Goal: Task Accomplishment & Management: Use online tool/utility

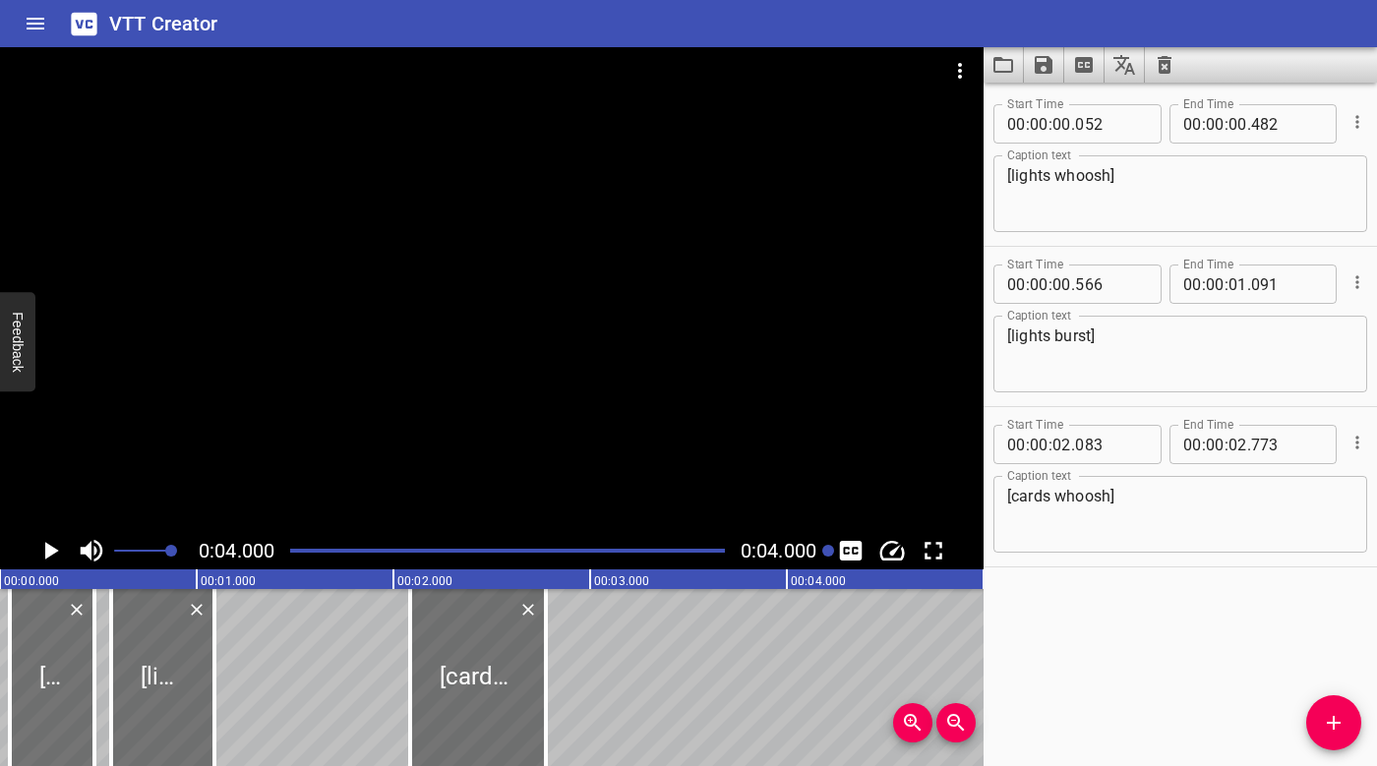
scroll to position [0, 787]
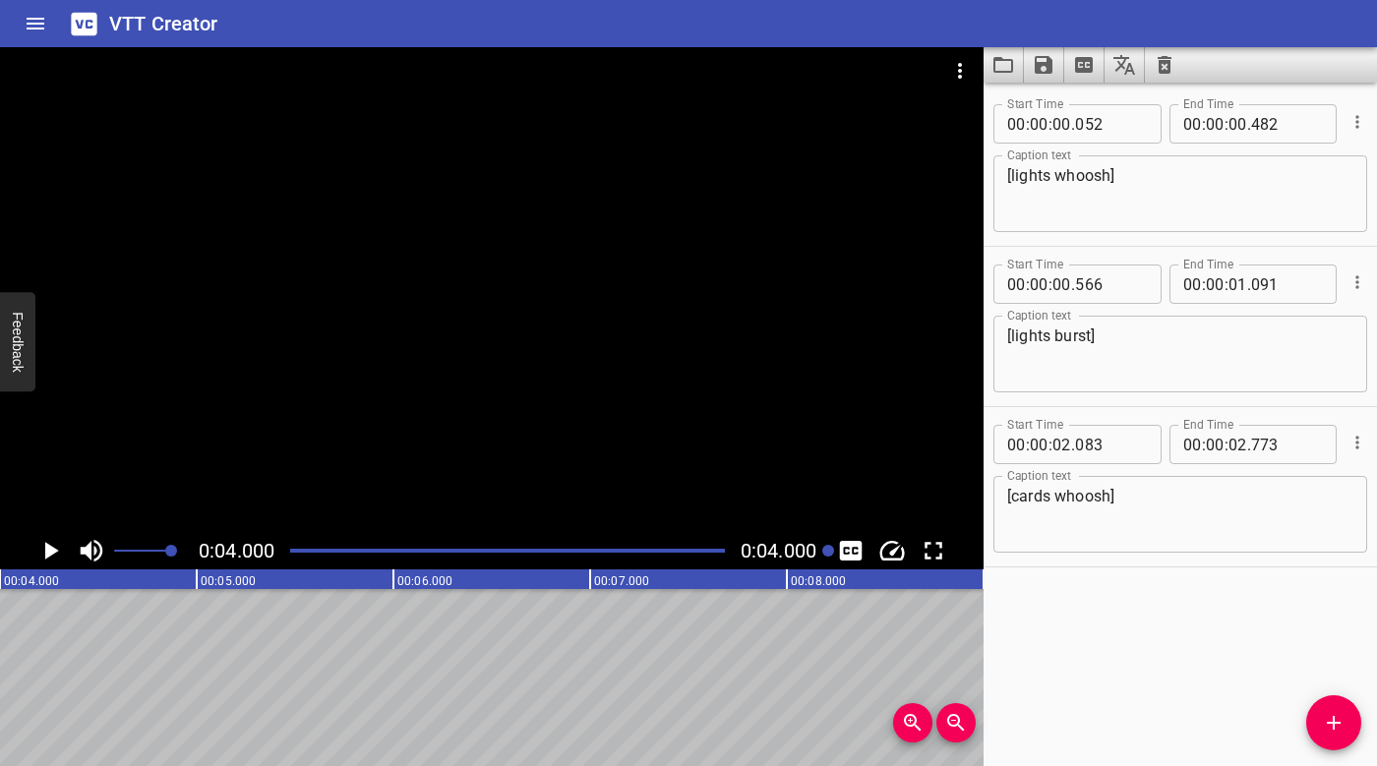
click at [1165, 73] on icon "Clear captions" at bounding box center [1165, 65] width 14 height 18
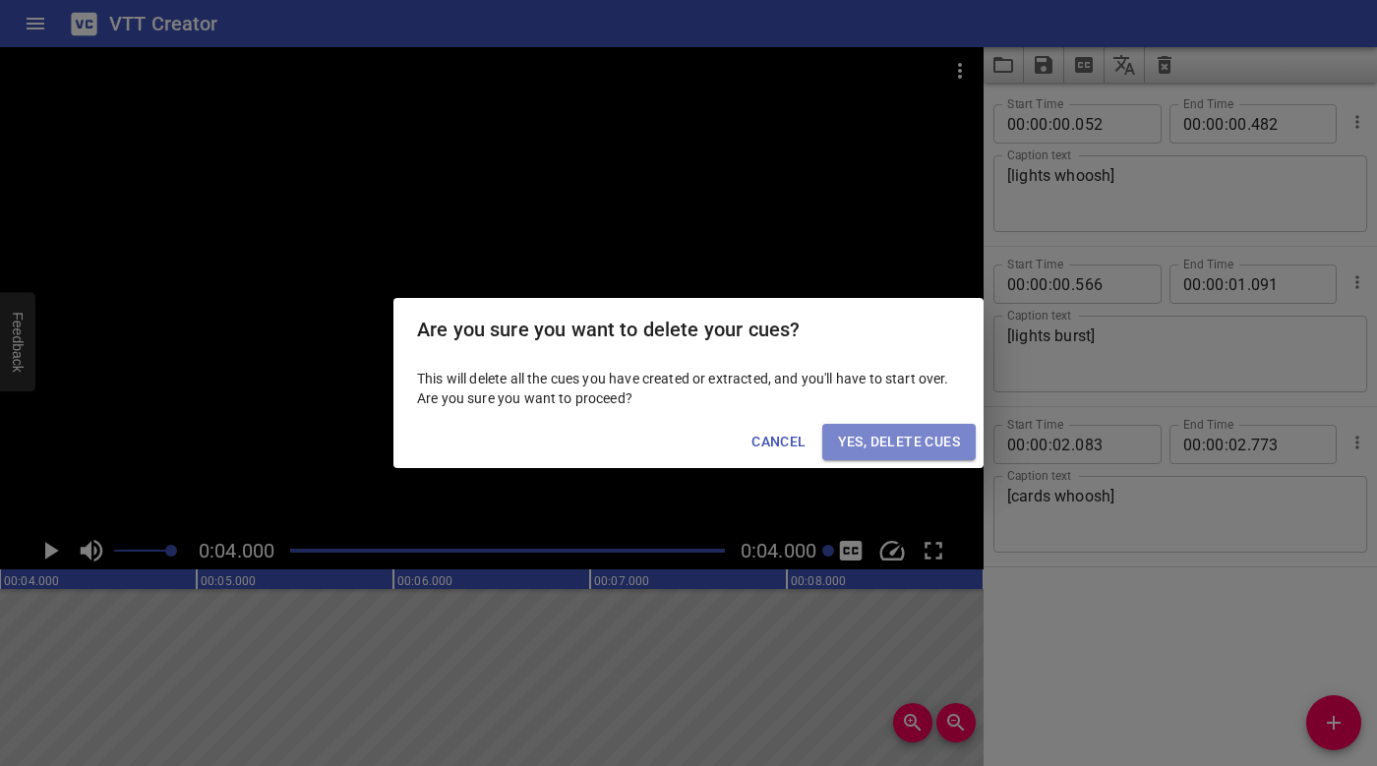
click at [921, 451] on span "Yes, Delete Cues" at bounding box center [899, 442] width 122 height 25
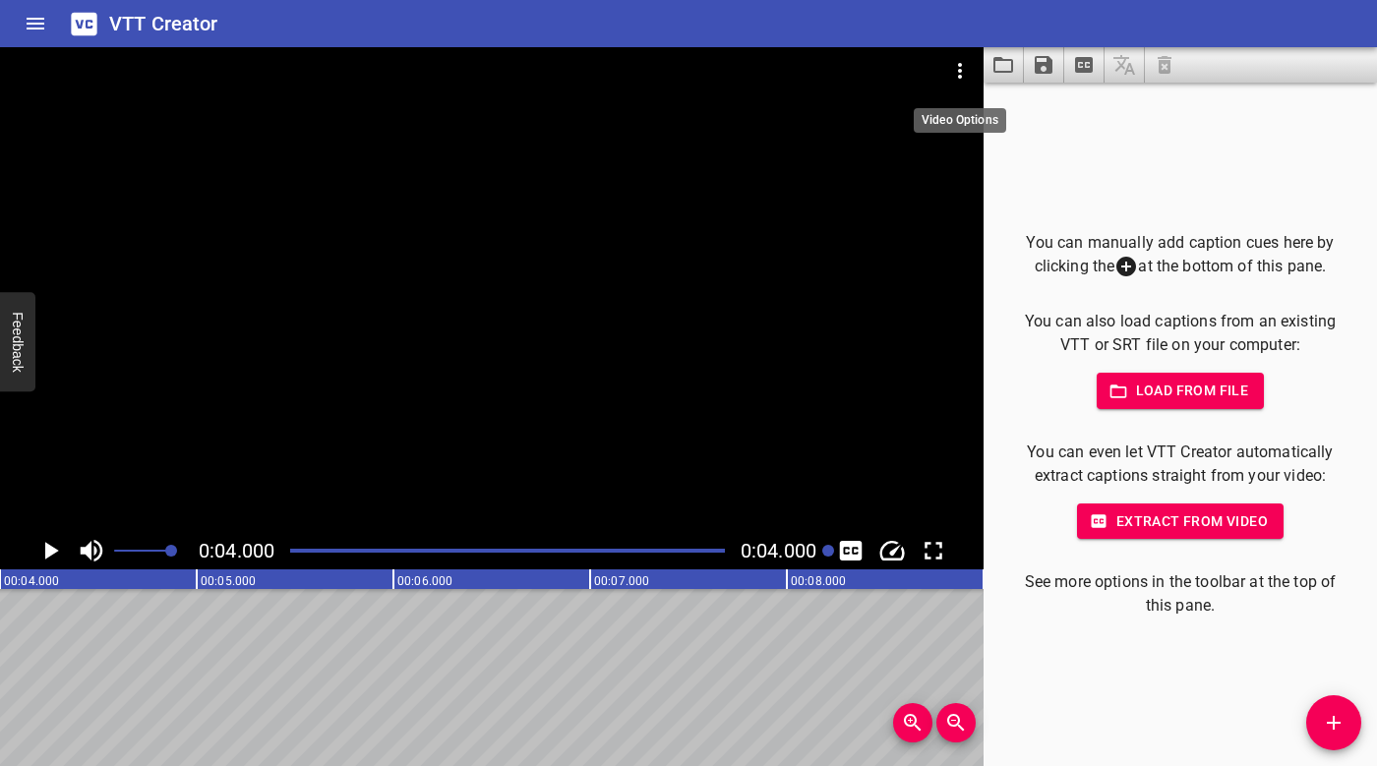
click at [956, 68] on icon "Video Options" at bounding box center [960, 71] width 24 height 24
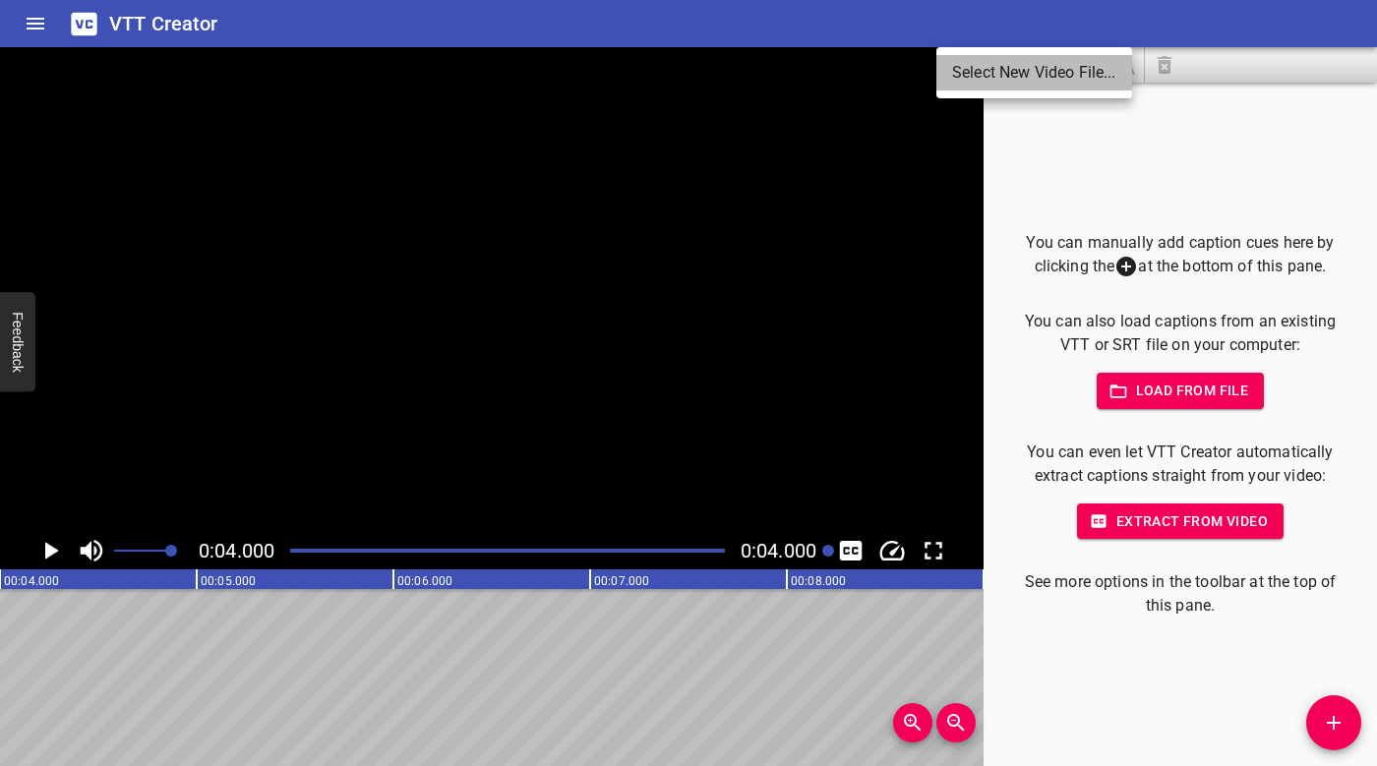
click at [997, 75] on li "Select New Video File..." at bounding box center [1034, 72] width 196 height 35
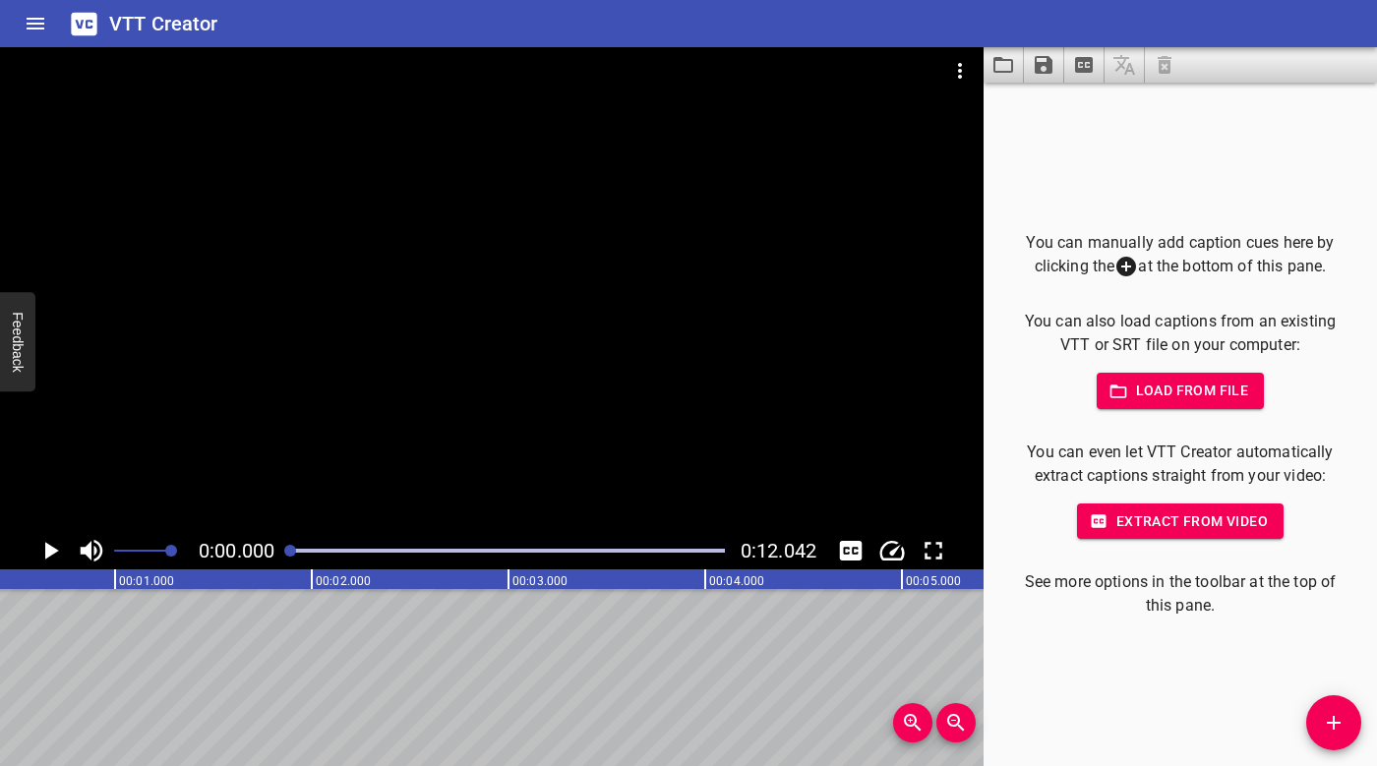
scroll to position [0, 0]
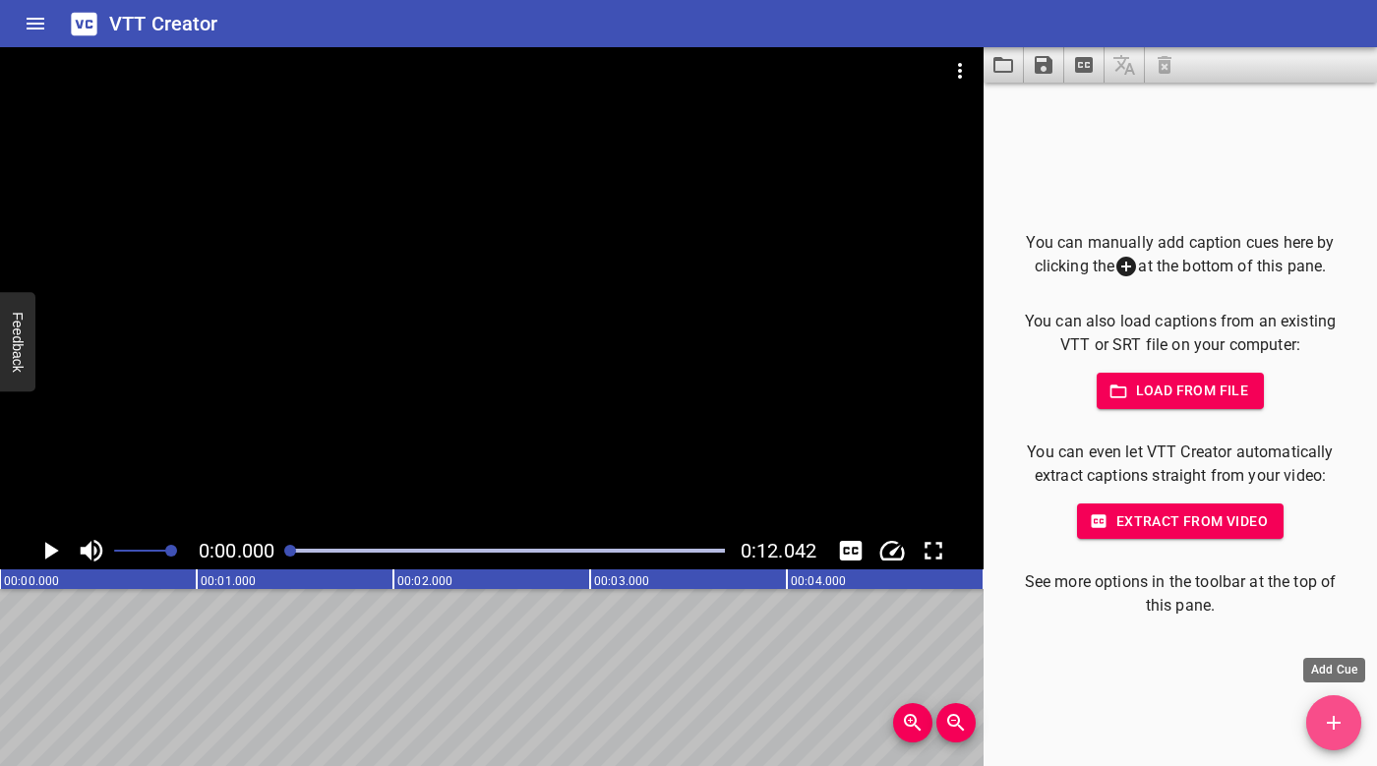
click at [1334, 728] on icon "Add Cue" at bounding box center [1334, 723] width 14 height 14
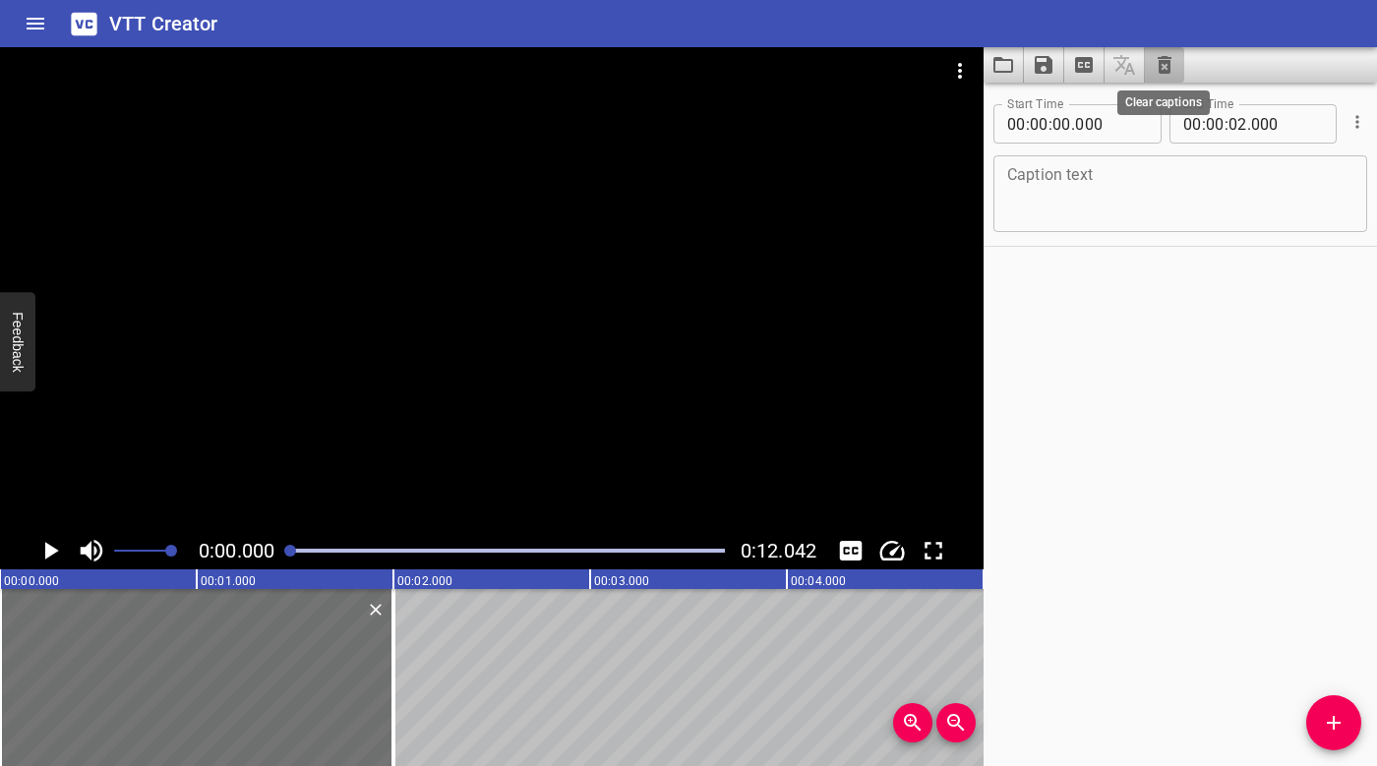
click at [1165, 71] on icon "Clear captions" at bounding box center [1165, 65] width 14 height 18
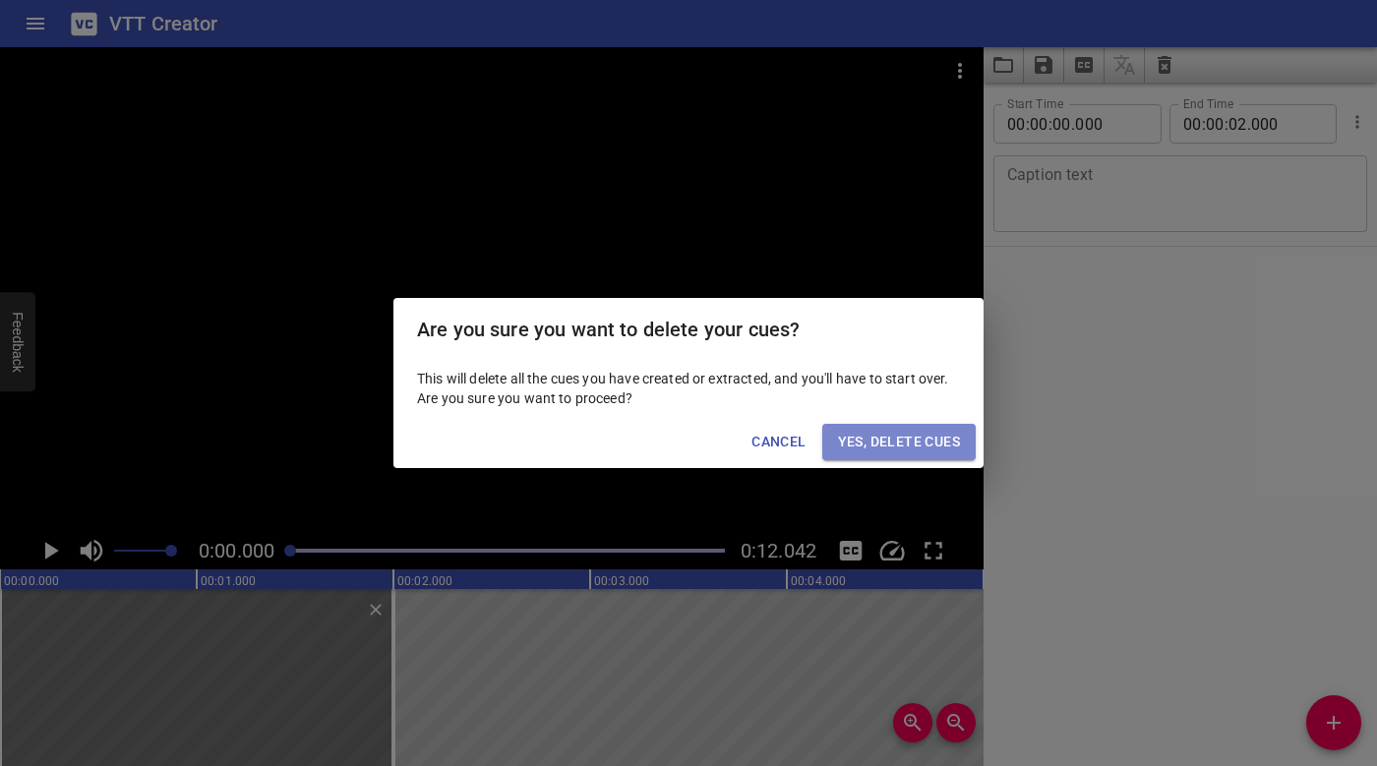
click at [954, 433] on span "Yes, Delete Cues" at bounding box center [899, 442] width 122 height 25
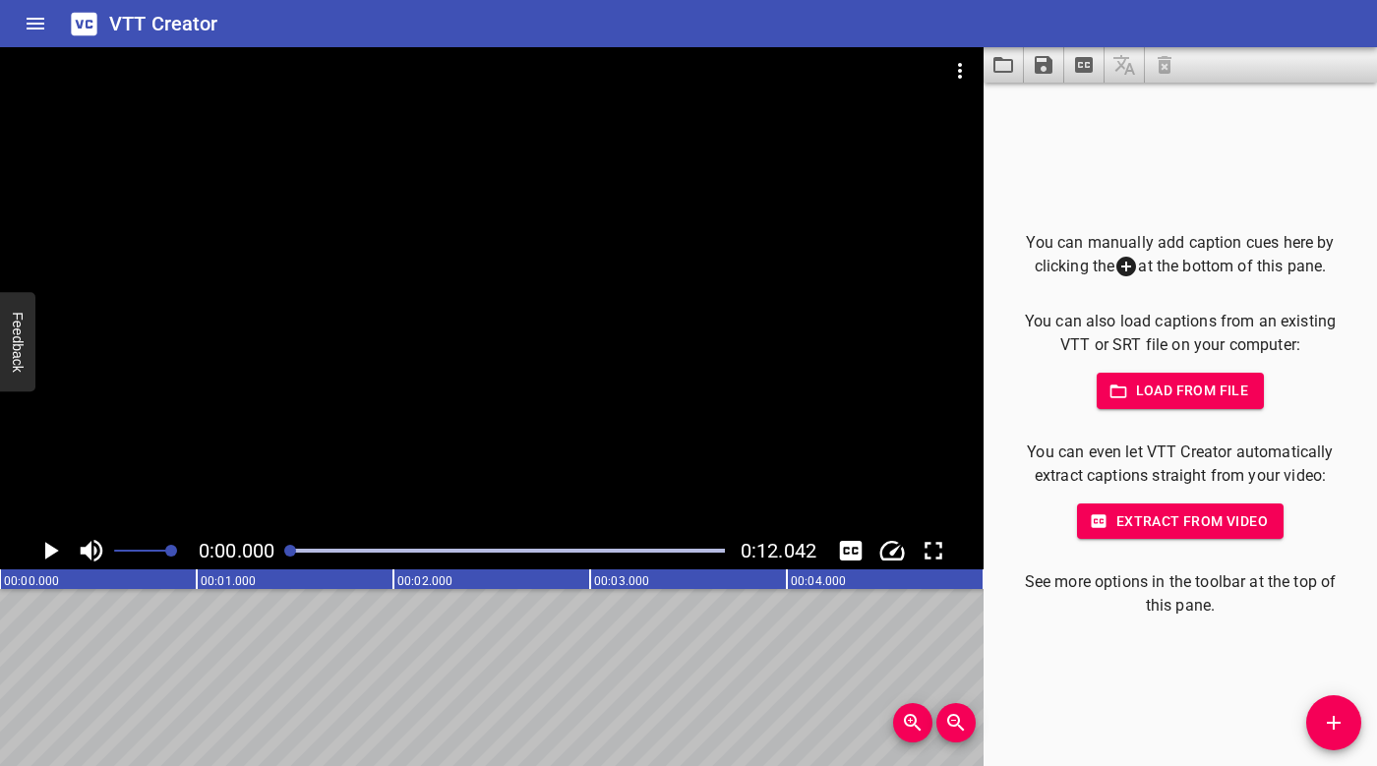
click at [1195, 393] on span "Load from file" at bounding box center [1180, 391] width 137 height 25
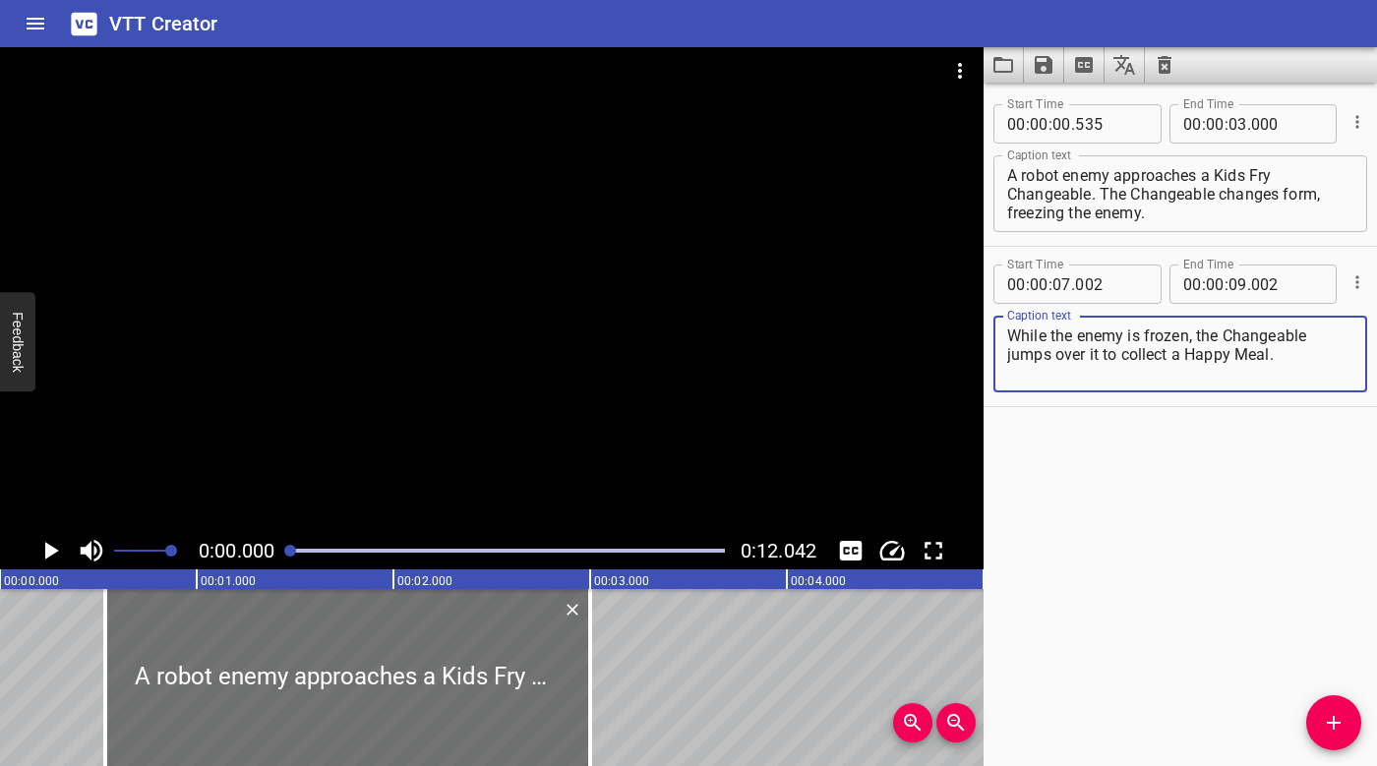
click at [321, 291] on div at bounding box center [491, 289] width 983 height 485
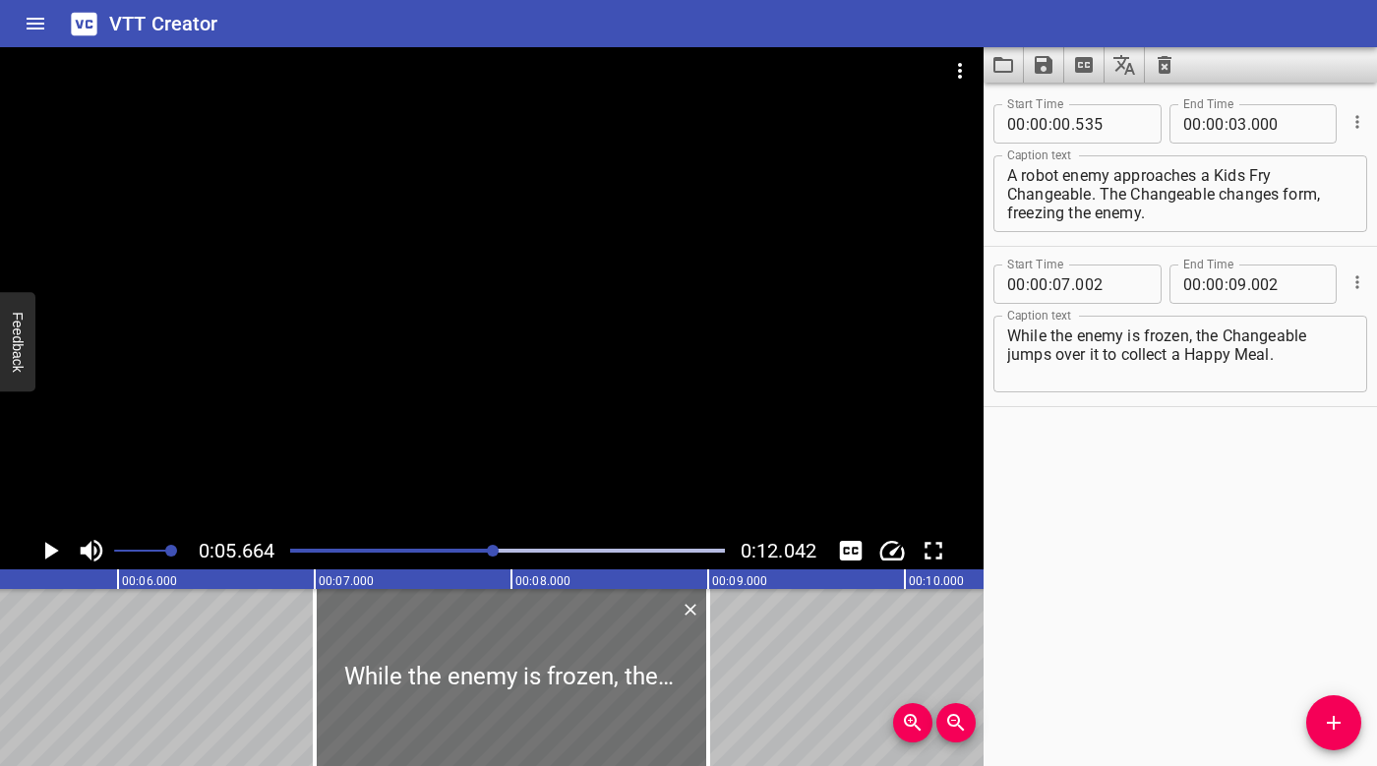
scroll to position [0, 1113]
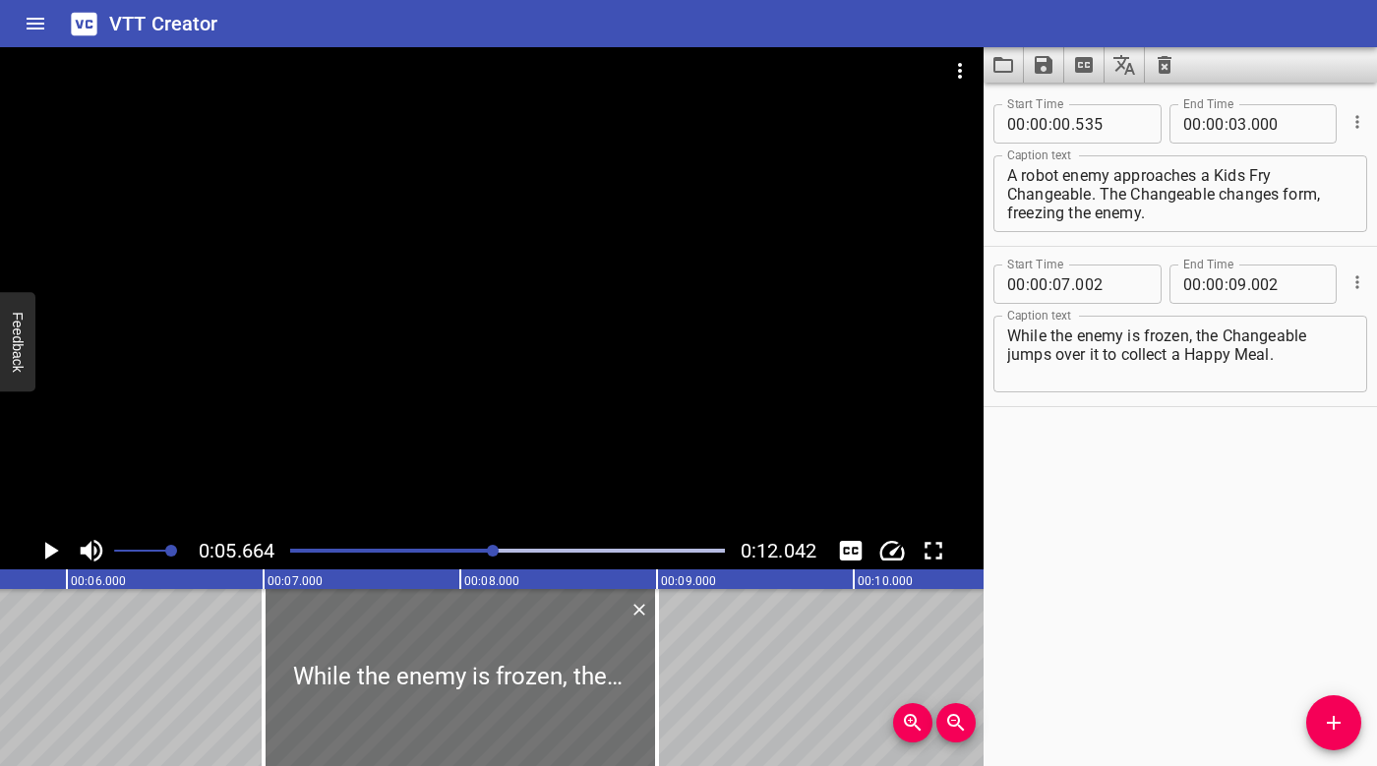
click at [293, 555] on div at bounding box center [507, 551] width 458 height 28
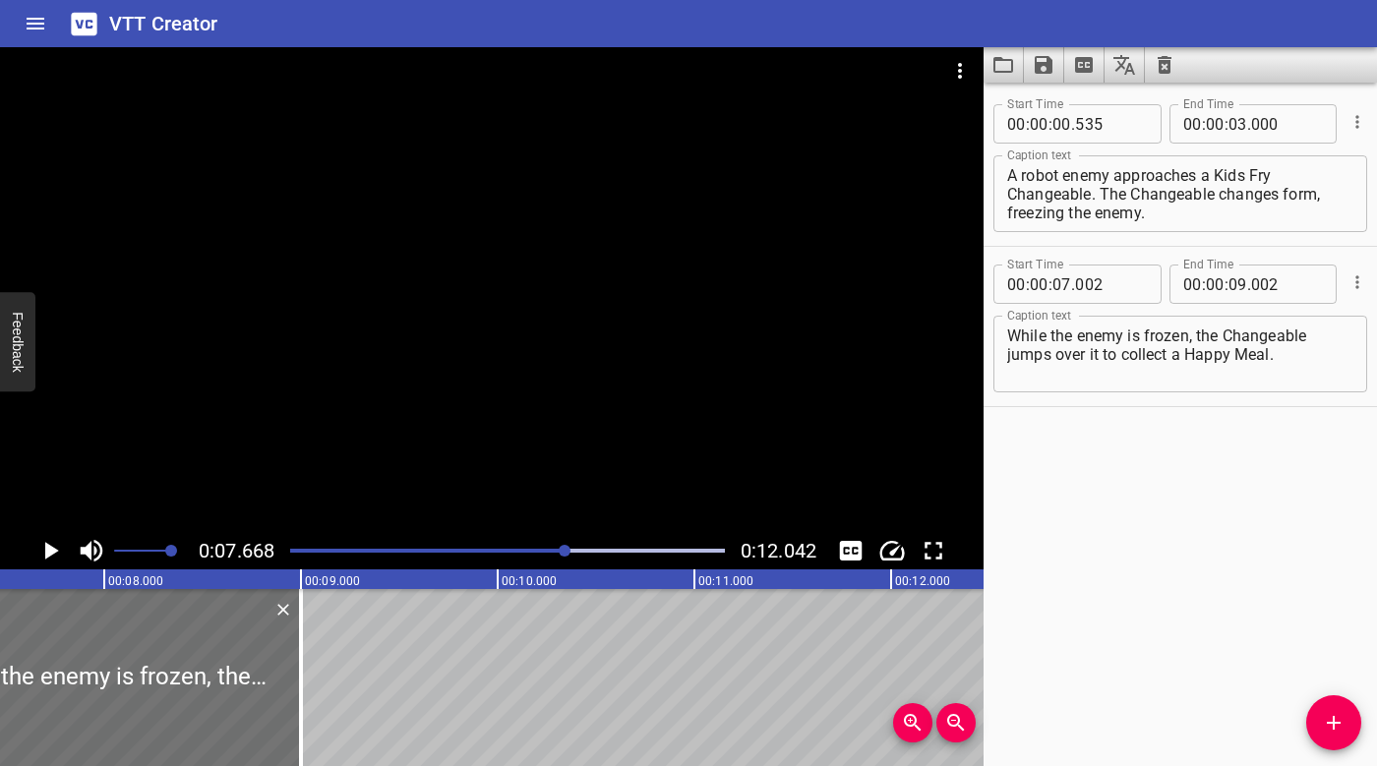
scroll to position [0, 1508]
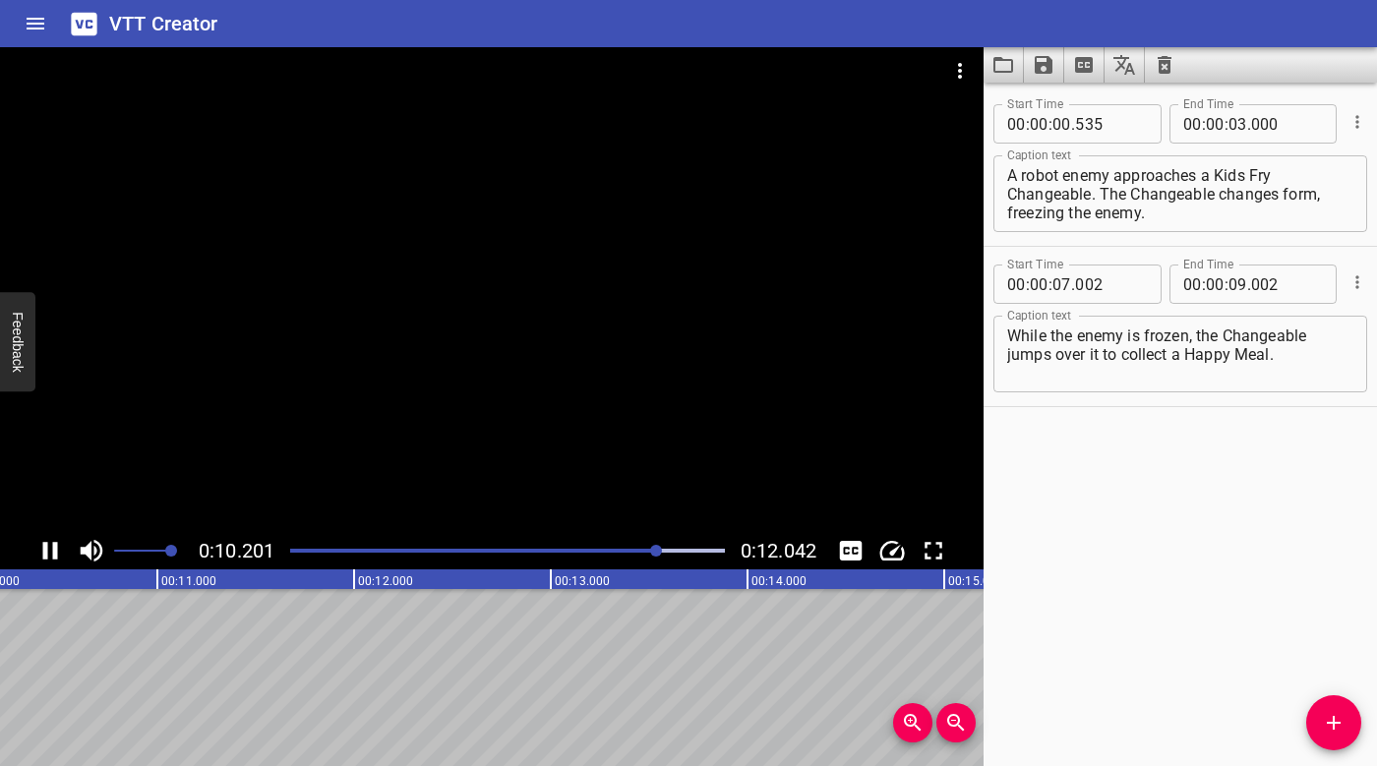
click at [293, 537] on div at bounding box center [507, 551] width 458 height 28
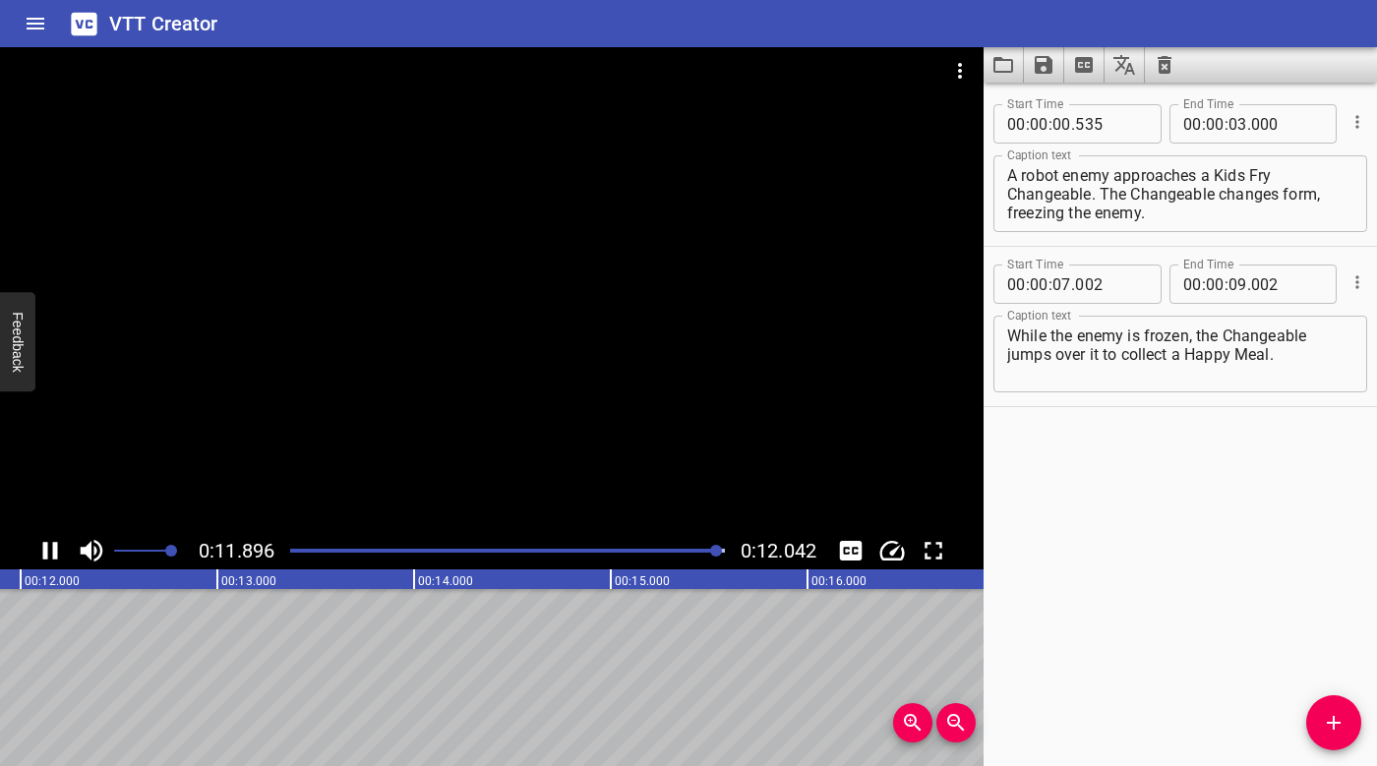
scroll to position [0, 2368]
click at [1163, 58] on icon "Clear captions" at bounding box center [1165, 65] width 14 height 18
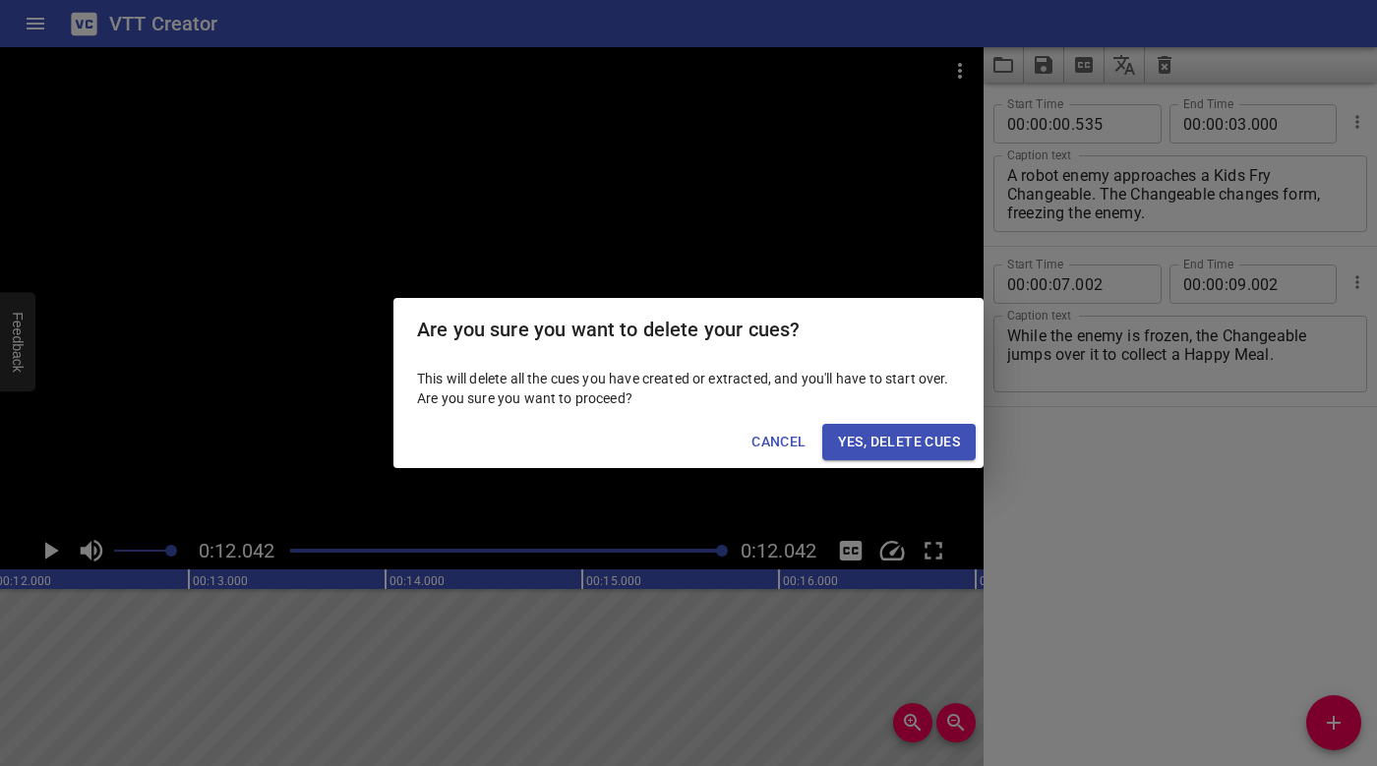
click at [944, 440] on span "Yes, Delete Cues" at bounding box center [899, 442] width 122 height 25
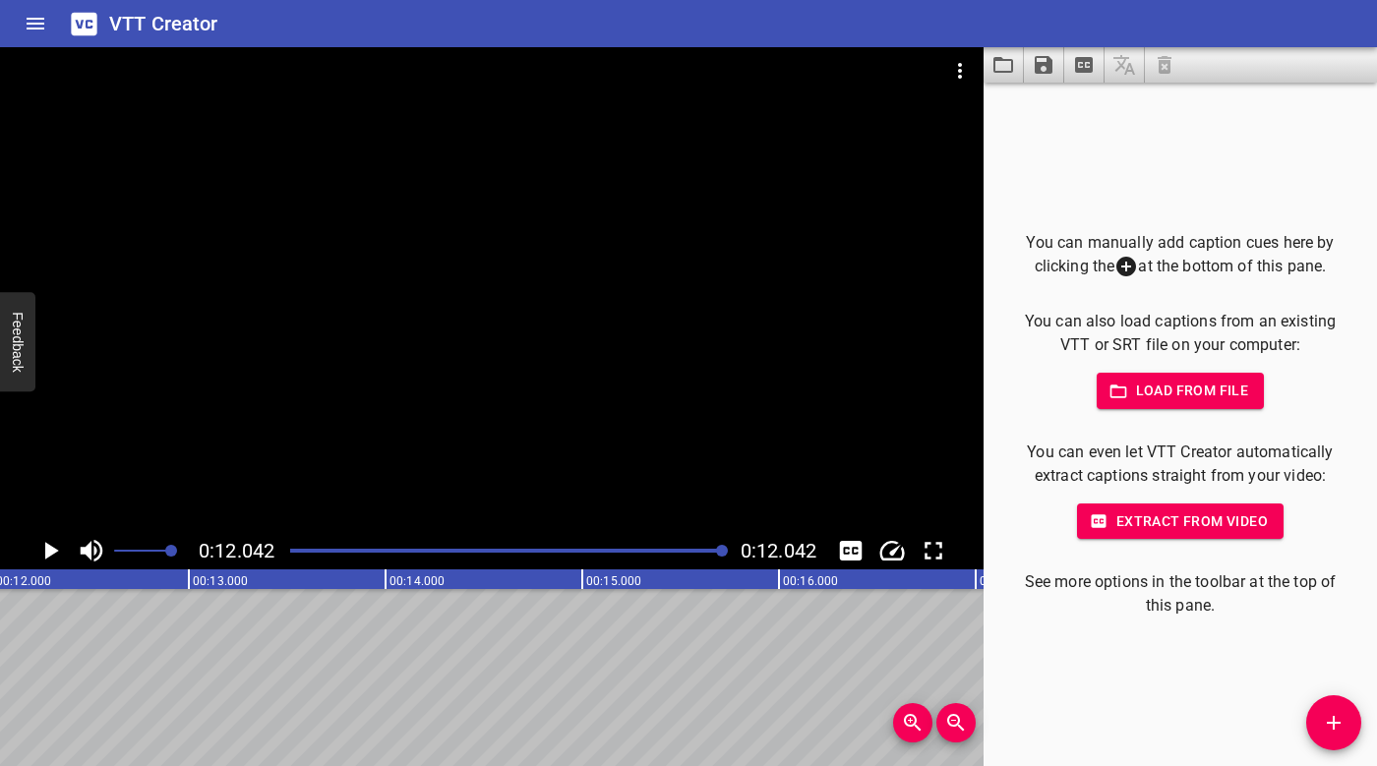
click at [1190, 387] on span "Load from file" at bounding box center [1180, 391] width 137 height 25
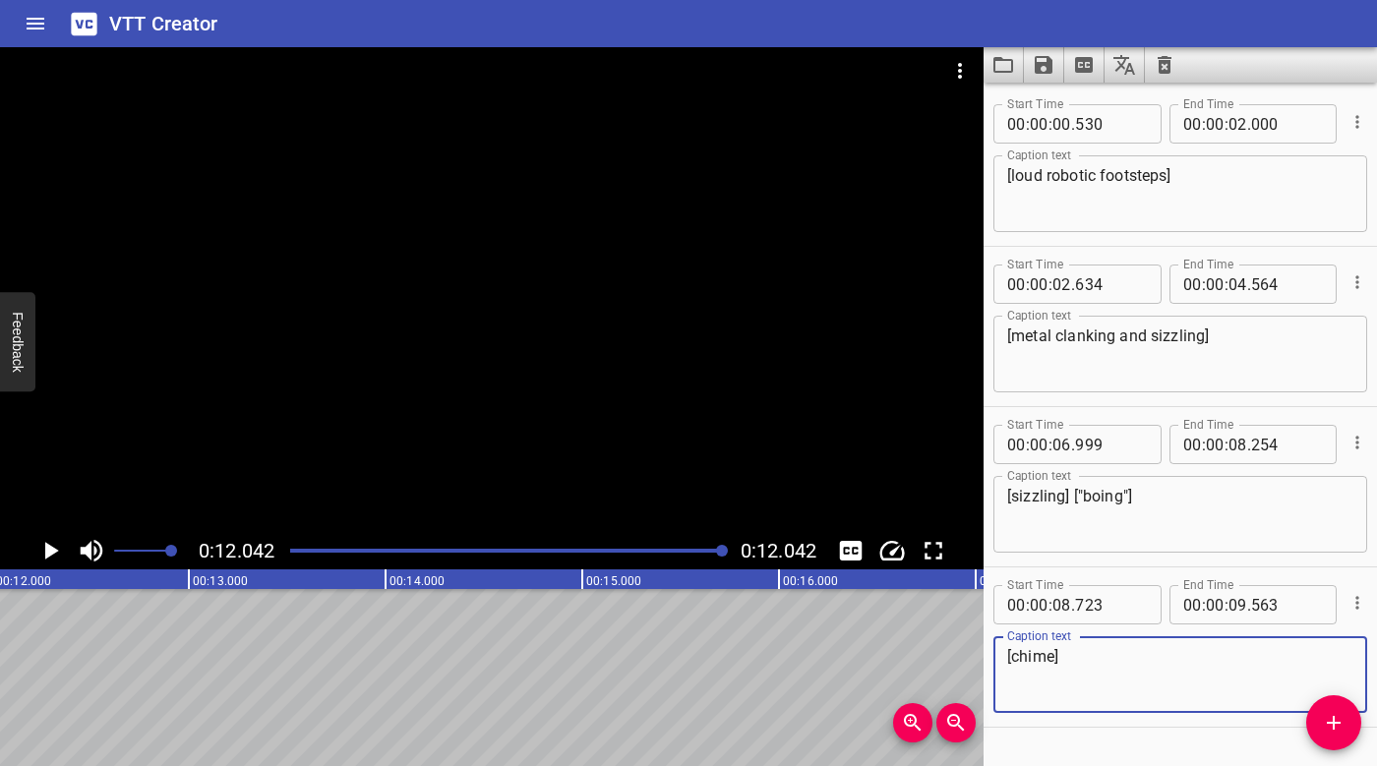
click at [329, 413] on div at bounding box center [491, 289] width 983 height 485
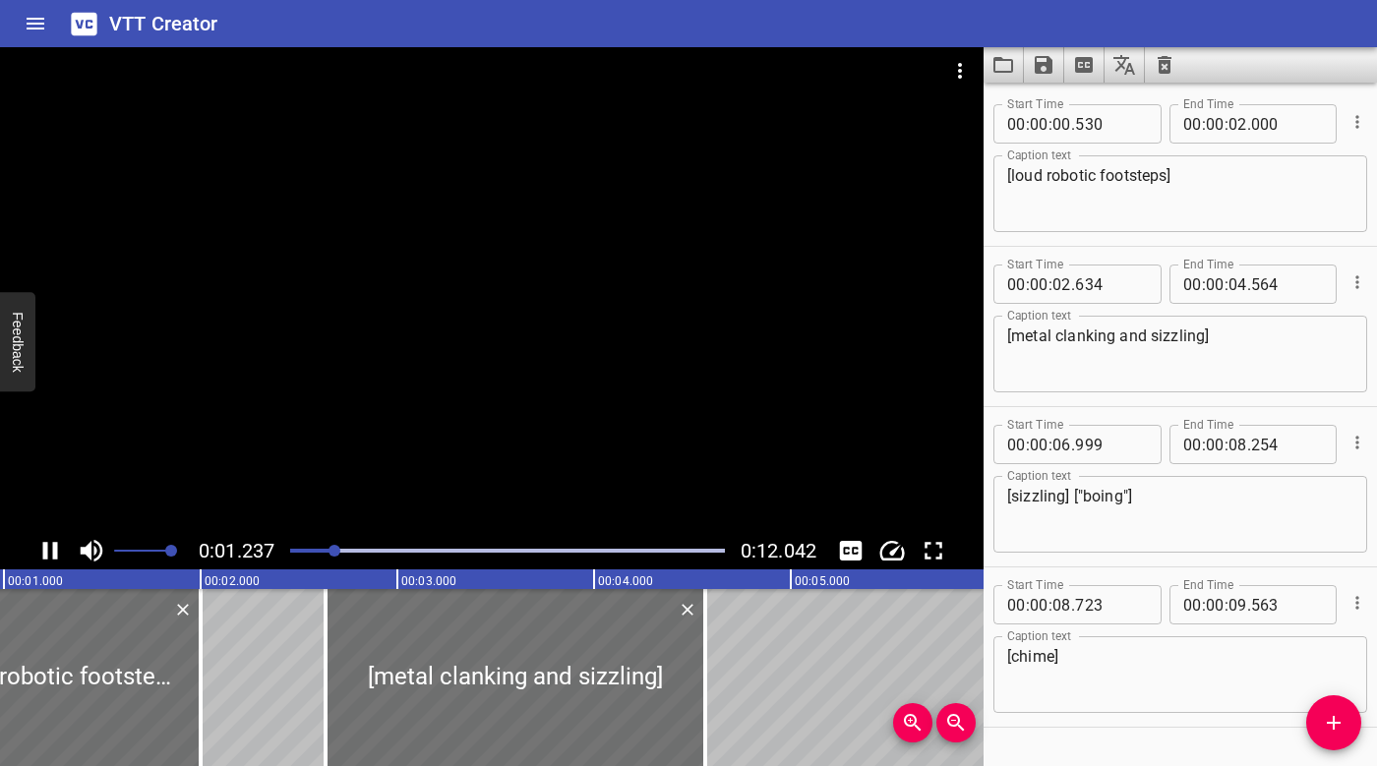
click at [461, 344] on div at bounding box center [491, 289] width 983 height 485
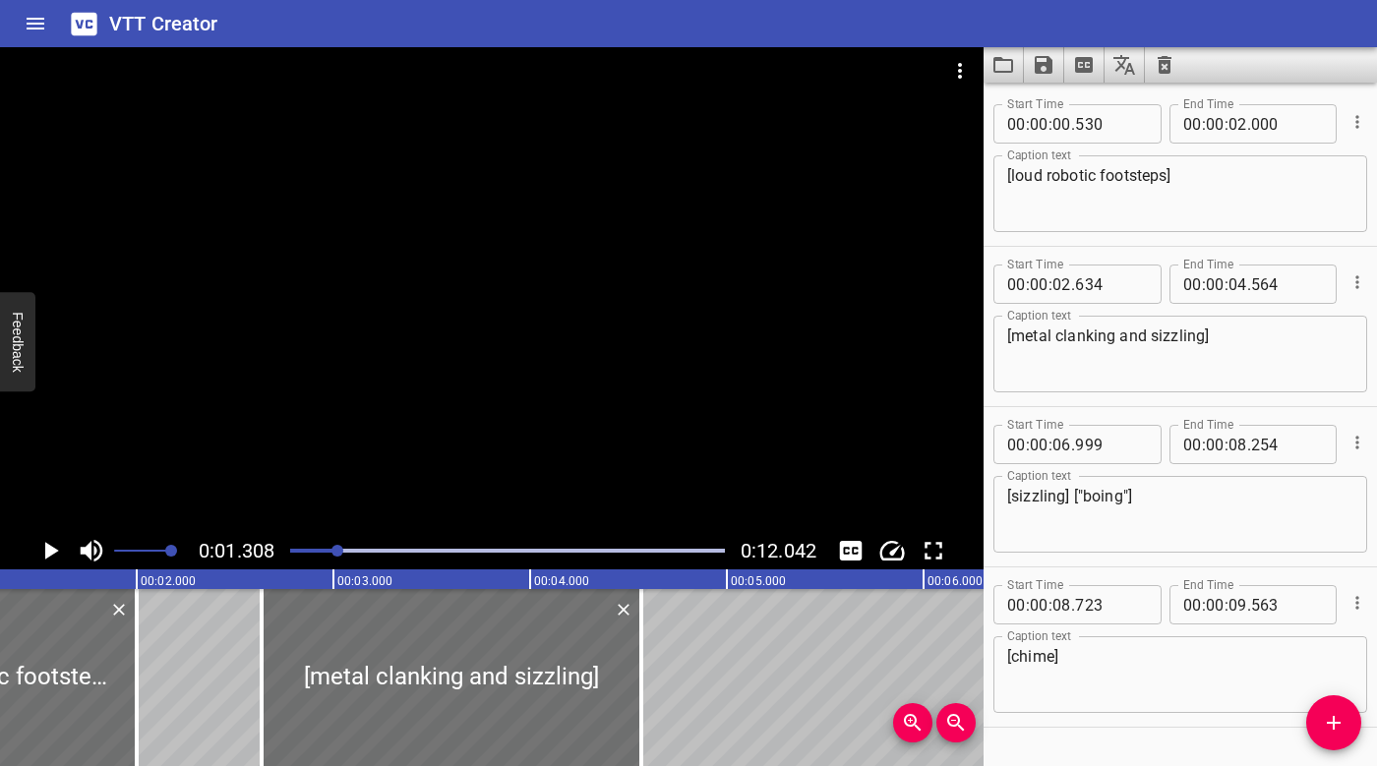
click at [293, 546] on div at bounding box center [507, 551] width 458 height 28
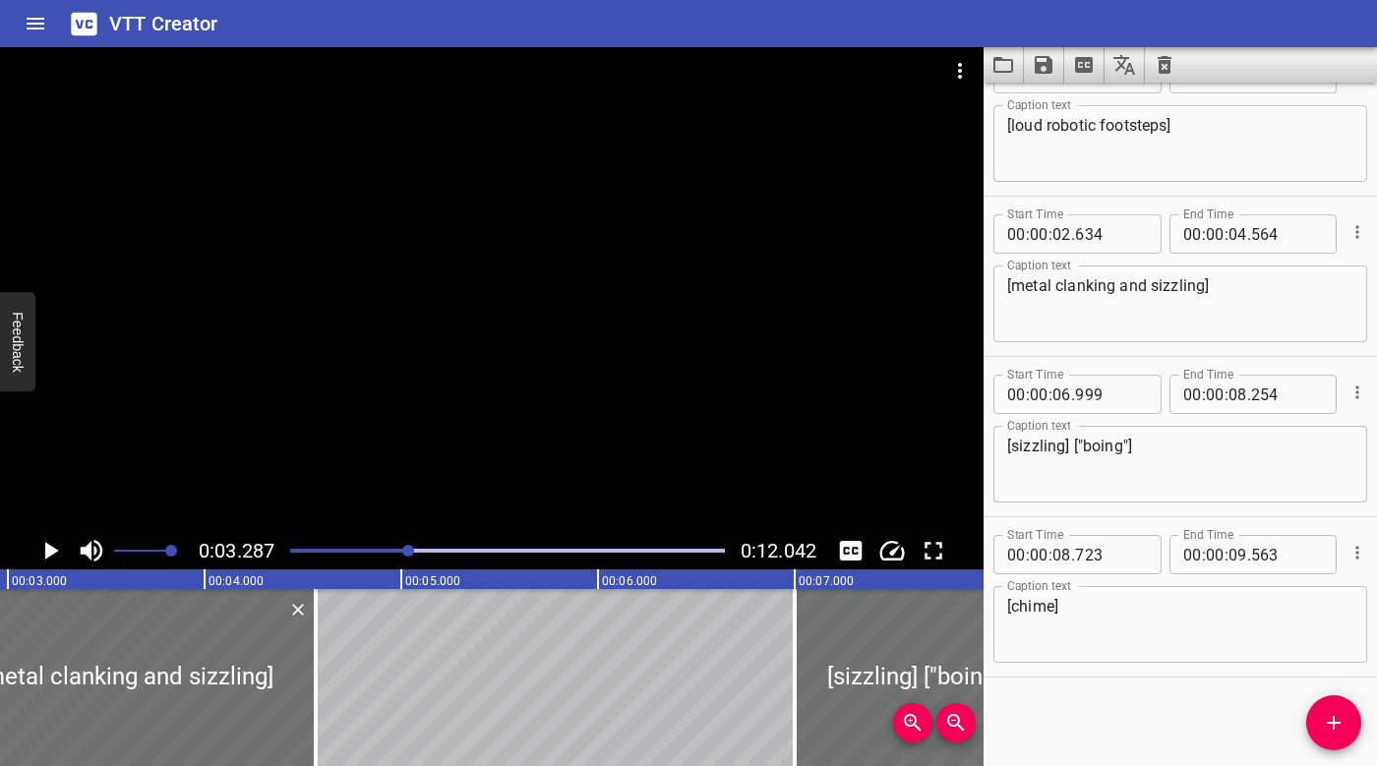
scroll to position [0, 646]
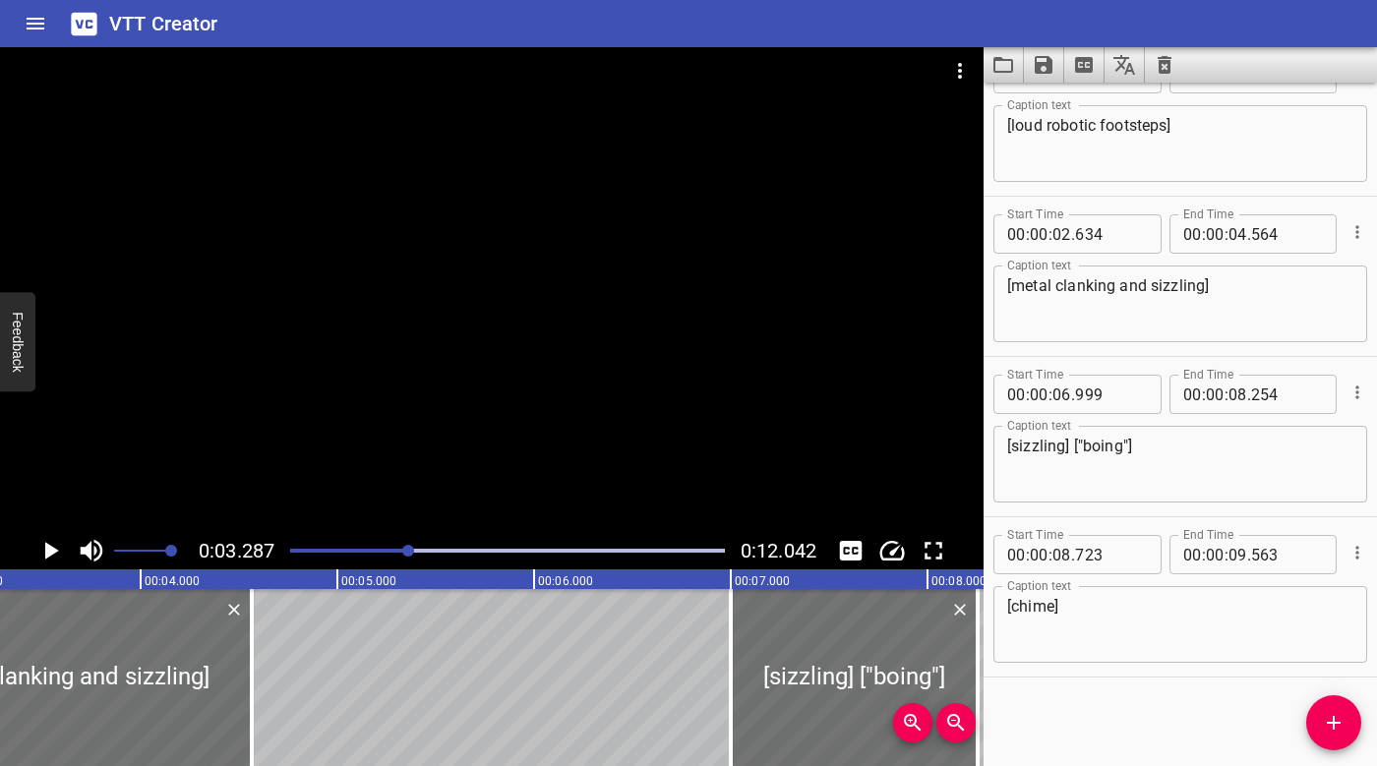
click at [297, 550] on div "Play progress" at bounding box center [191, 551] width 435 height 4
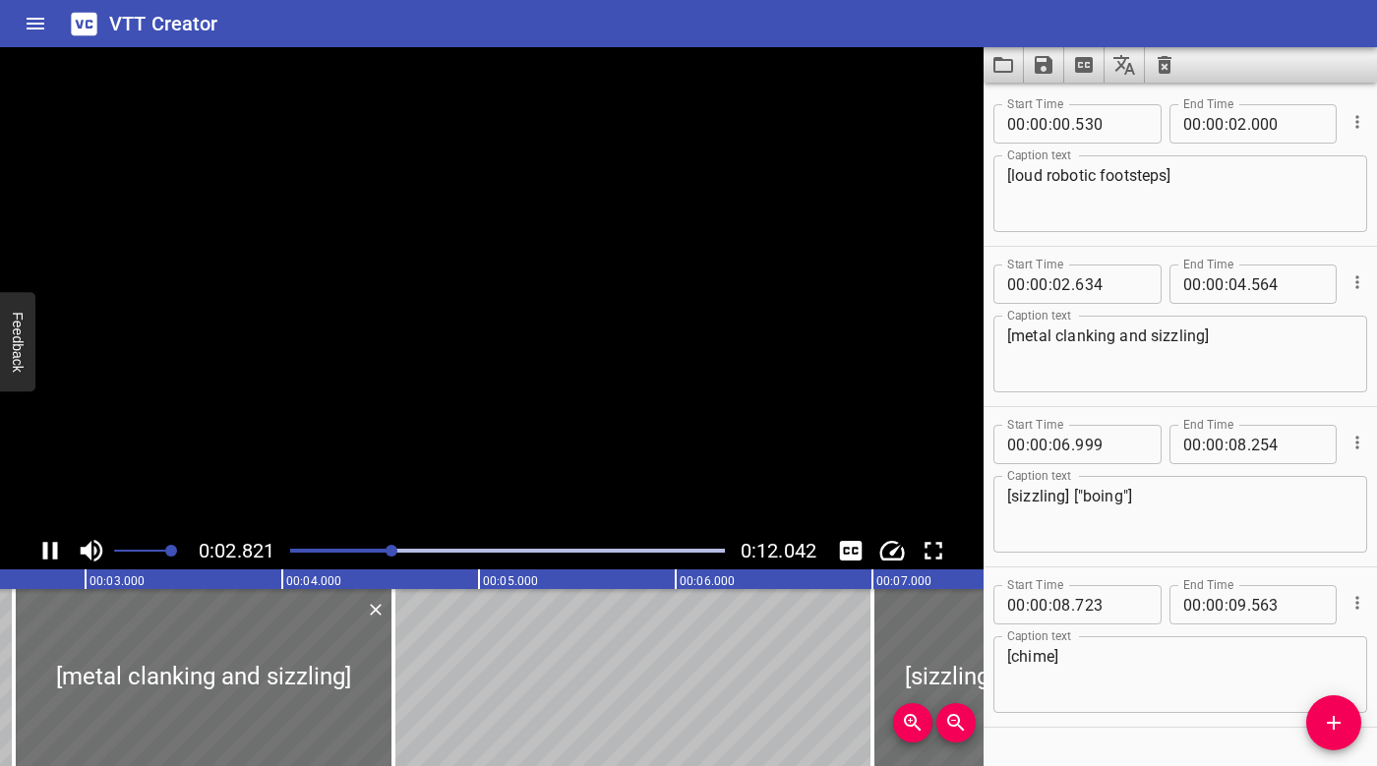
scroll to position [50, 0]
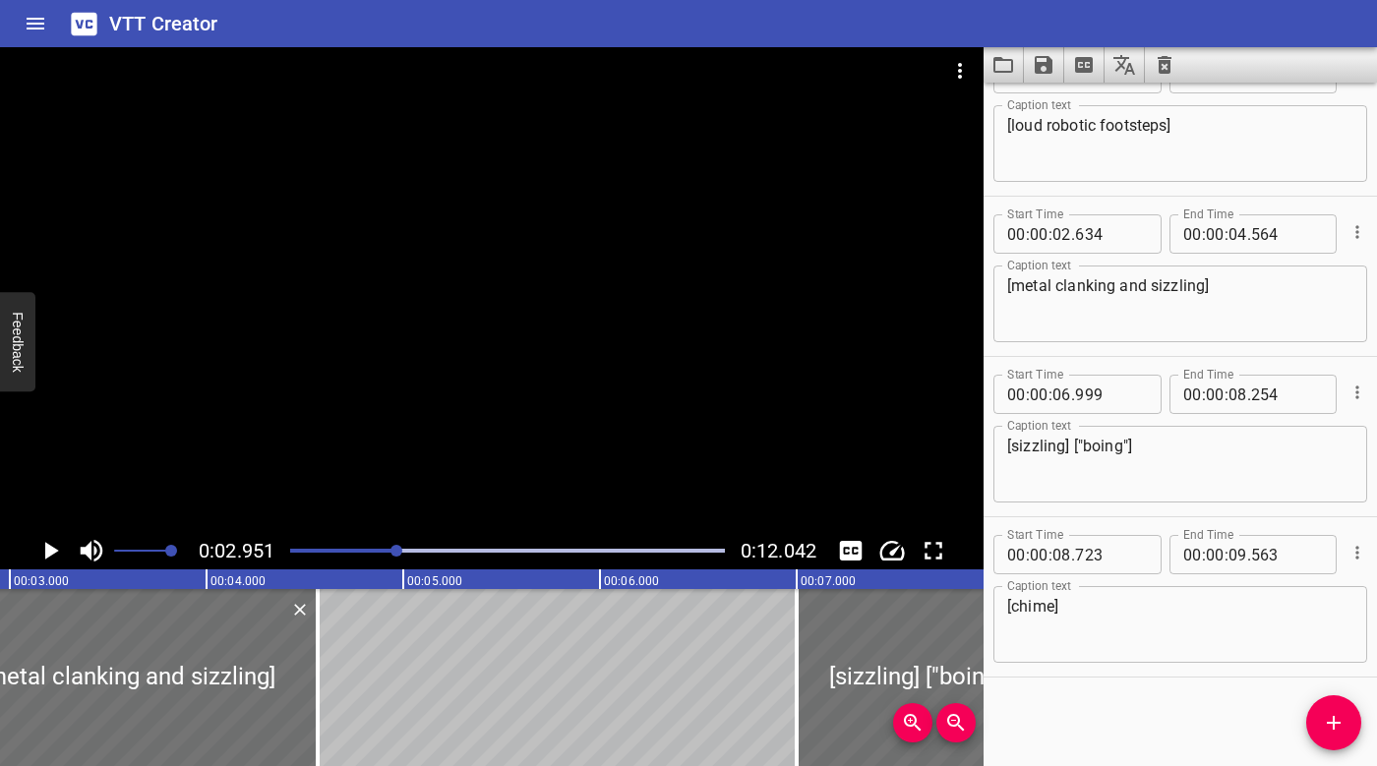
click at [292, 543] on div at bounding box center [507, 551] width 458 height 28
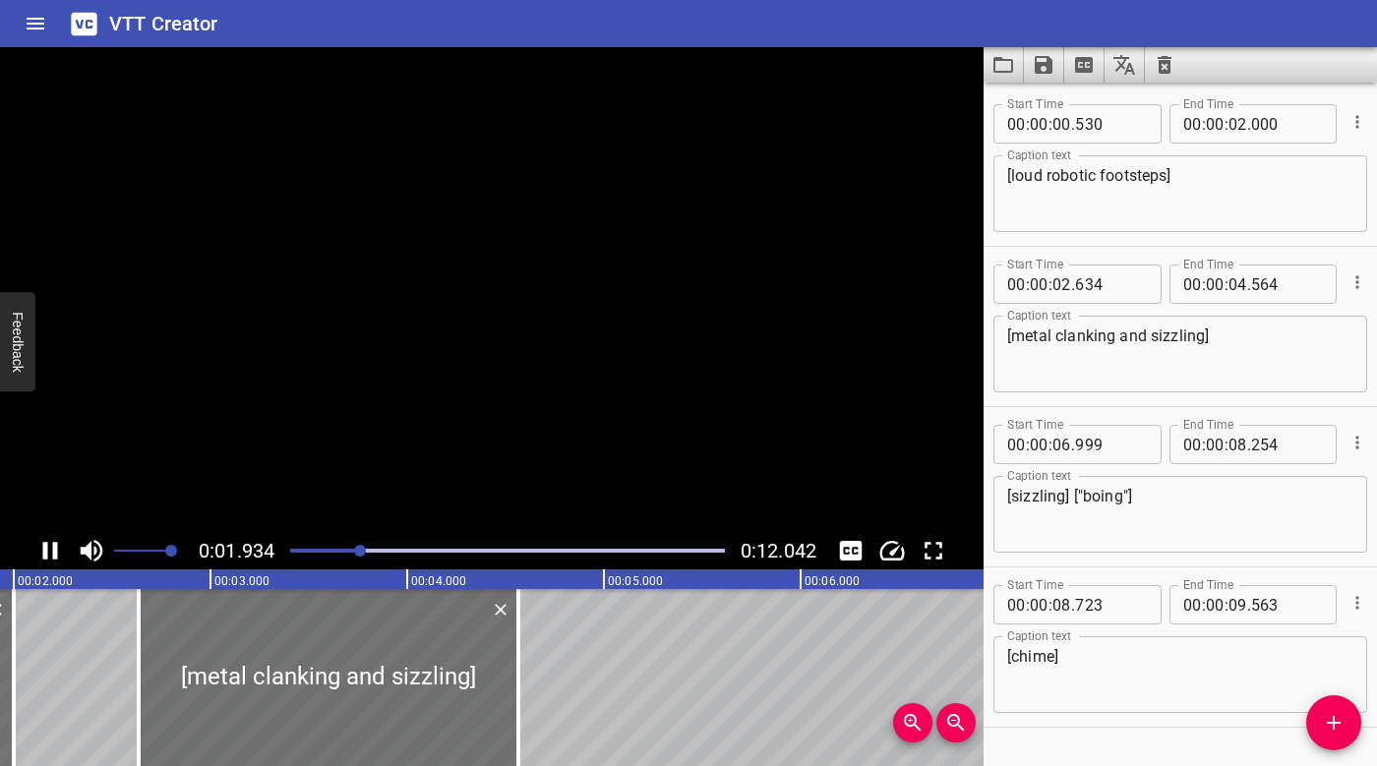
scroll to position [0, 444]
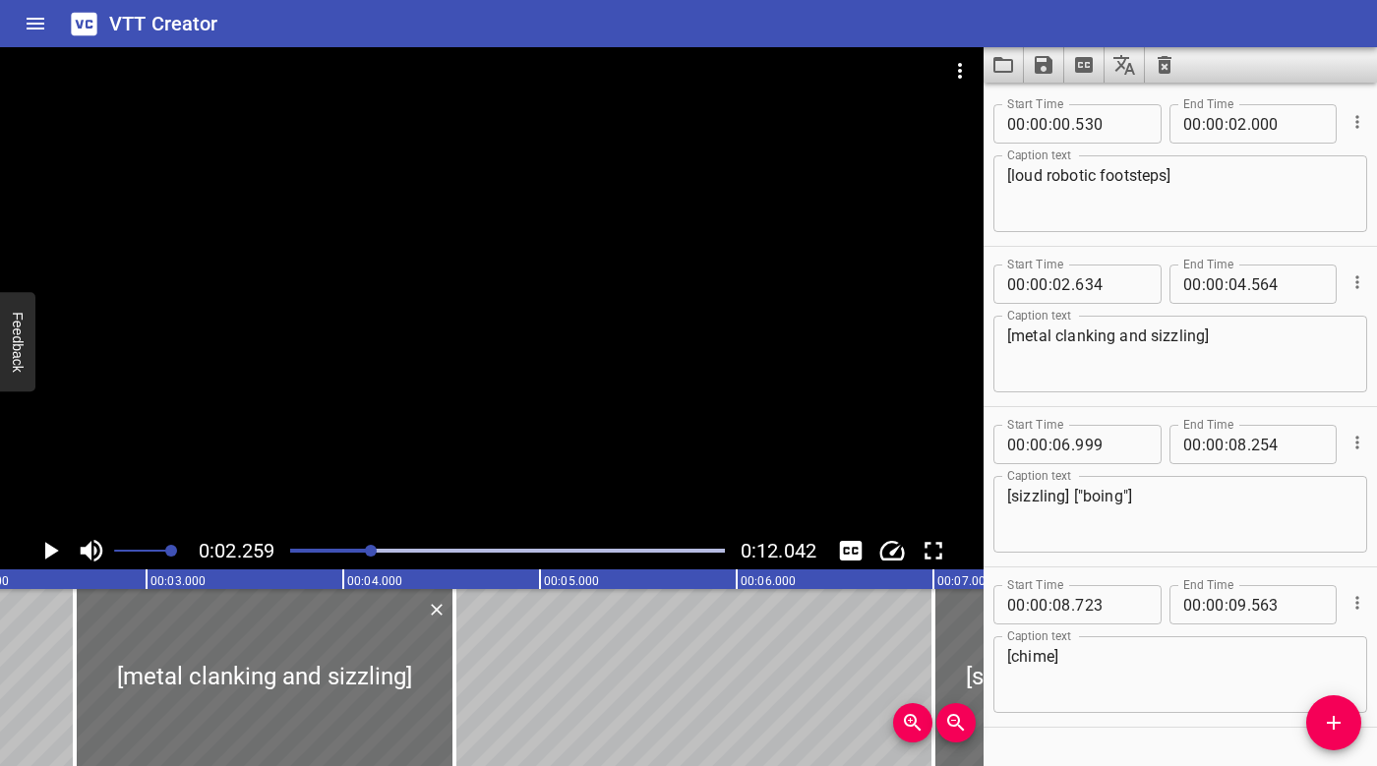
click at [299, 546] on div at bounding box center [507, 551] width 458 height 28
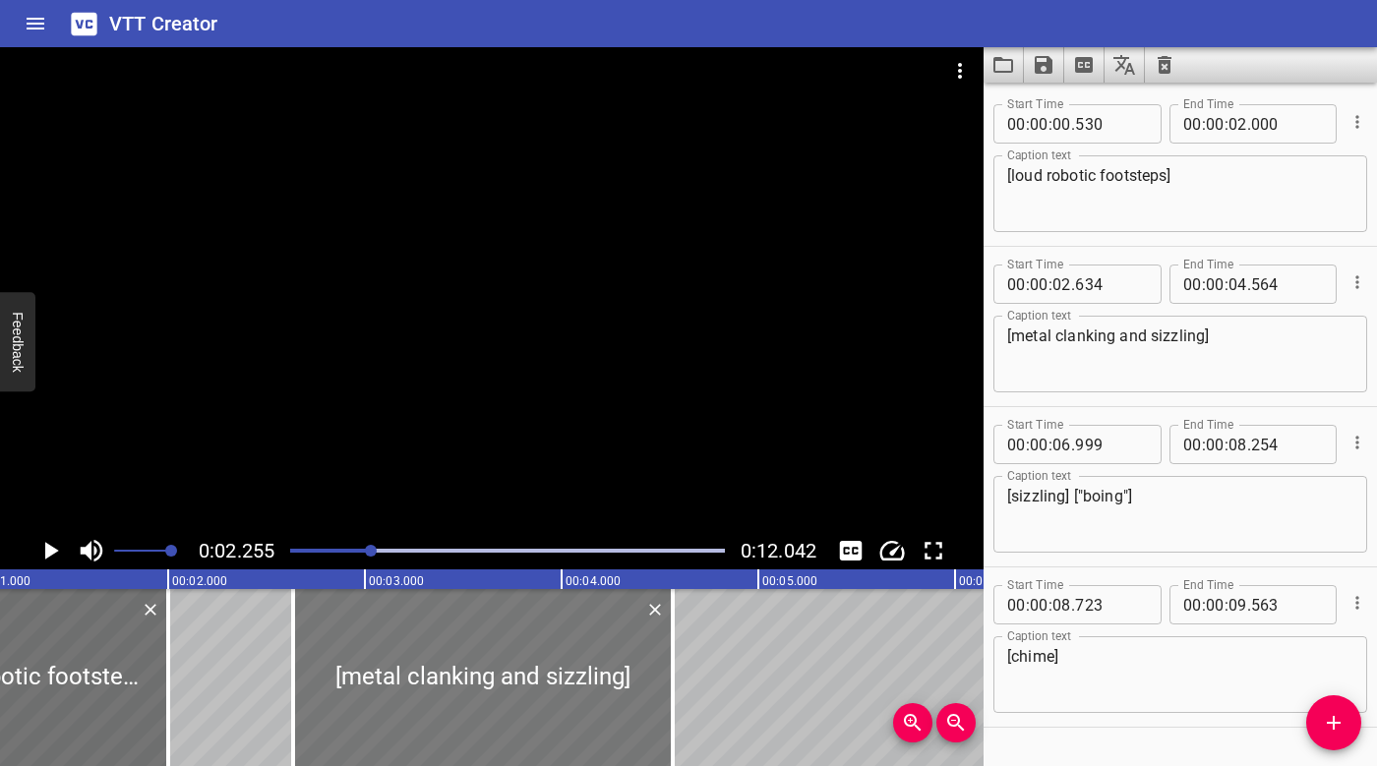
scroll to position [0, 173]
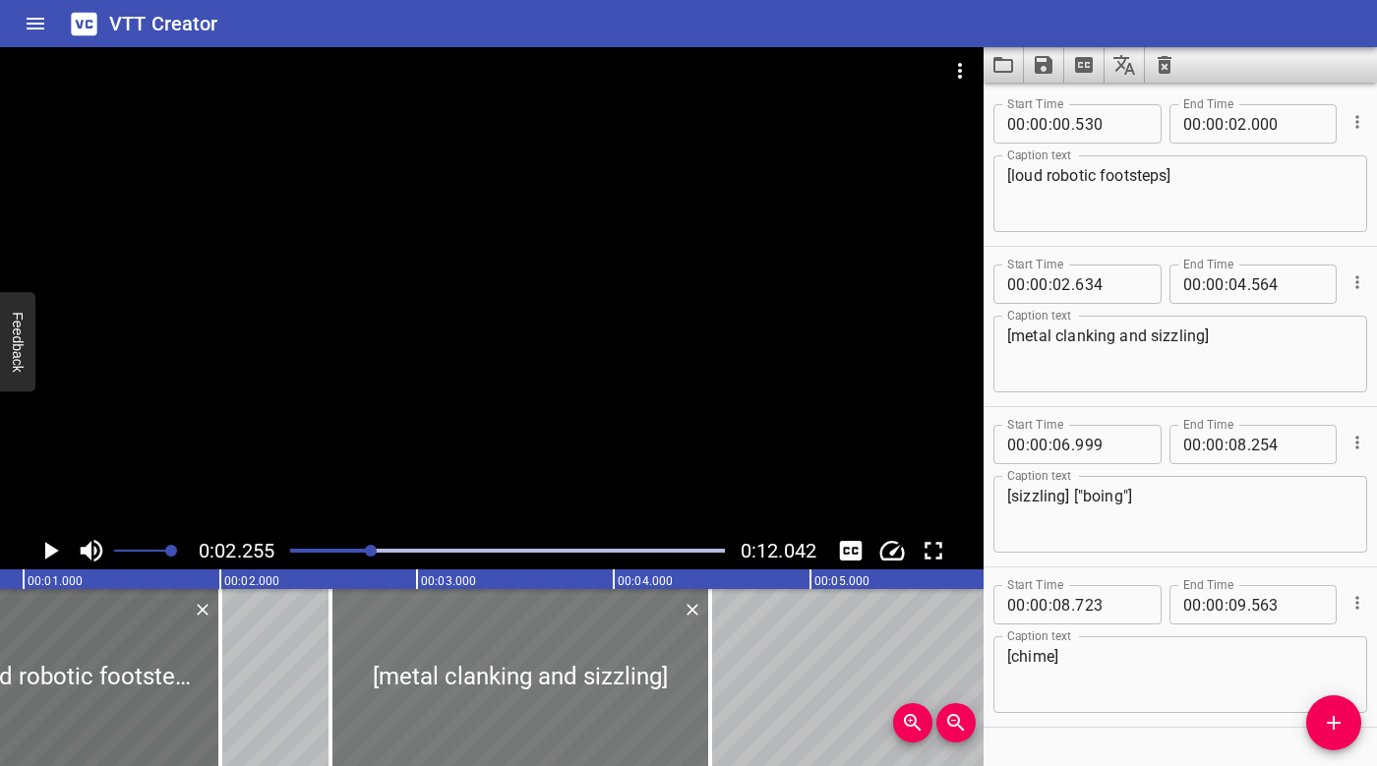
drag, startPoint x: 442, startPoint y: 638, endPoint x: 427, endPoint y: 637, distance: 14.8
click at [427, 637] on div at bounding box center [520, 677] width 380 height 177
type input "559"
type input "489"
click at [296, 545] on div at bounding box center [507, 551] width 458 height 28
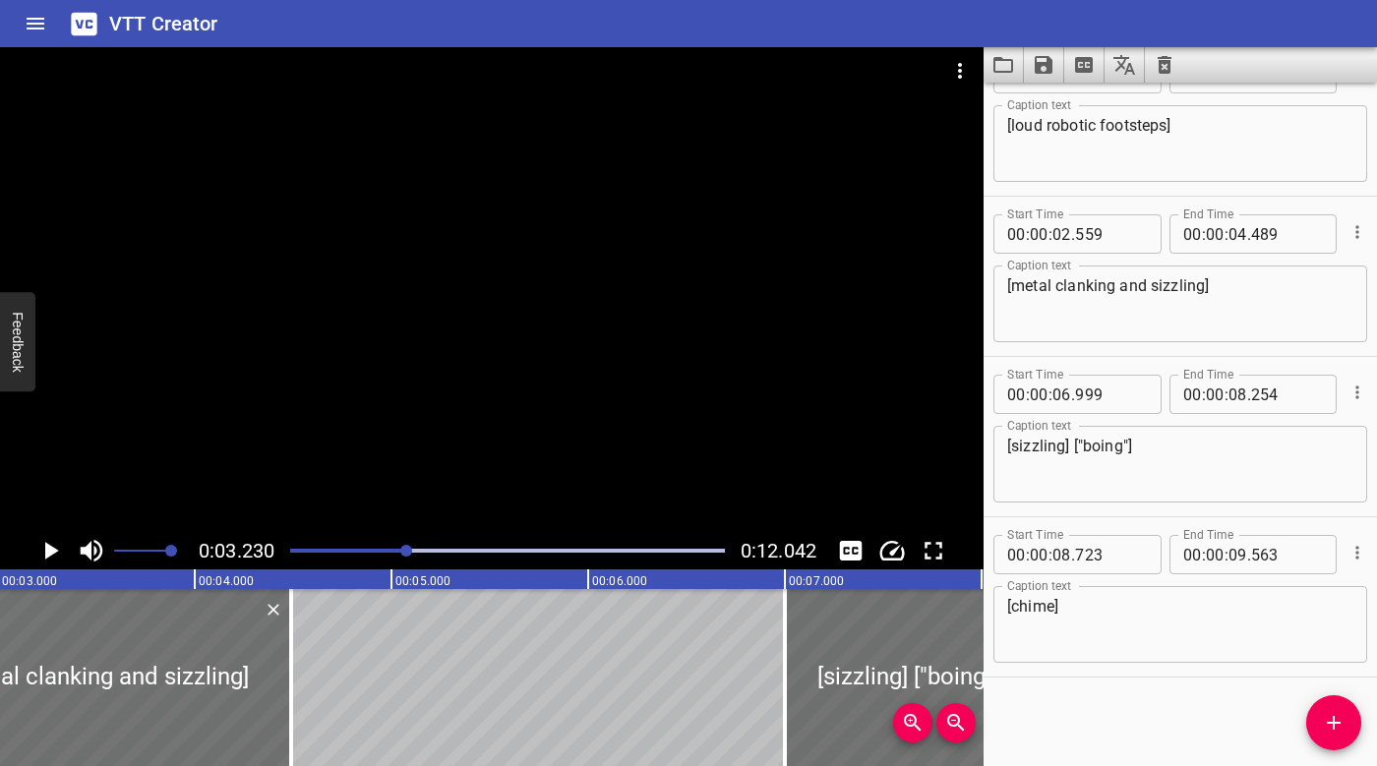
scroll to position [0, 635]
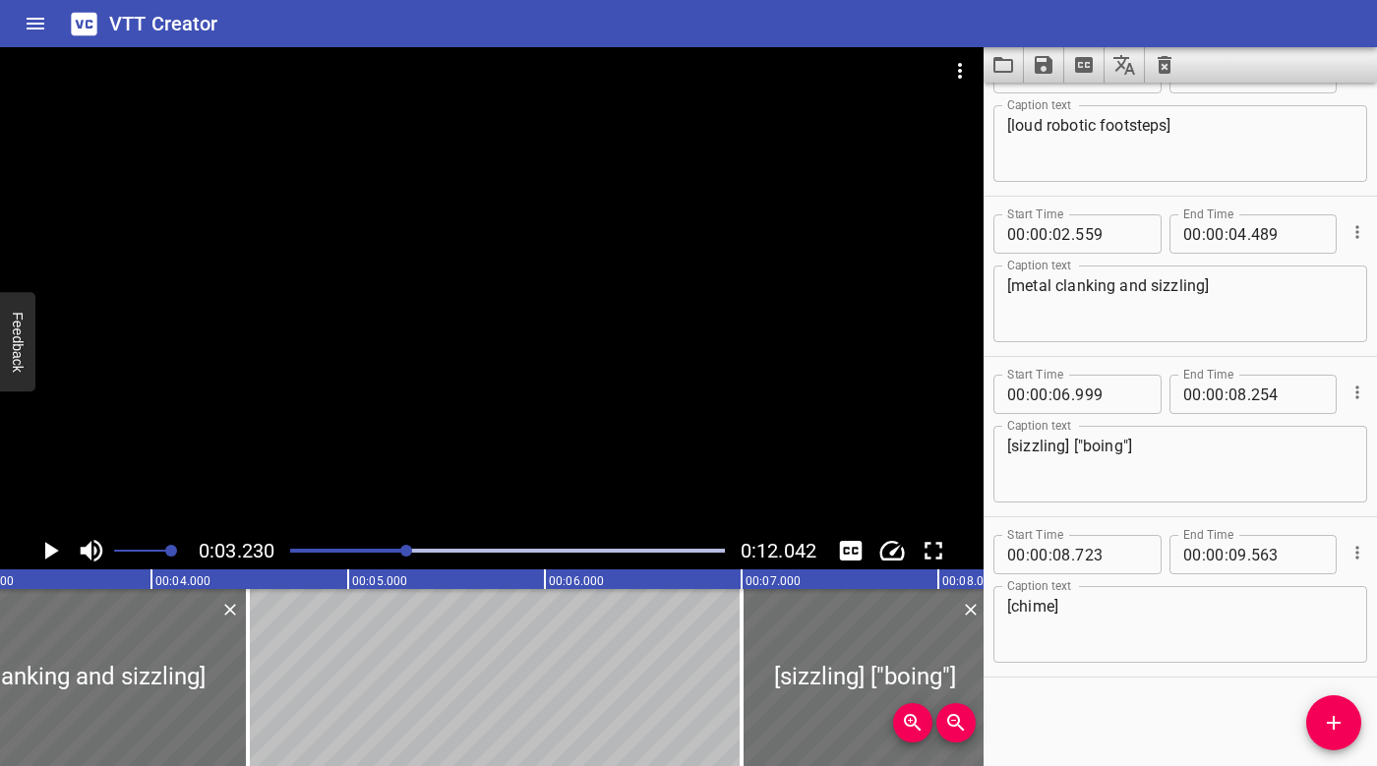
click at [1172, 53] on icon "Clear captions" at bounding box center [1165, 65] width 24 height 24
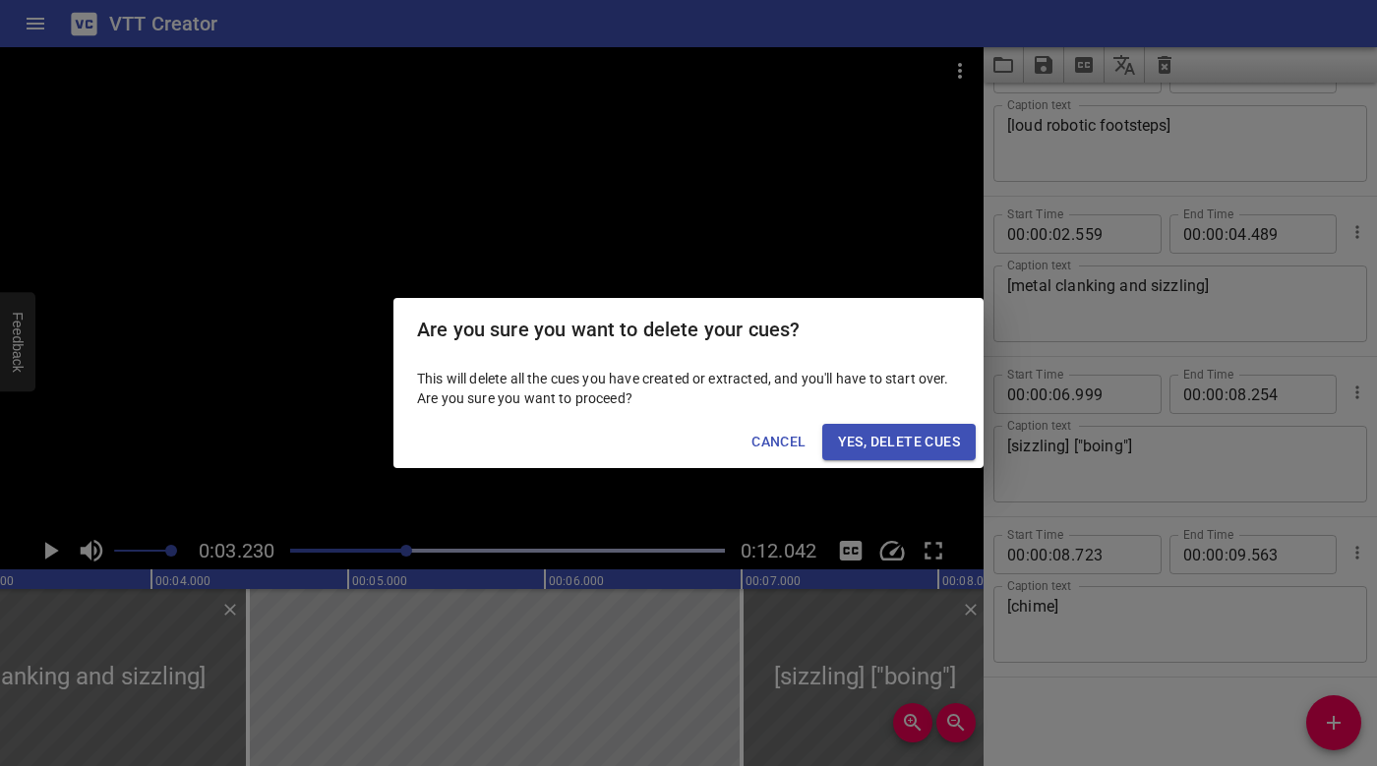
click at [918, 438] on span "Yes, Delete Cues" at bounding box center [899, 442] width 122 height 25
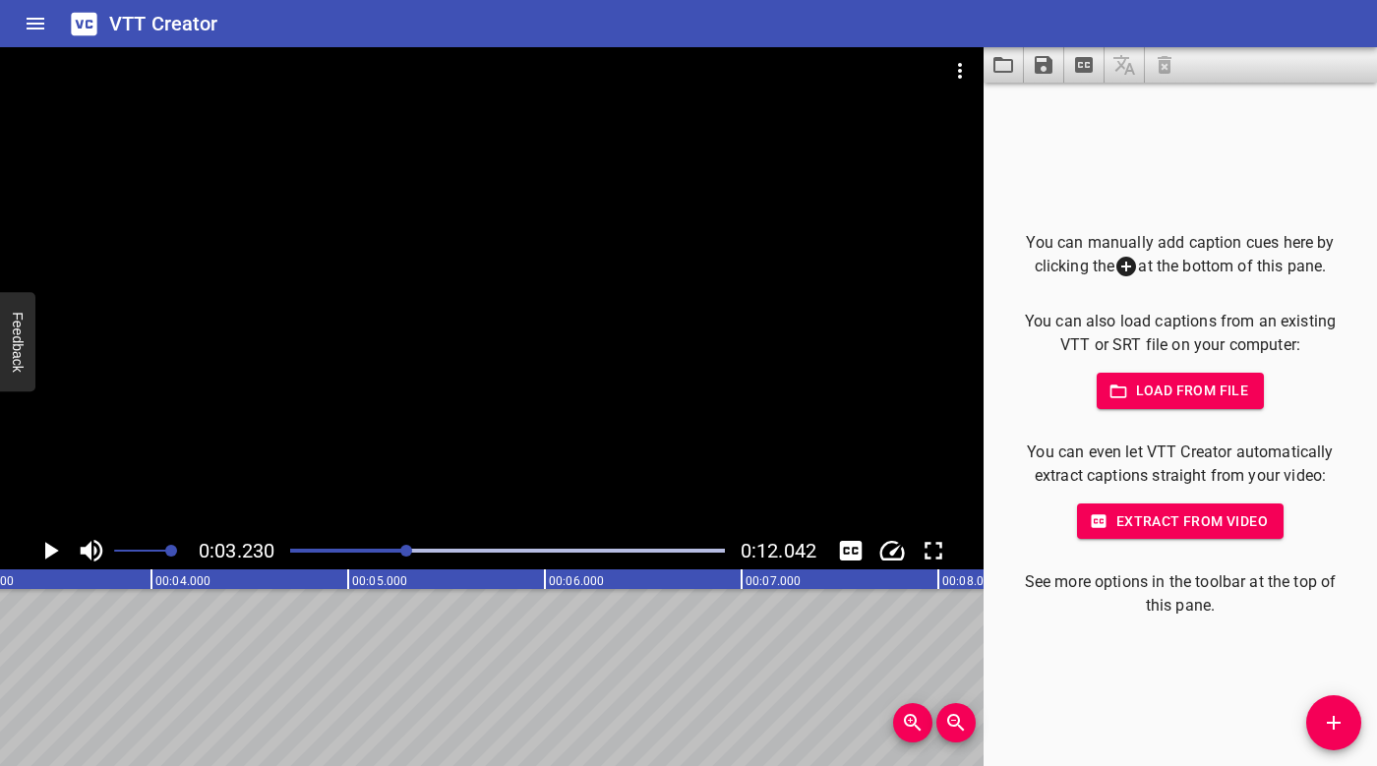
click at [1210, 396] on span "Load from file" at bounding box center [1180, 391] width 137 height 25
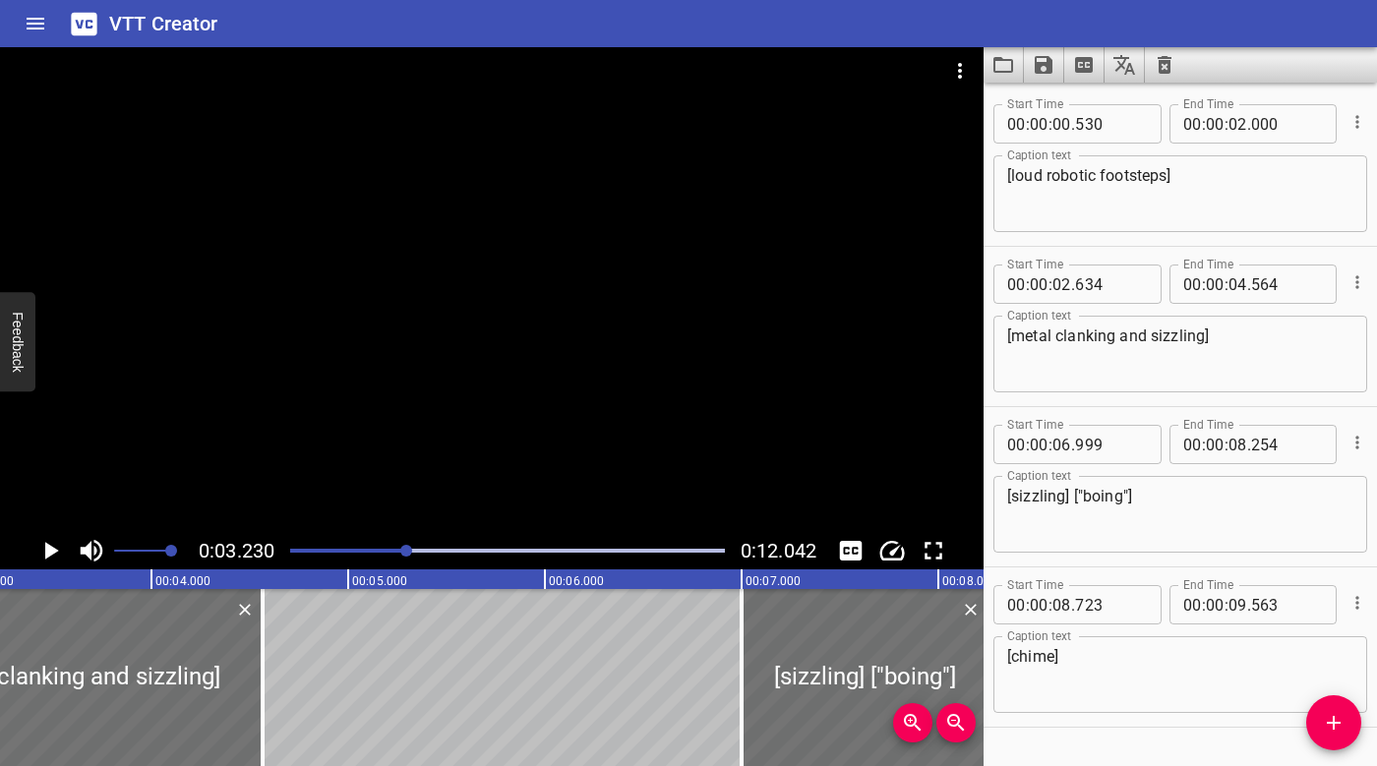
click at [292, 548] on div at bounding box center [507, 551] width 458 height 28
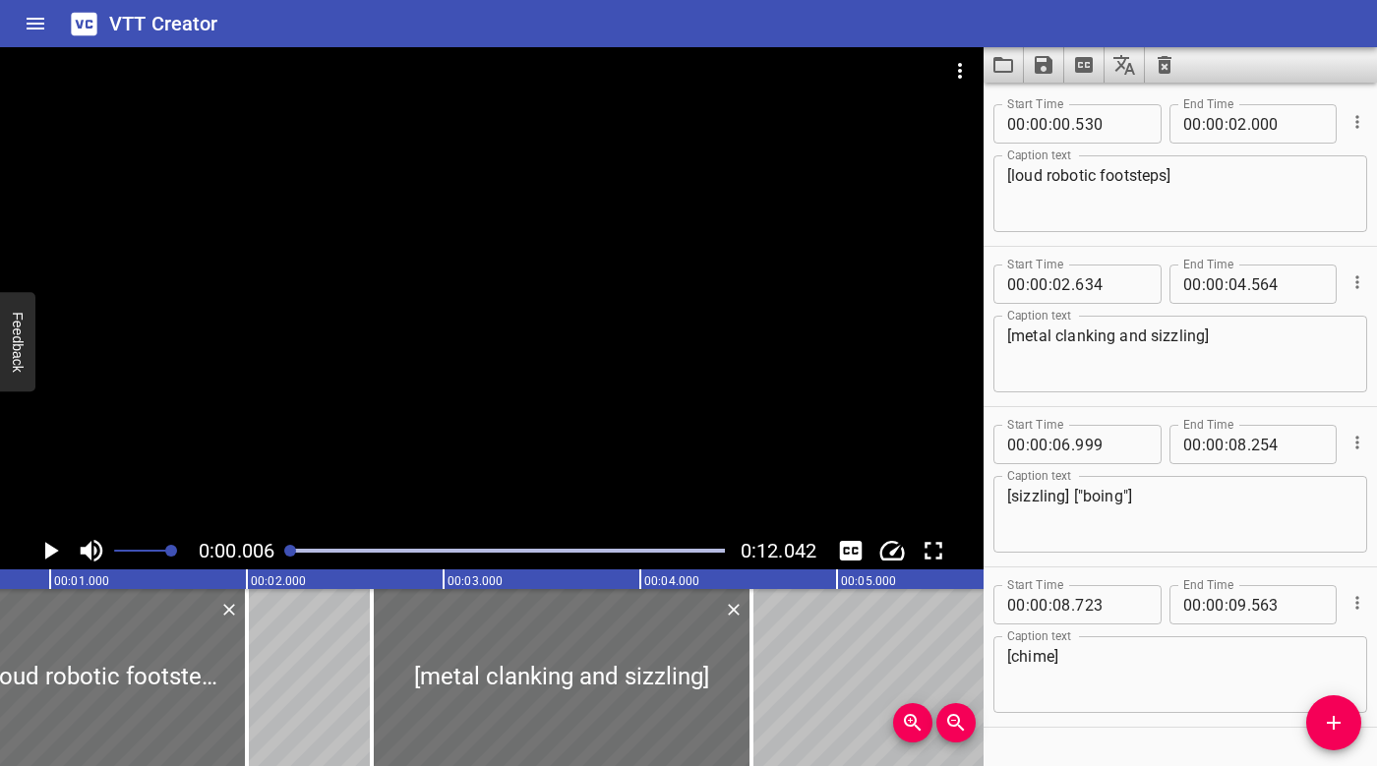
scroll to position [0, 1]
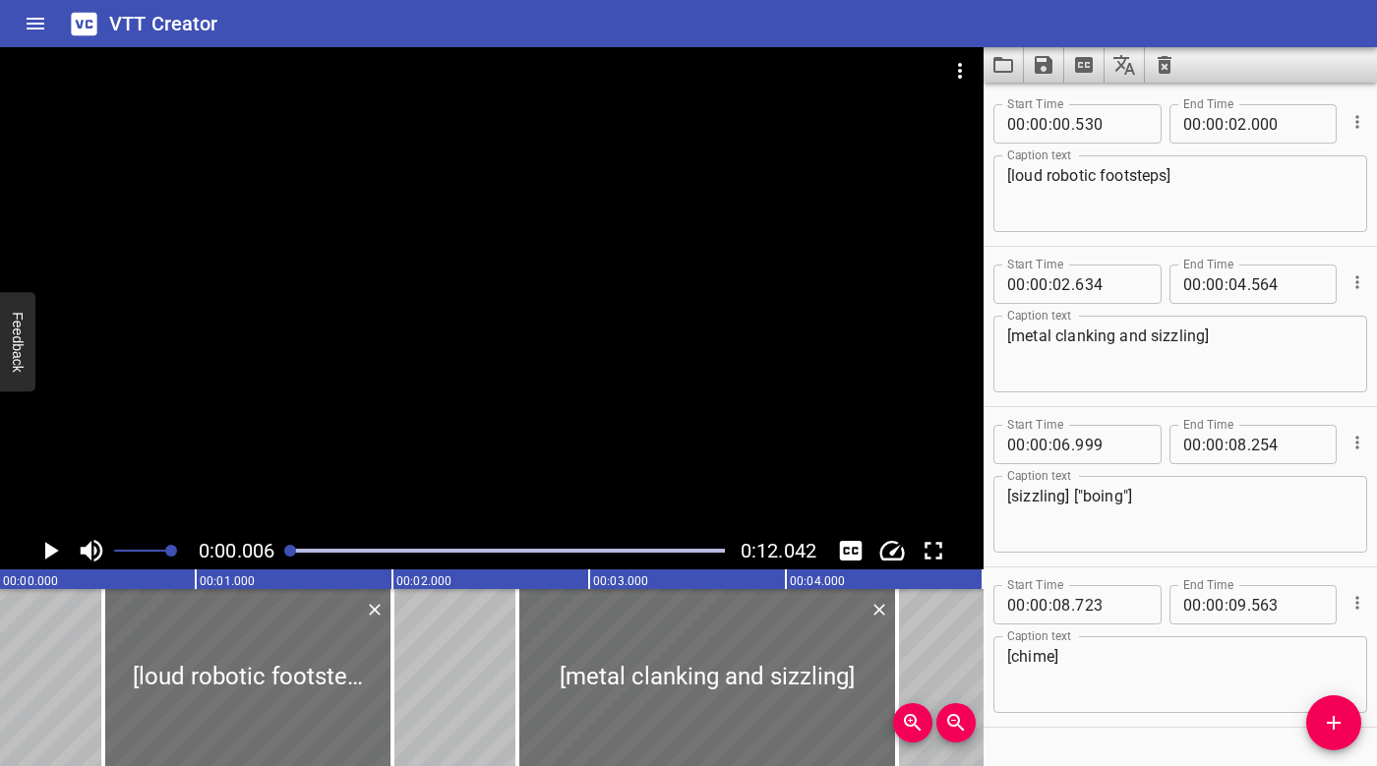
click at [1165, 61] on icon "Clear captions" at bounding box center [1165, 65] width 14 height 18
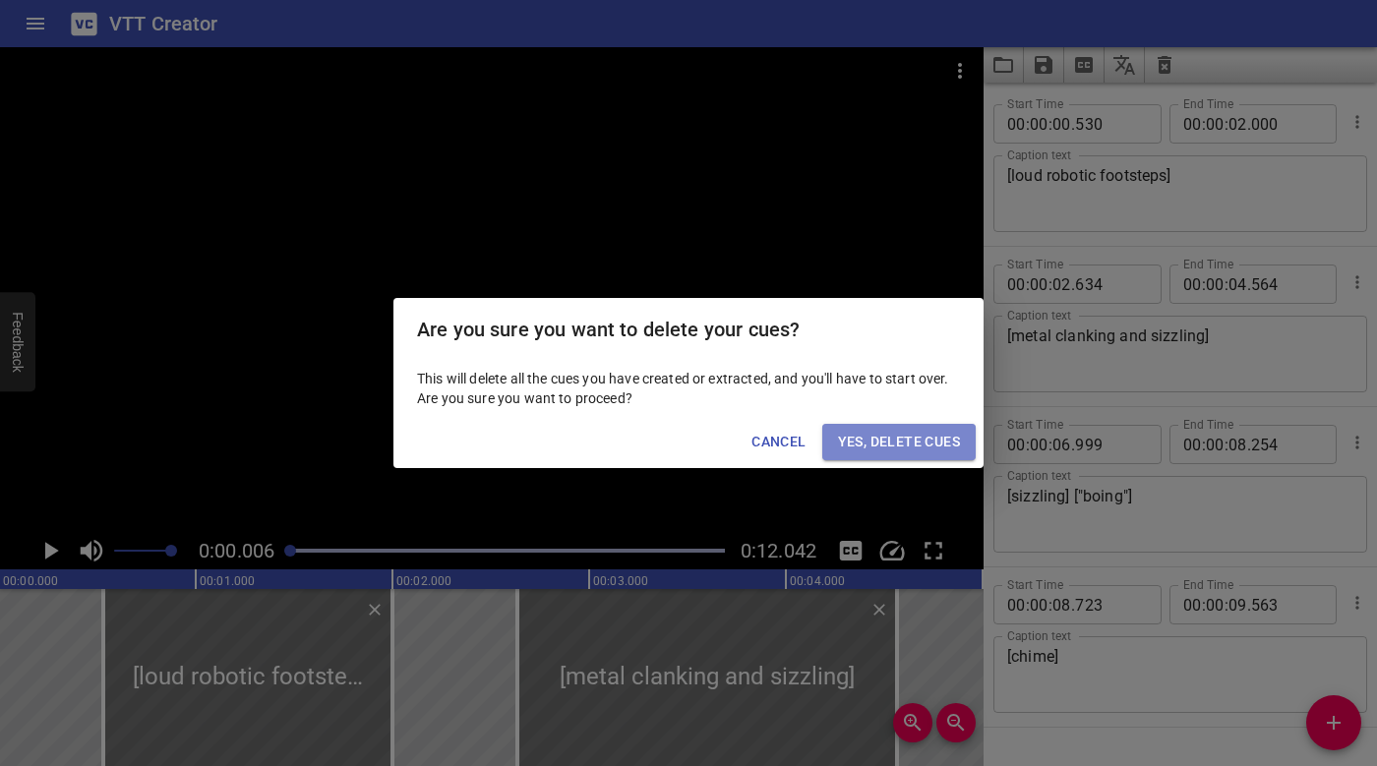
click at [920, 446] on span "Yes, Delete Cues" at bounding box center [899, 442] width 122 height 25
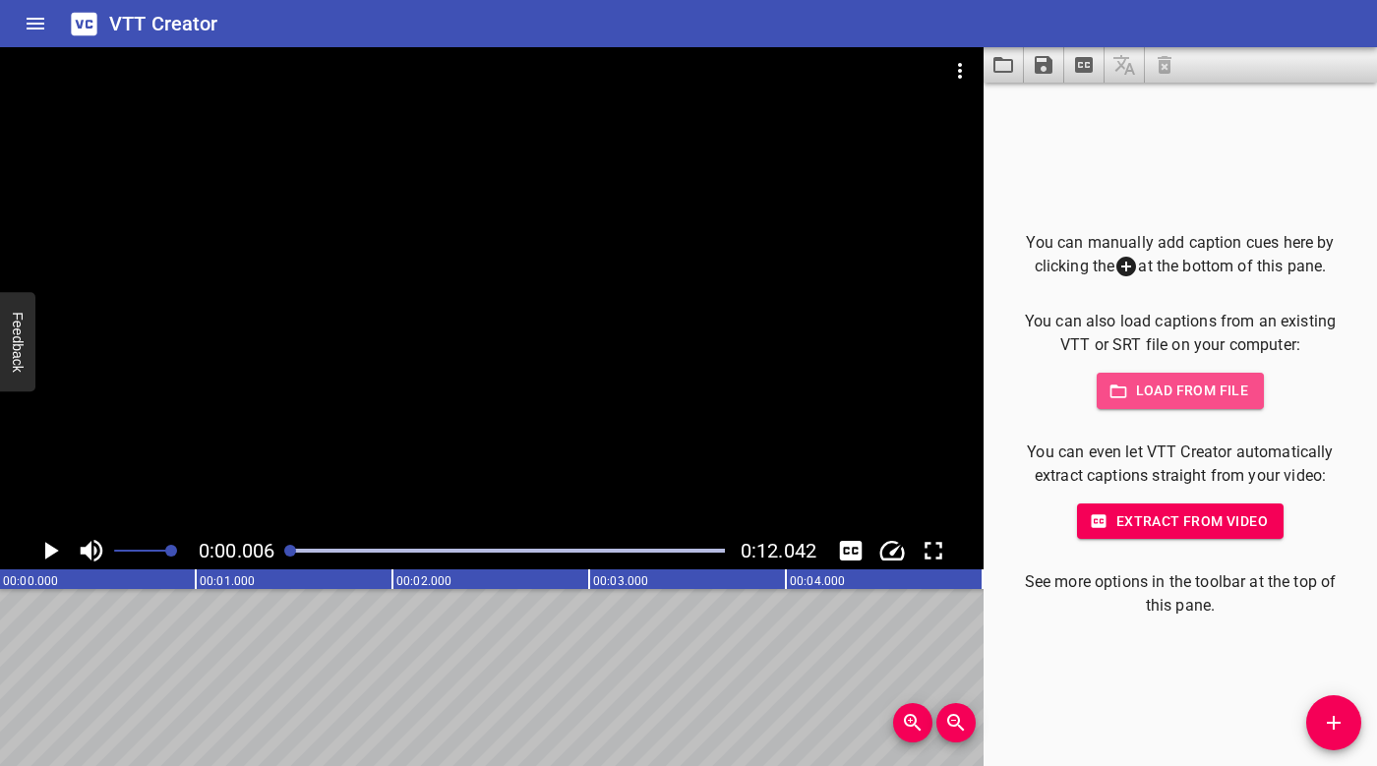
click at [1184, 402] on span "Load from file" at bounding box center [1180, 391] width 137 height 25
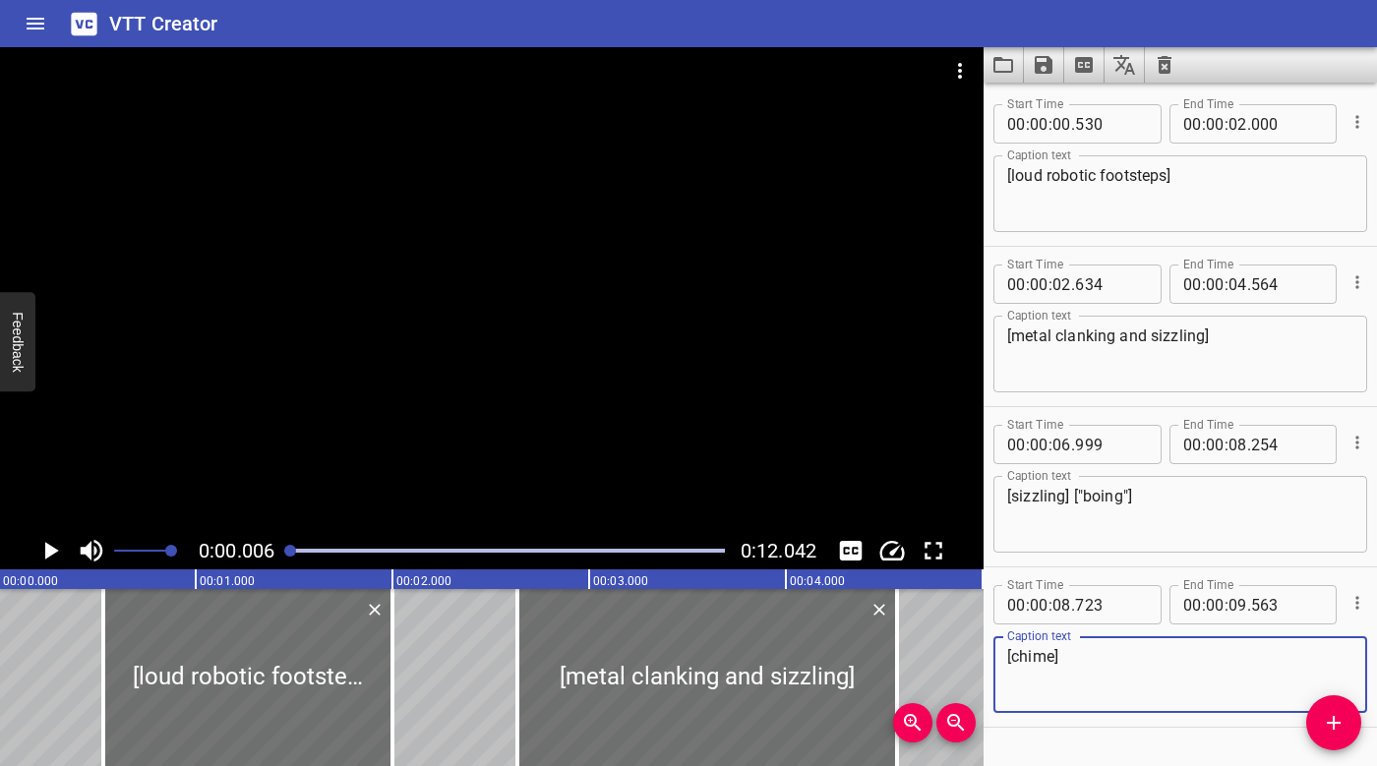
click at [182, 405] on div at bounding box center [491, 289] width 983 height 485
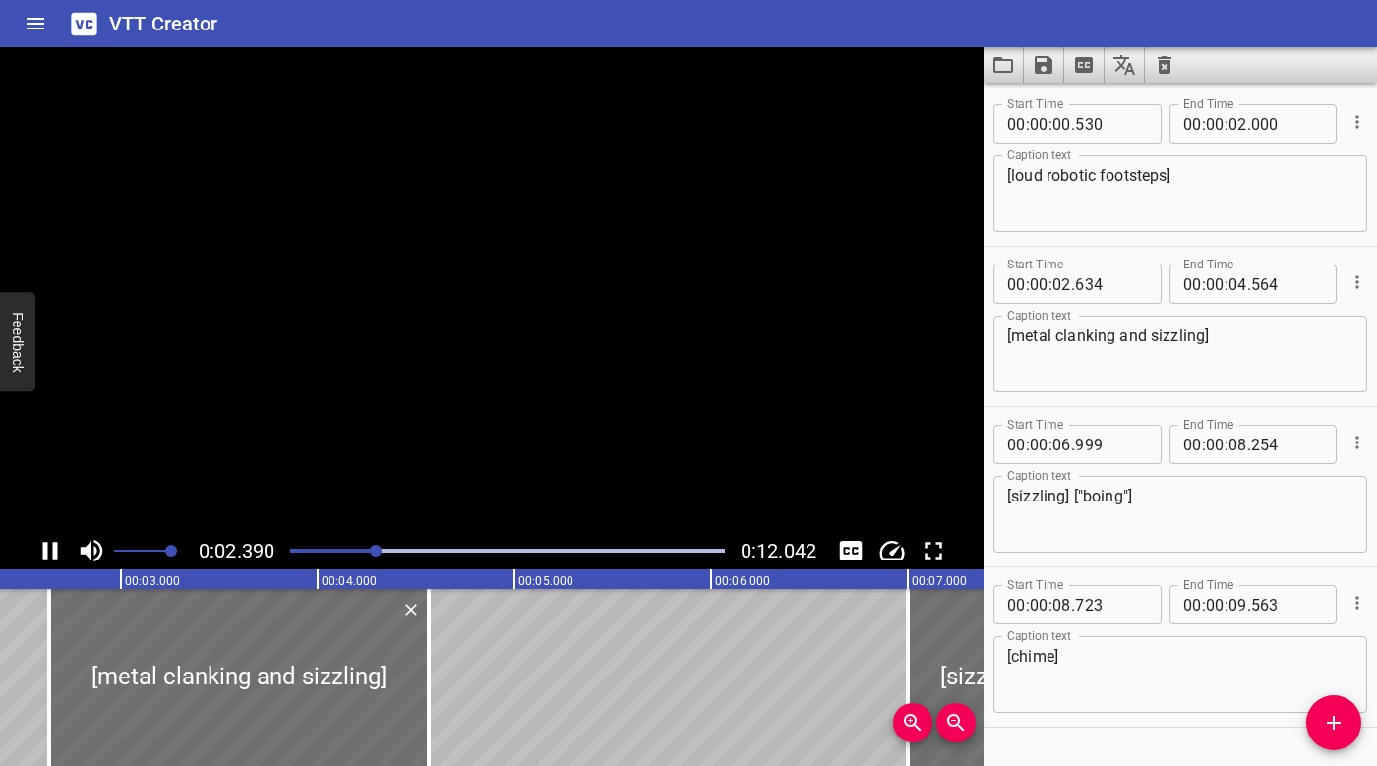
scroll to position [50, 0]
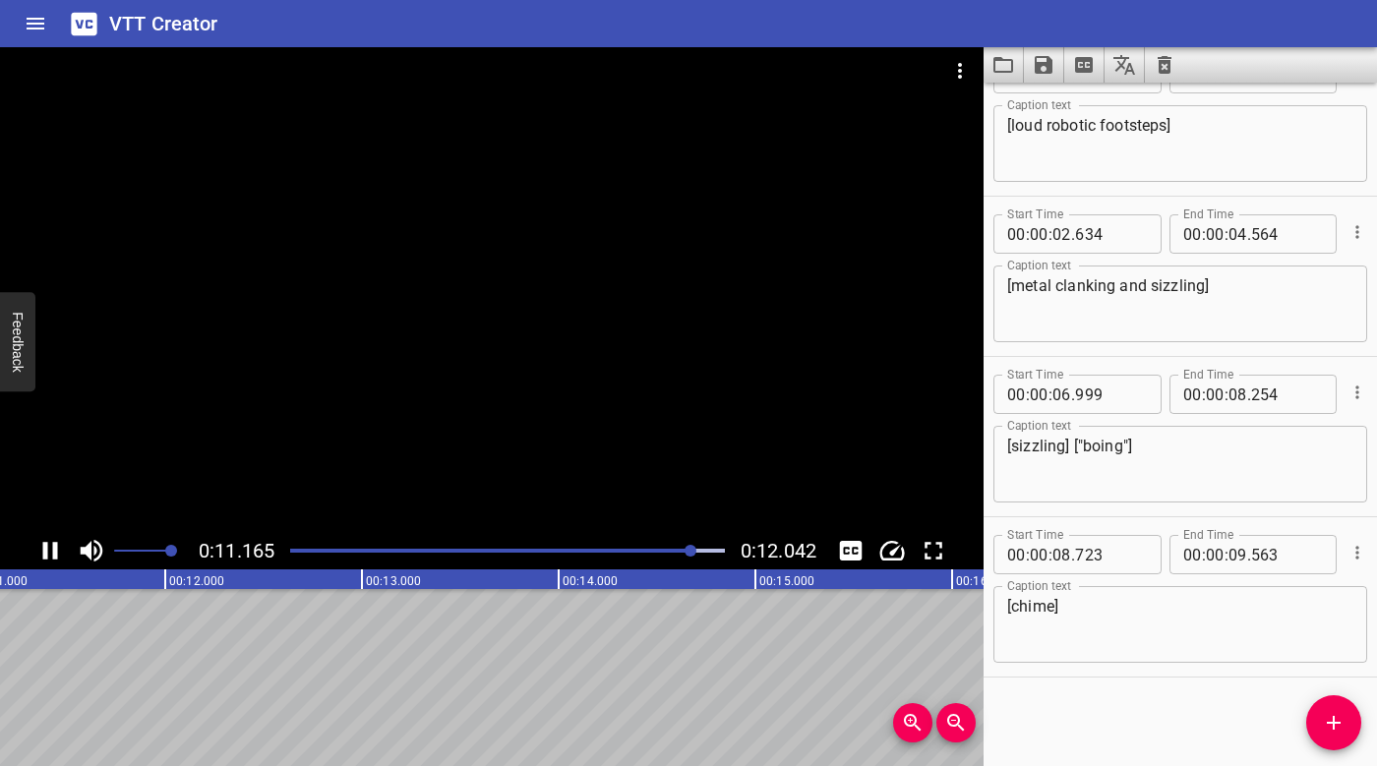
click at [295, 553] on div at bounding box center [507, 551] width 458 height 28
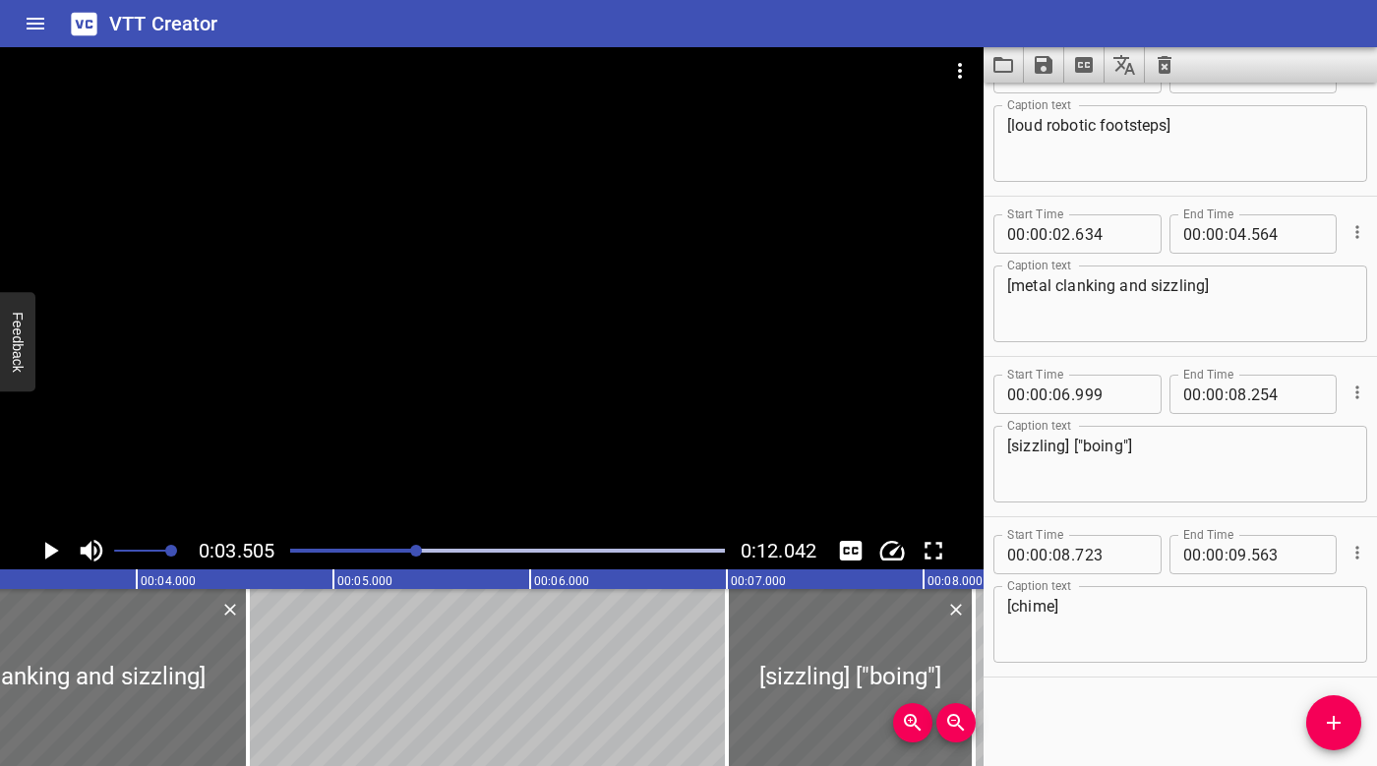
scroll to position [0, 689]
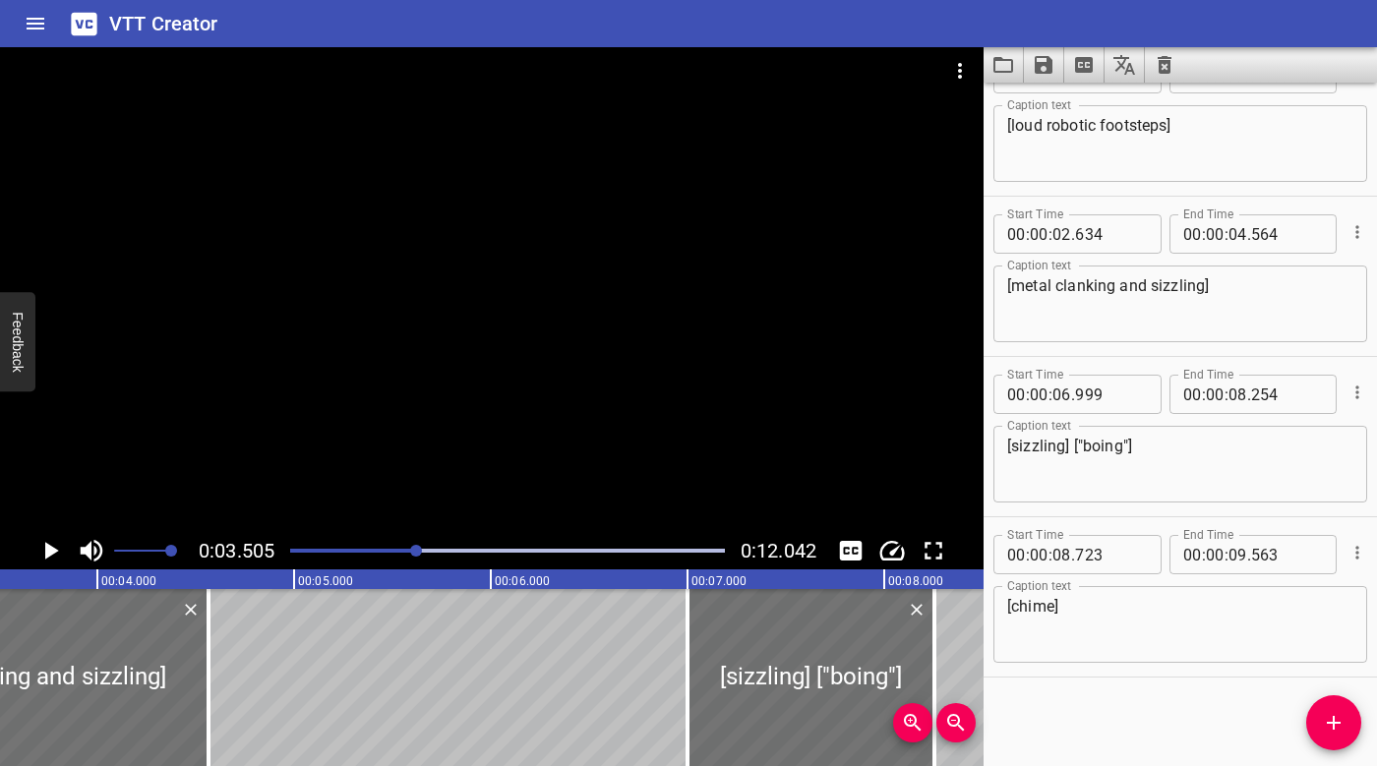
click at [330, 548] on div at bounding box center [507, 551] width 458 height 28
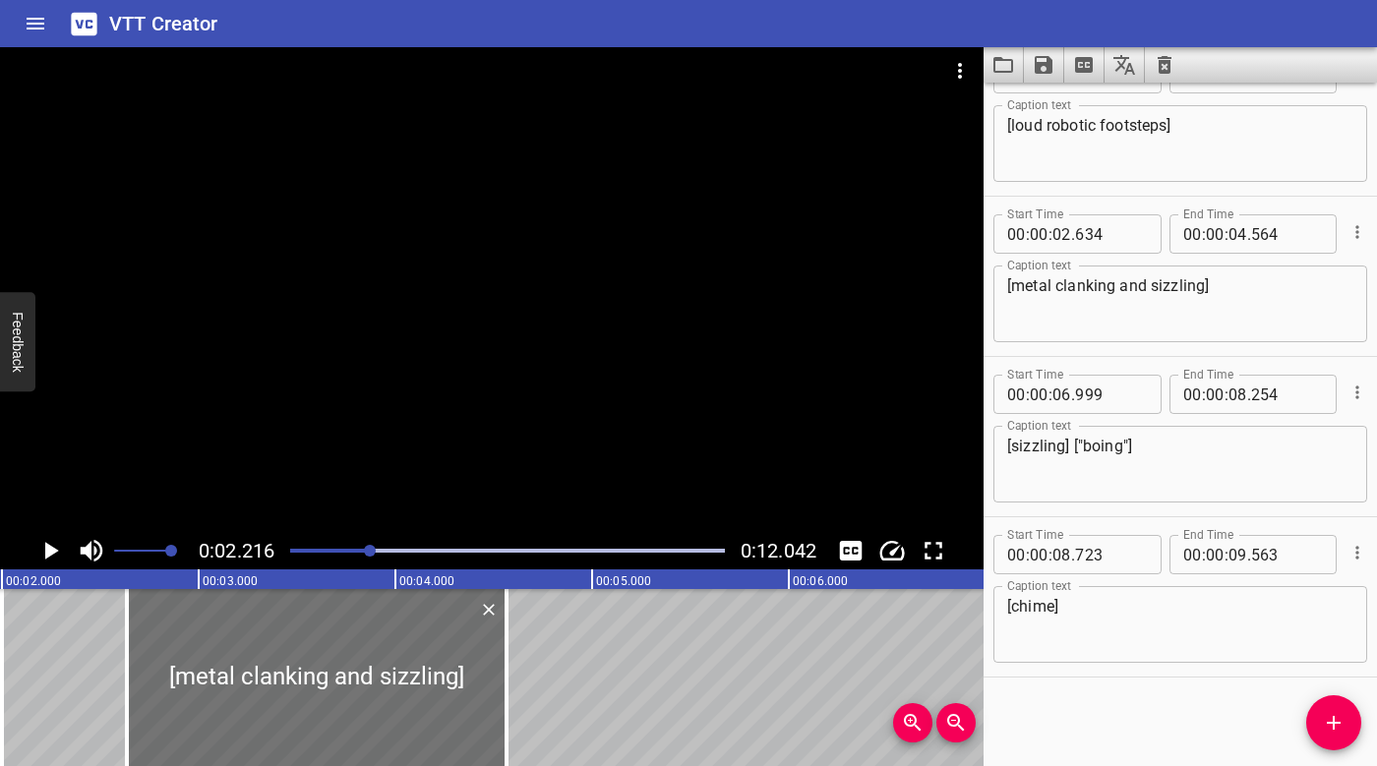
scroll to position [0, 436]
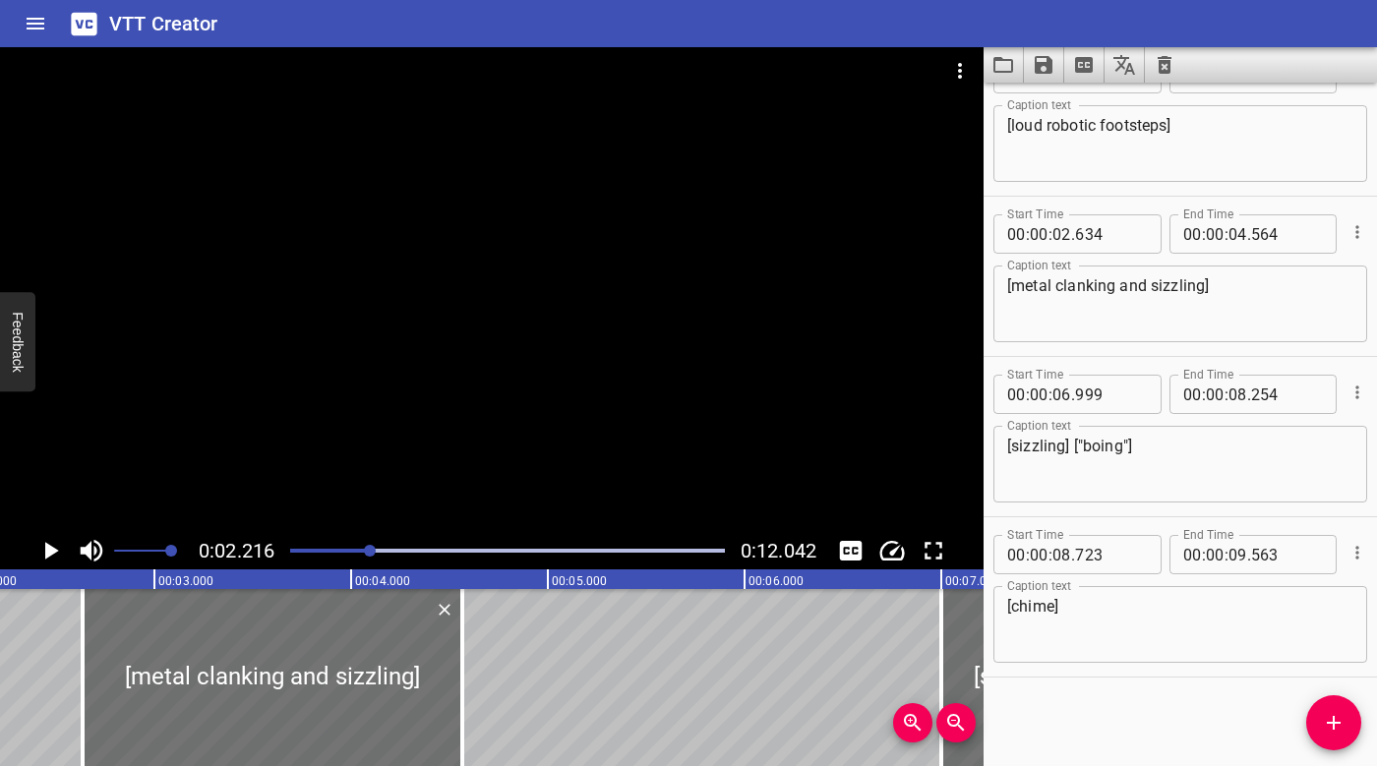
click at [292, 546] on div at bounding box center [507, 551] width 458 height 28
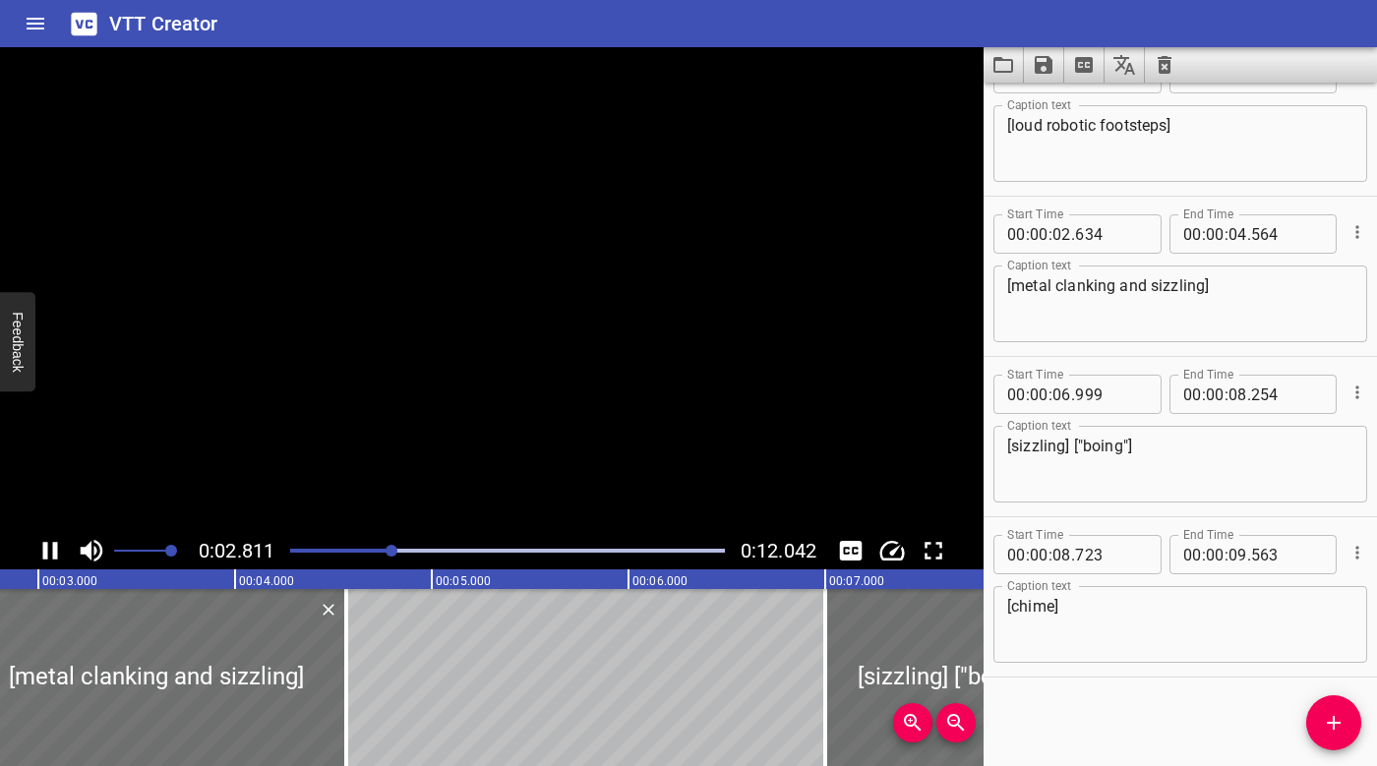
scroll to position [0, 593]
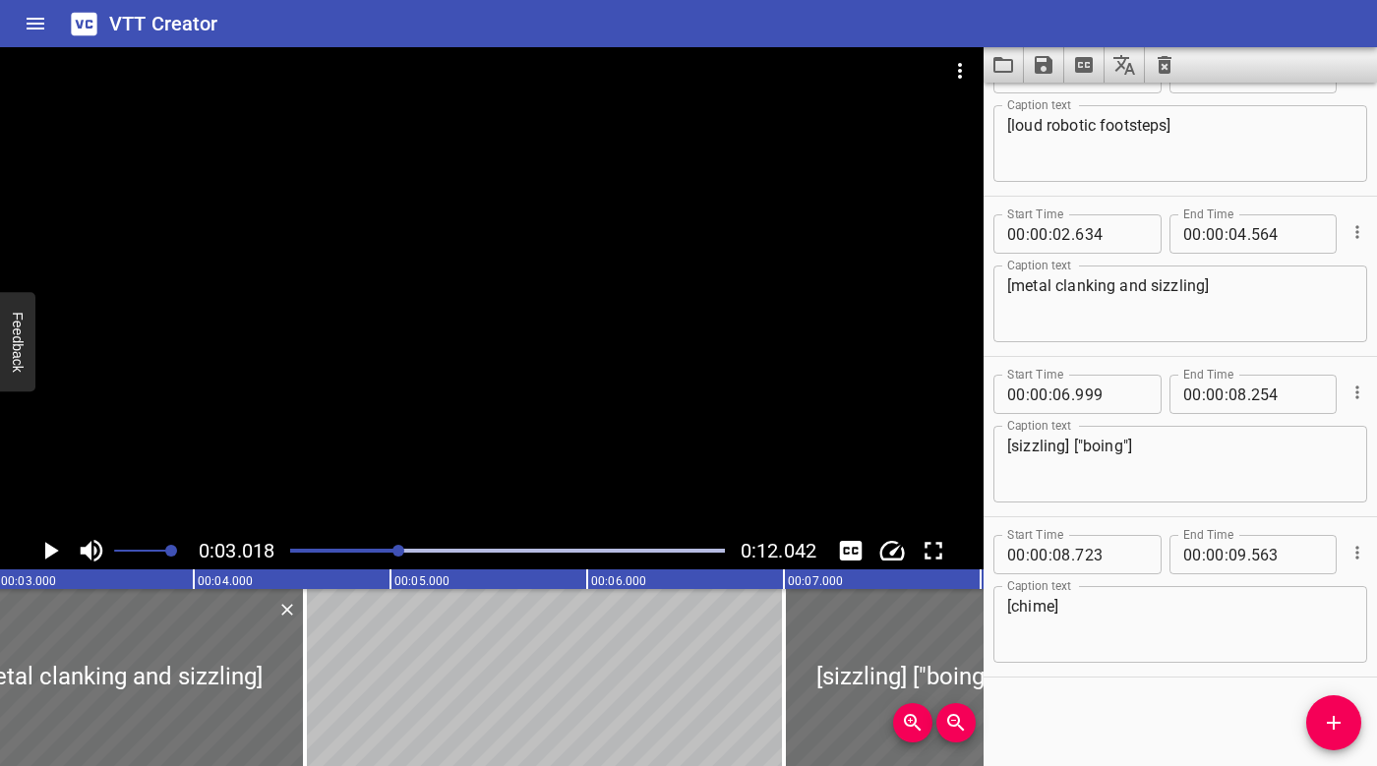
click at [317, 551] on div "Play progress" at bounding box center [182, 551] width 435 height 4
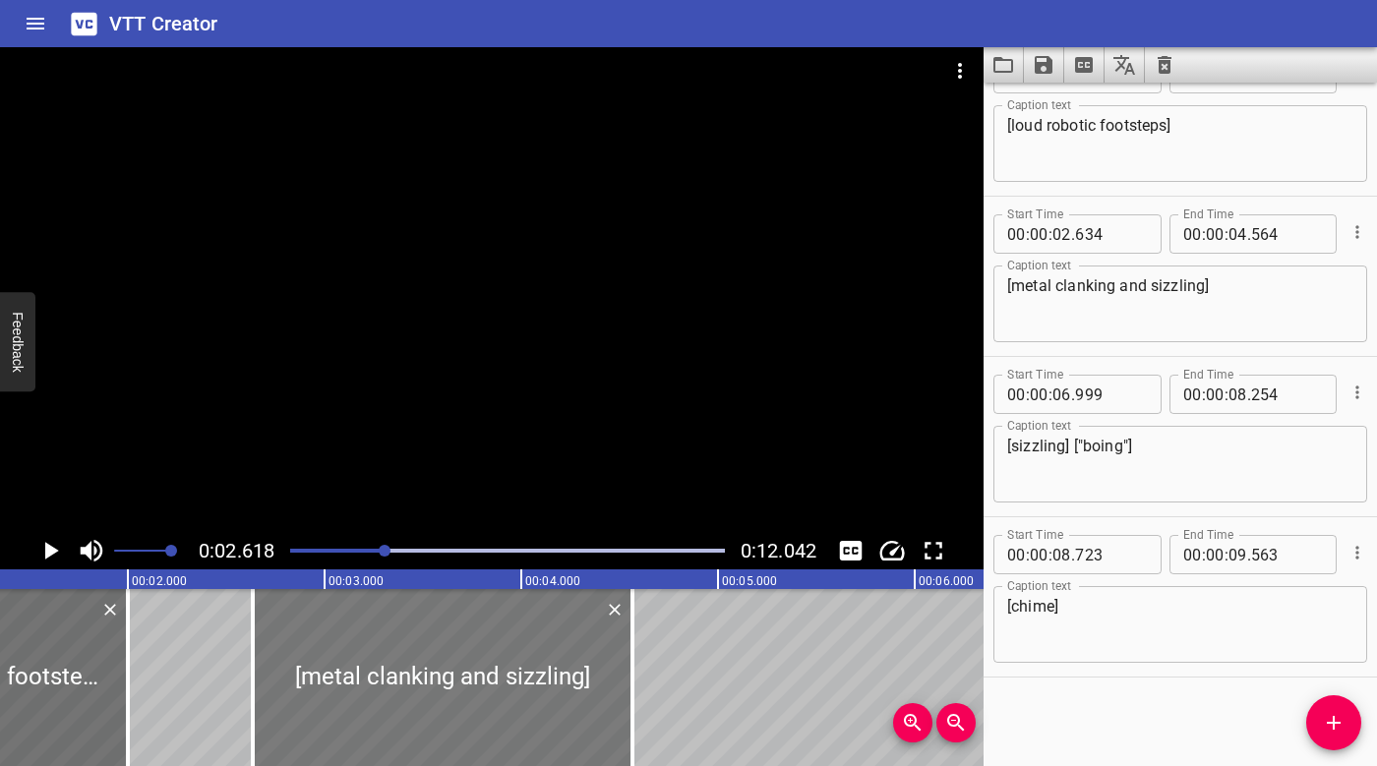
scroll to position [0, 235]
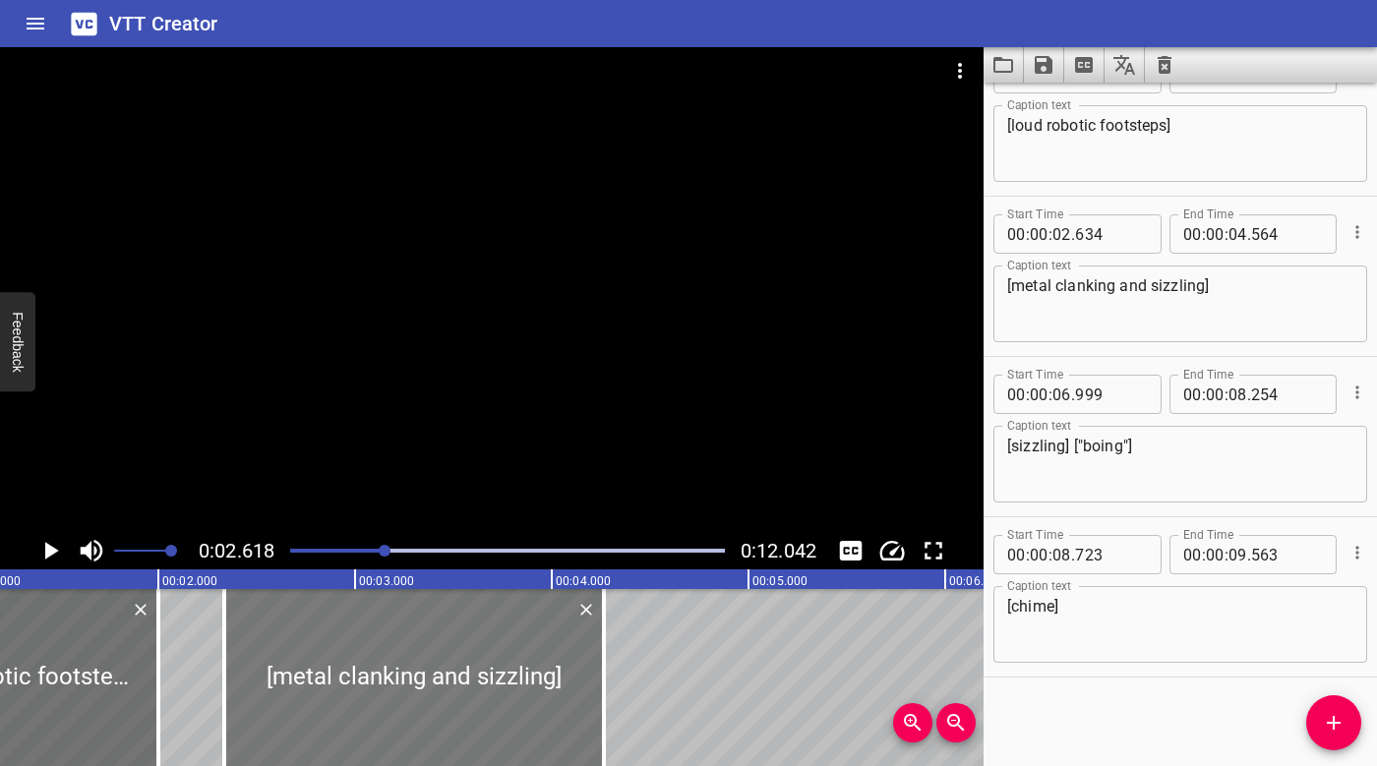
drag, startPoint x: 397, startPoint y: 641, endPoint x: 326, endPoint y: 638, distance: 71.9
click at [327, 639] on div at bounding box center [414, 677] width 380 height 177
type input "274"
type input "204"
click at [309, 544] on div at bounding box center [507, 551] width 458 height 28
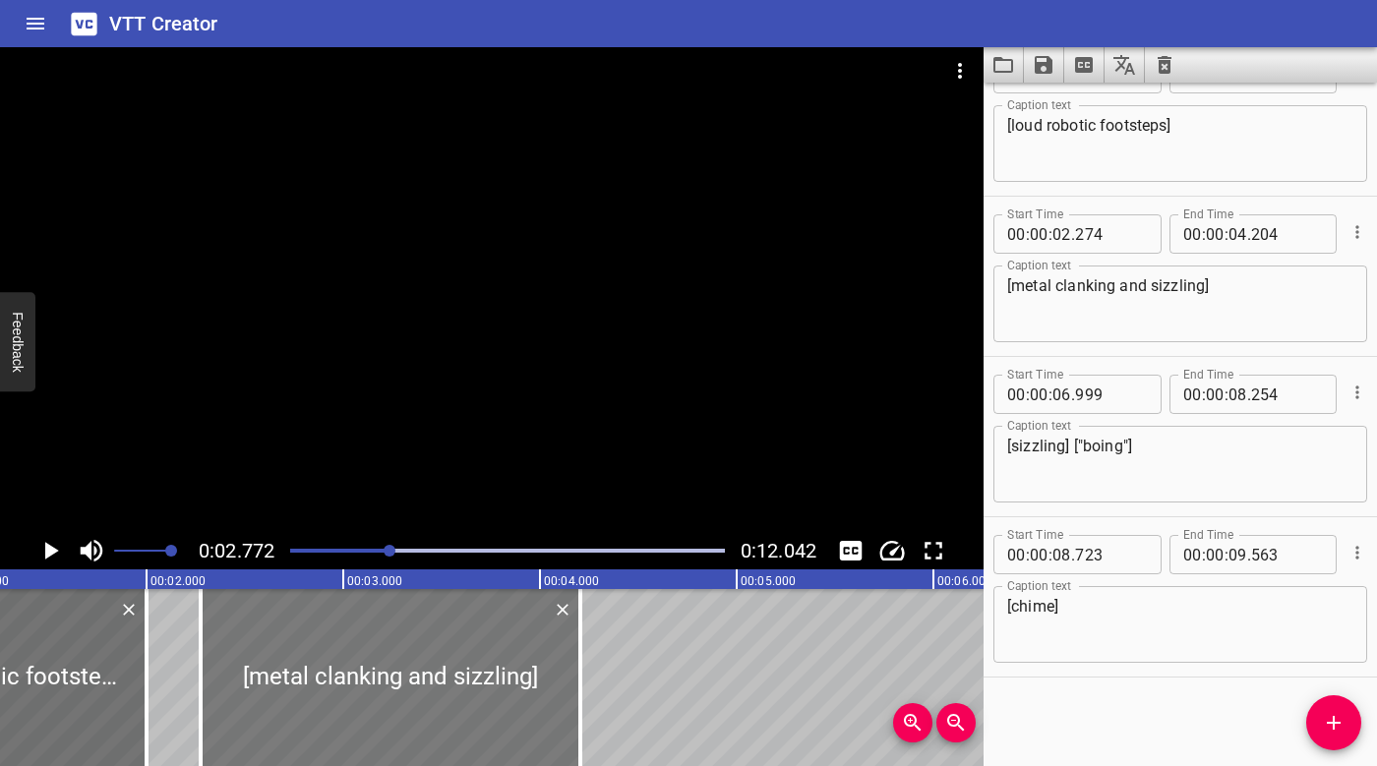
scroll to position [0, 237]
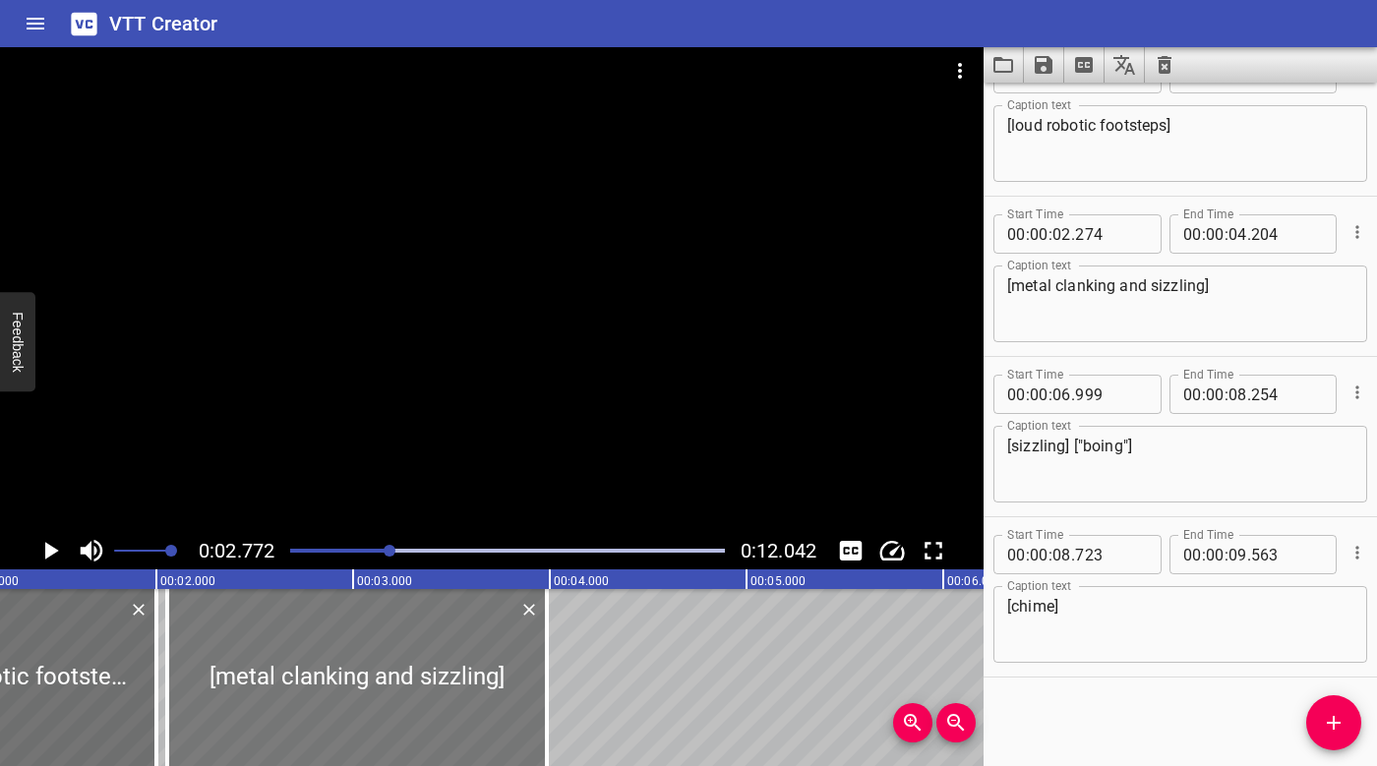
drag, startPoint x: 367, startPoint y: 664, endPoint x: 323, endPoint y: 661, distance: 44.4
click at [323, 661] on div at bounding box center [357, 677] width 380 height 177
type input "054"
type input "03"
type input "984"
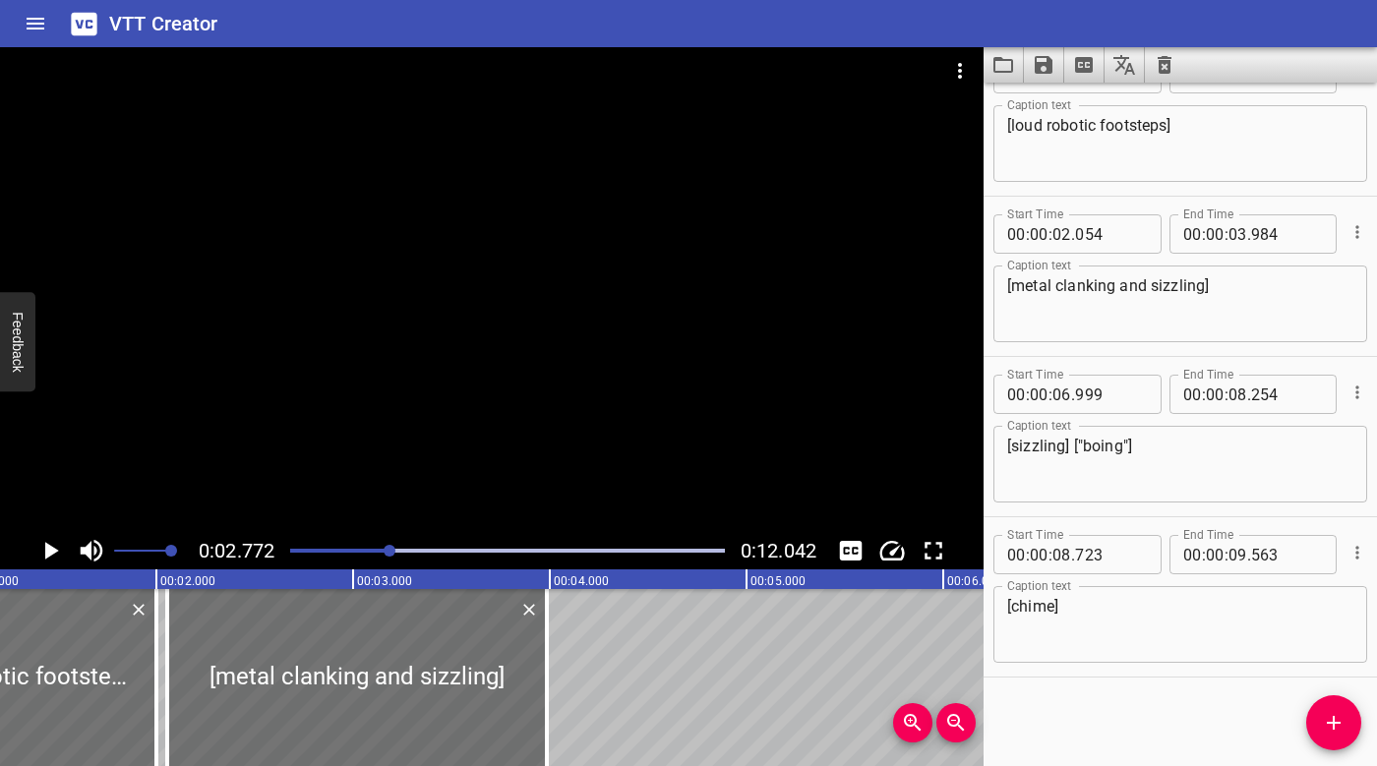
click at [295, 543] on div at bounding box center [507, 551] width 458 height 28
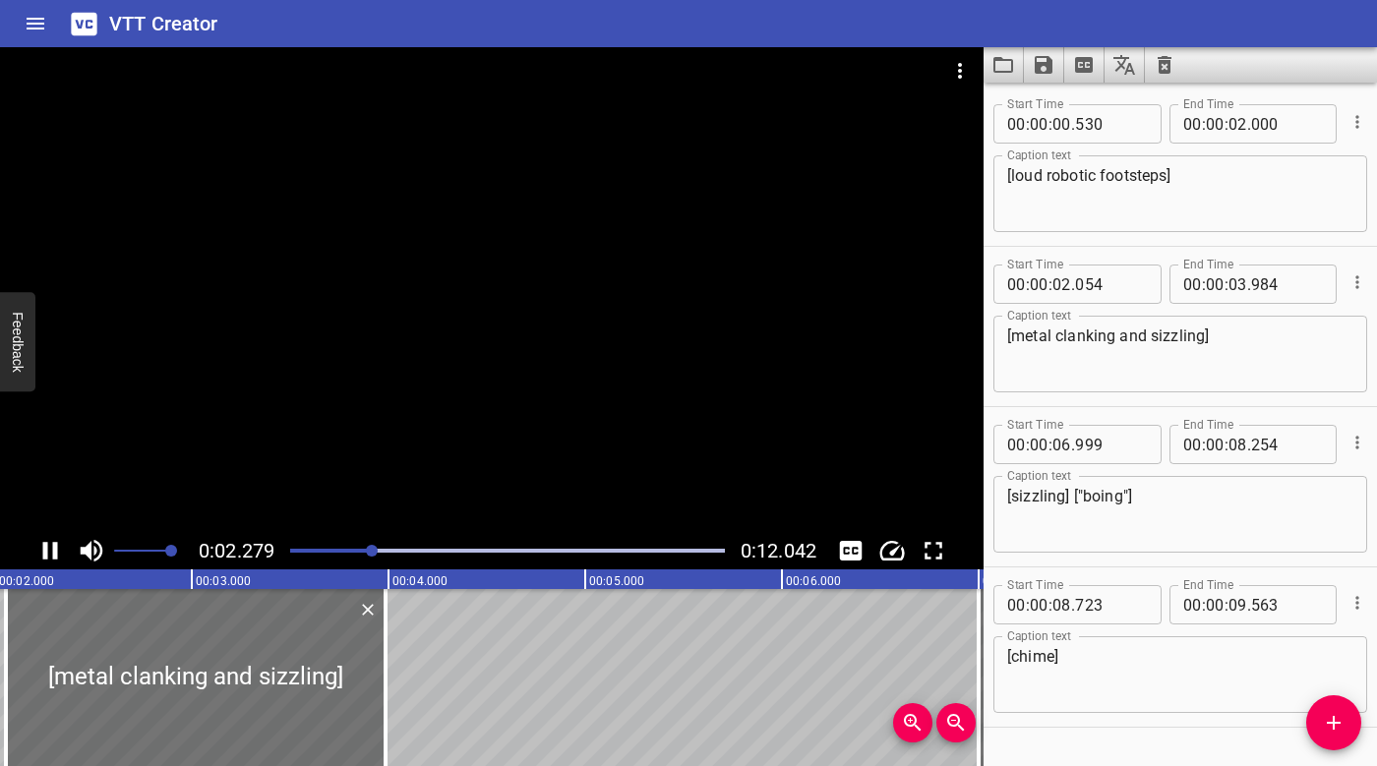
scroll to position [50, 0]
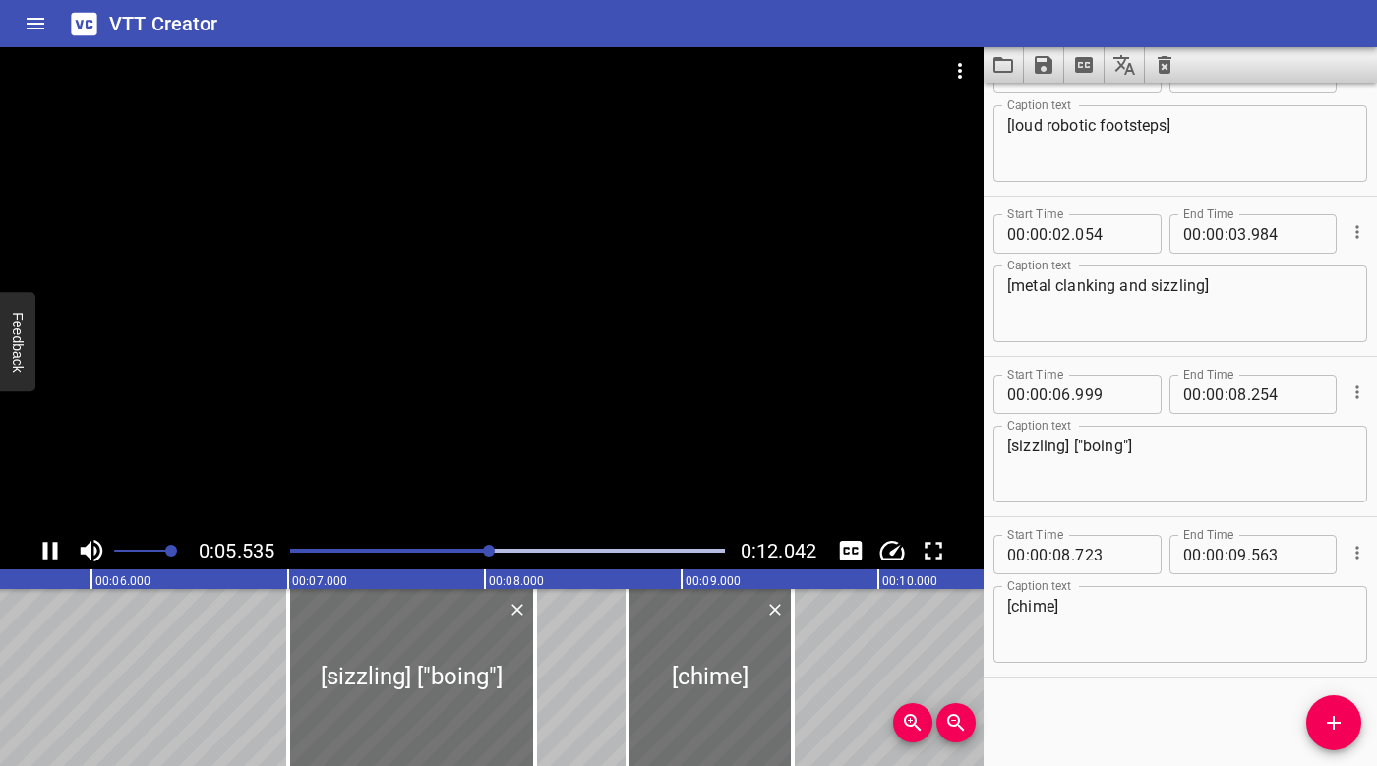
click at [294, 554] on div at bounding box center [507, 551] width 458 height 28
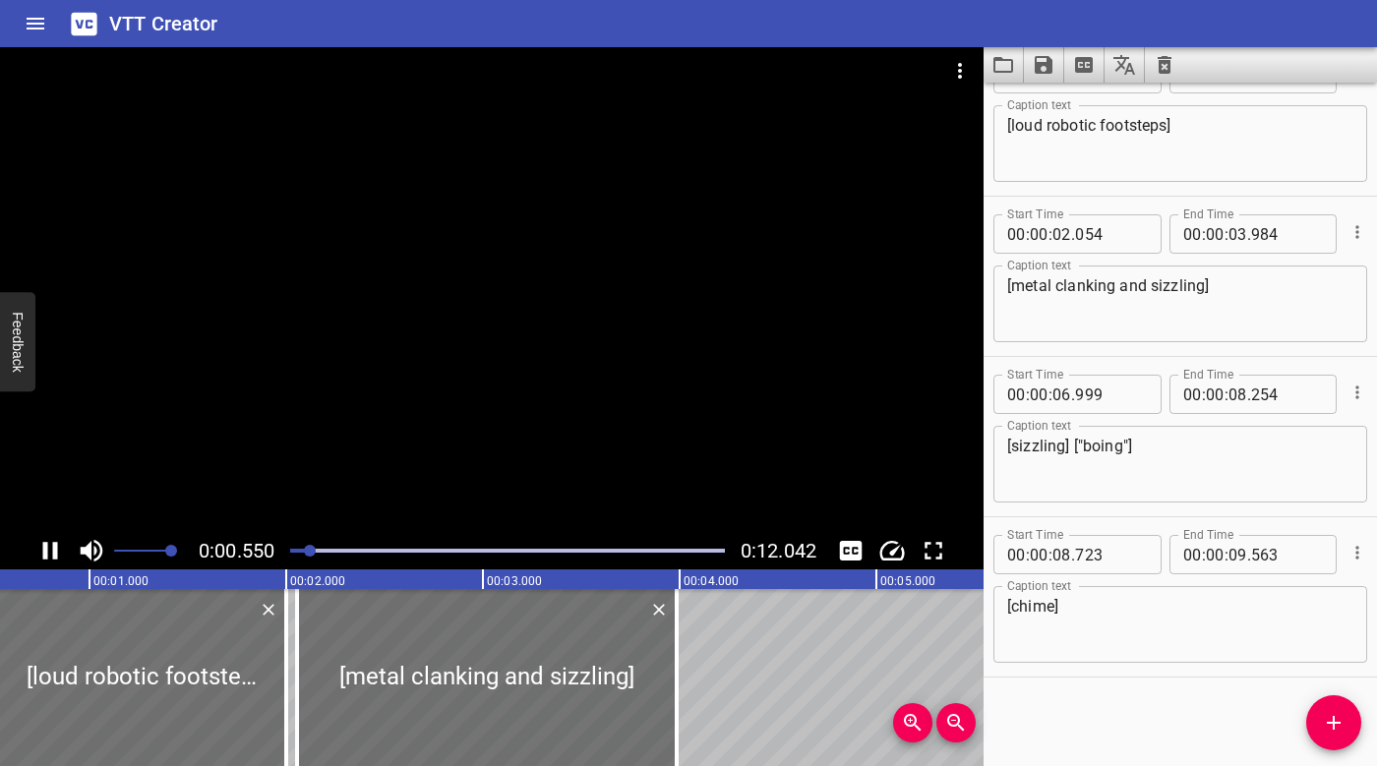
scroll to position [0, 0]
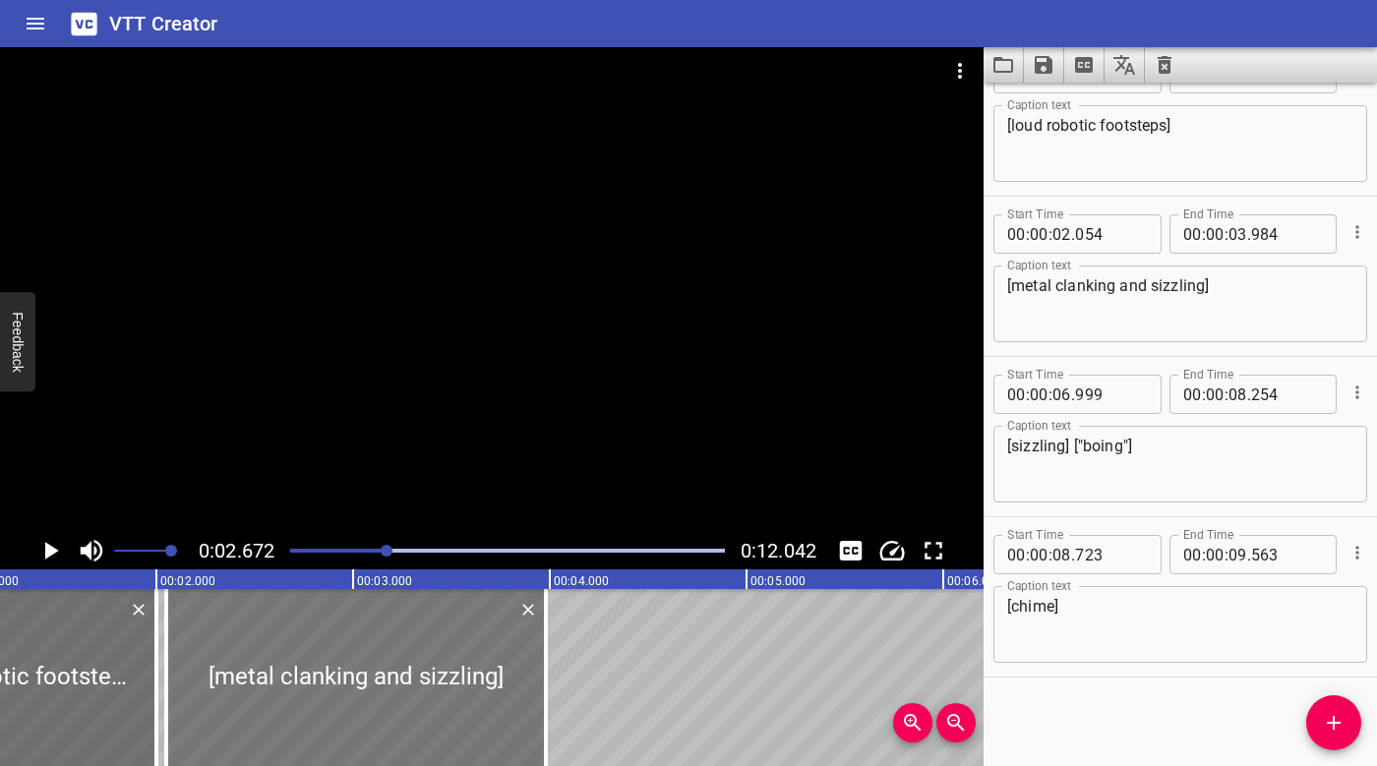
click at [280, 633] on div at bounding box center [356, 677] width 380 height 177
type input "049"
type input "979"
click at [298, 547] on div at bounding box center [507, 551] width 458 height 28
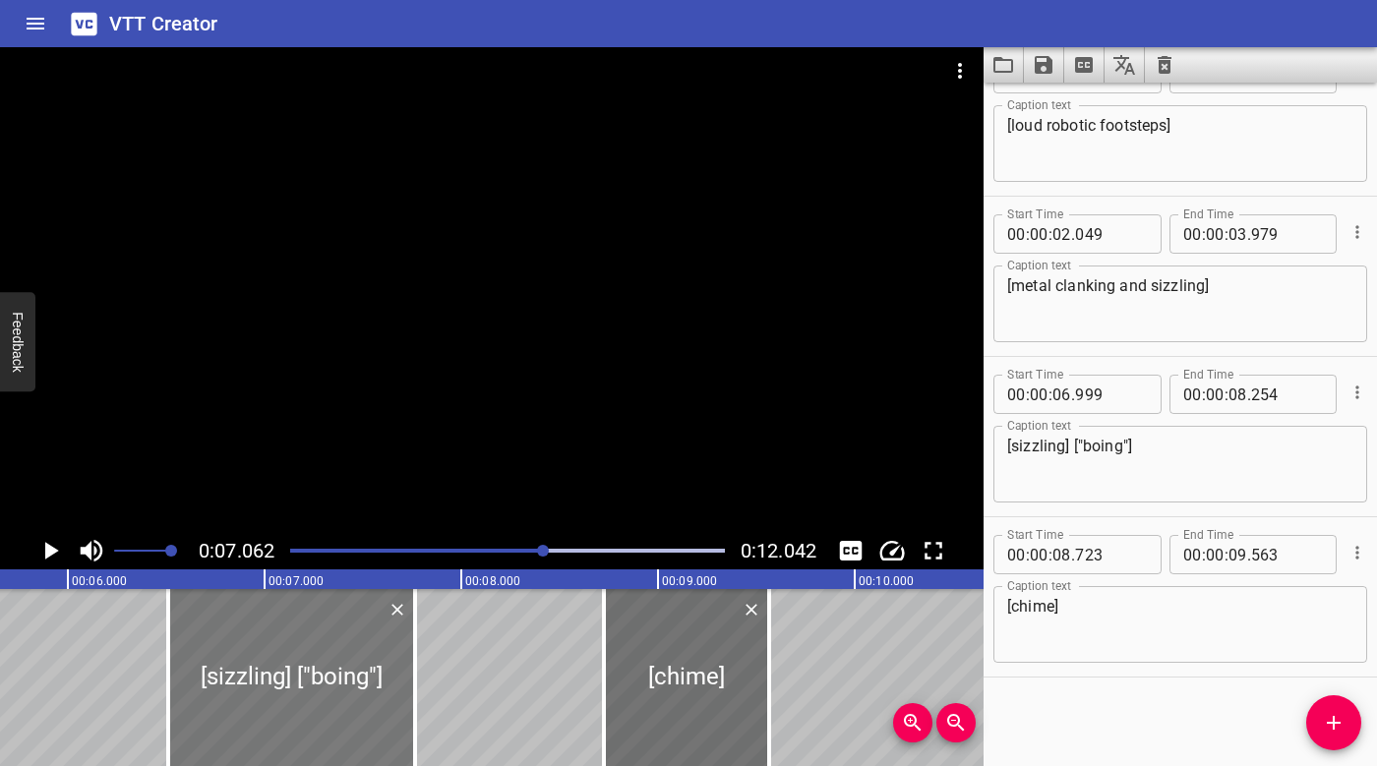
drag, startPoint x: 411, startPoint y: 632, endPoint x: 315, endPoint y: 635, distance: 96.4
click at [315, 635] on div at bounding box center [291, 677] width 247 height 177
type input "509"
type input "07"
type input "764"
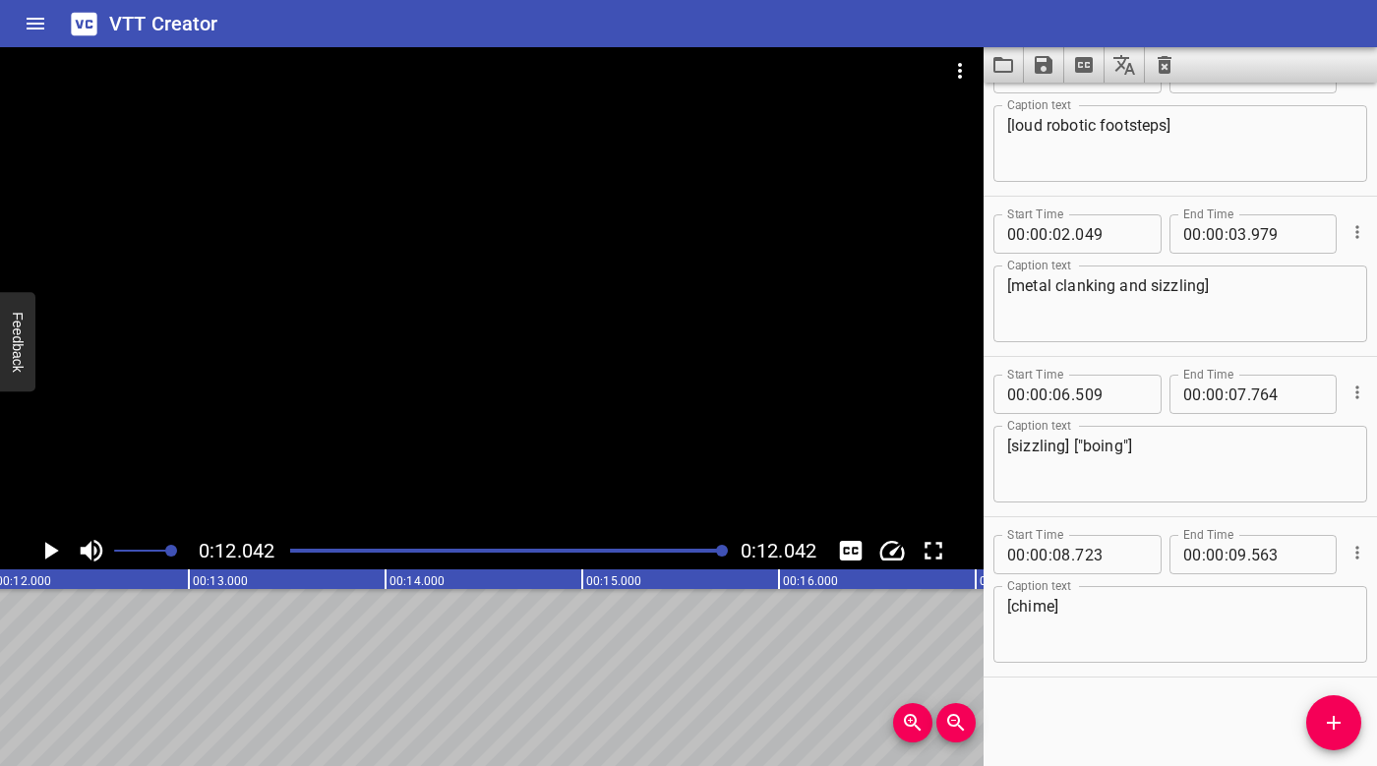
click at [298, 547] on div at bounding box center [507, 551] width 458 height 28
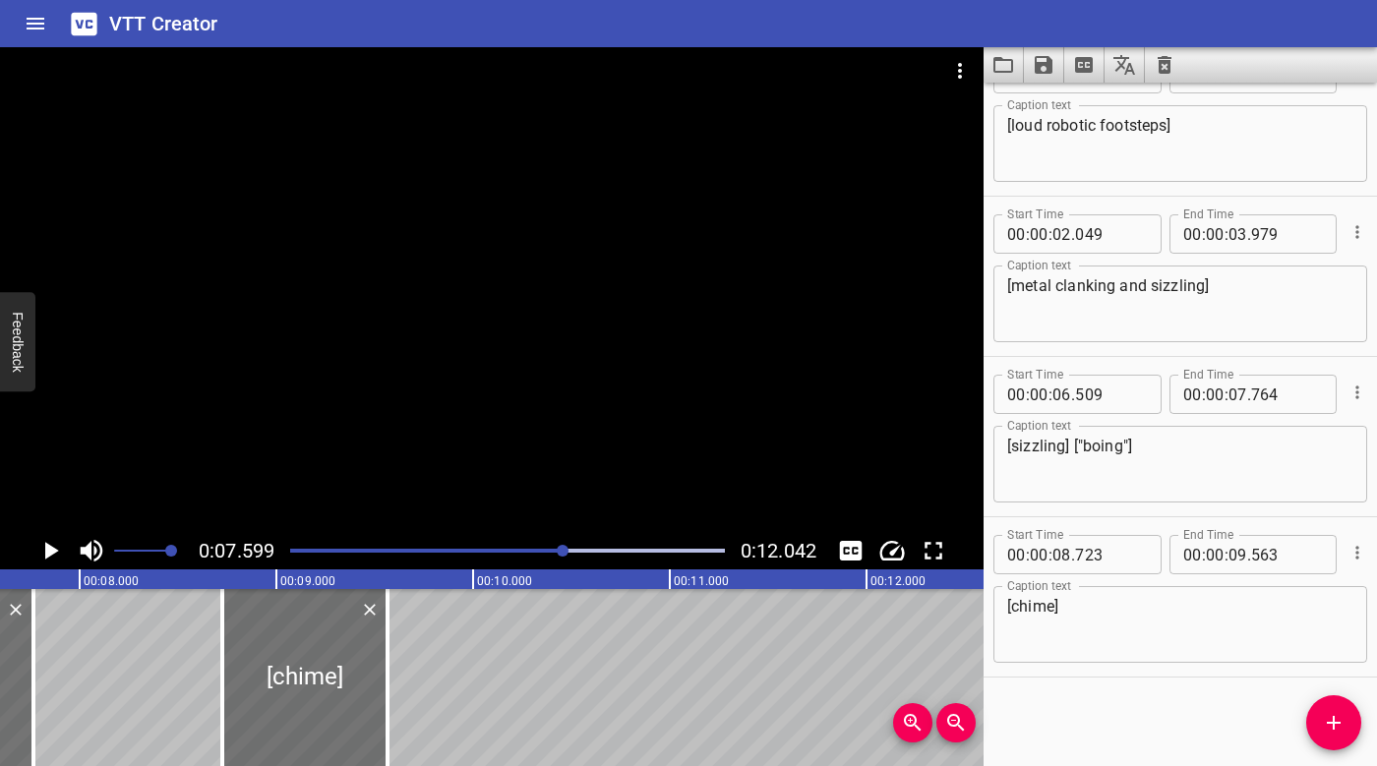
click at [382, 550] on div "Play progress" at bounding box center [347, 551] width 435 height 4
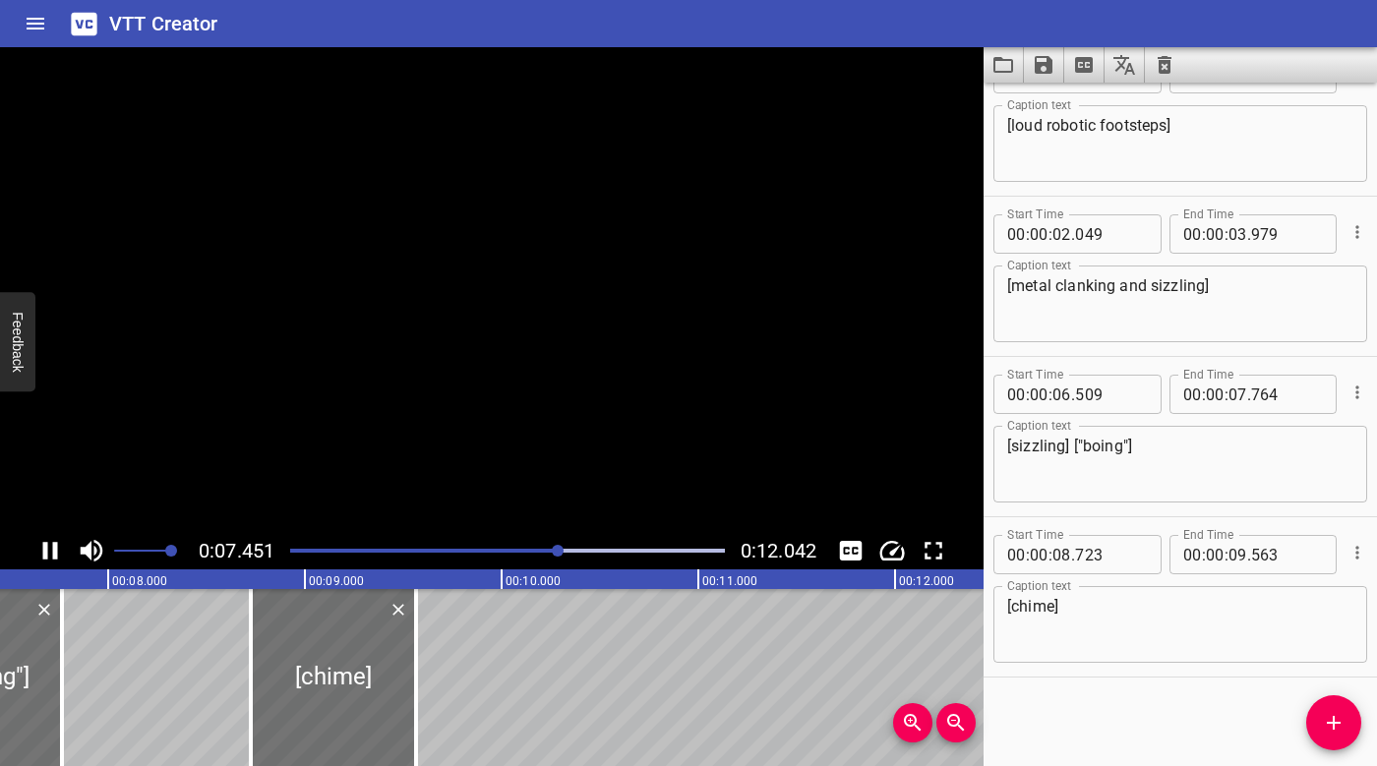
scroll to position [0, 1522]
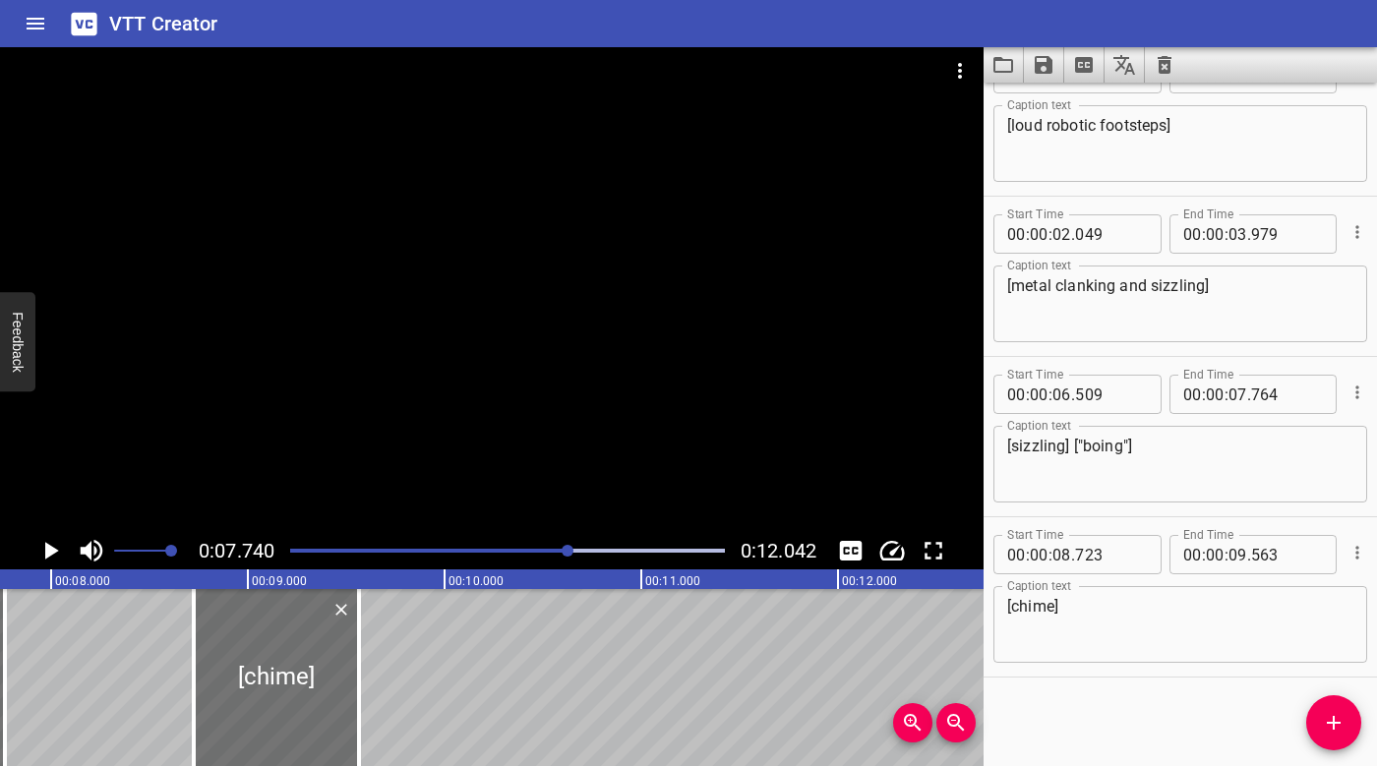
click at [398, 551] on div "Play progress" at bounding box center [352, 551] width 435 height 4
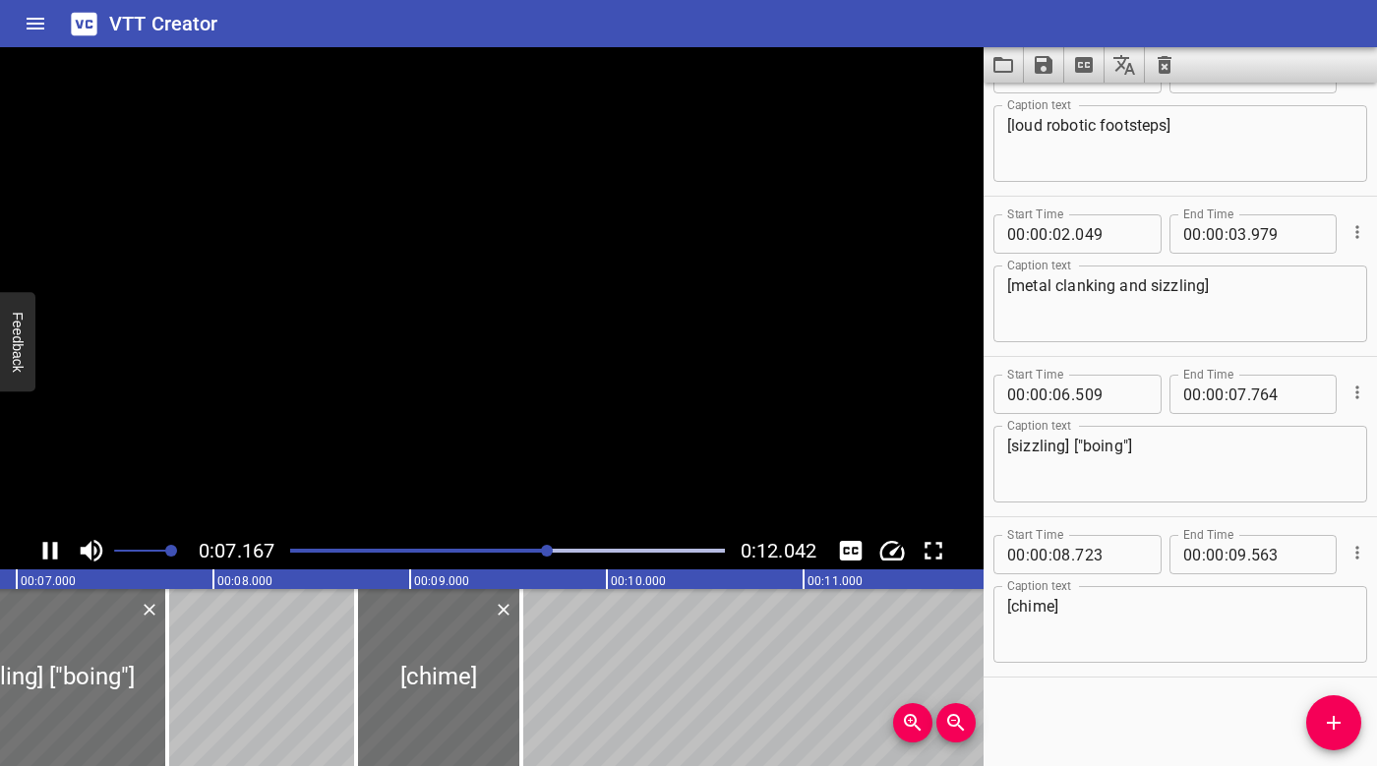
scroll to position [0, 1428]
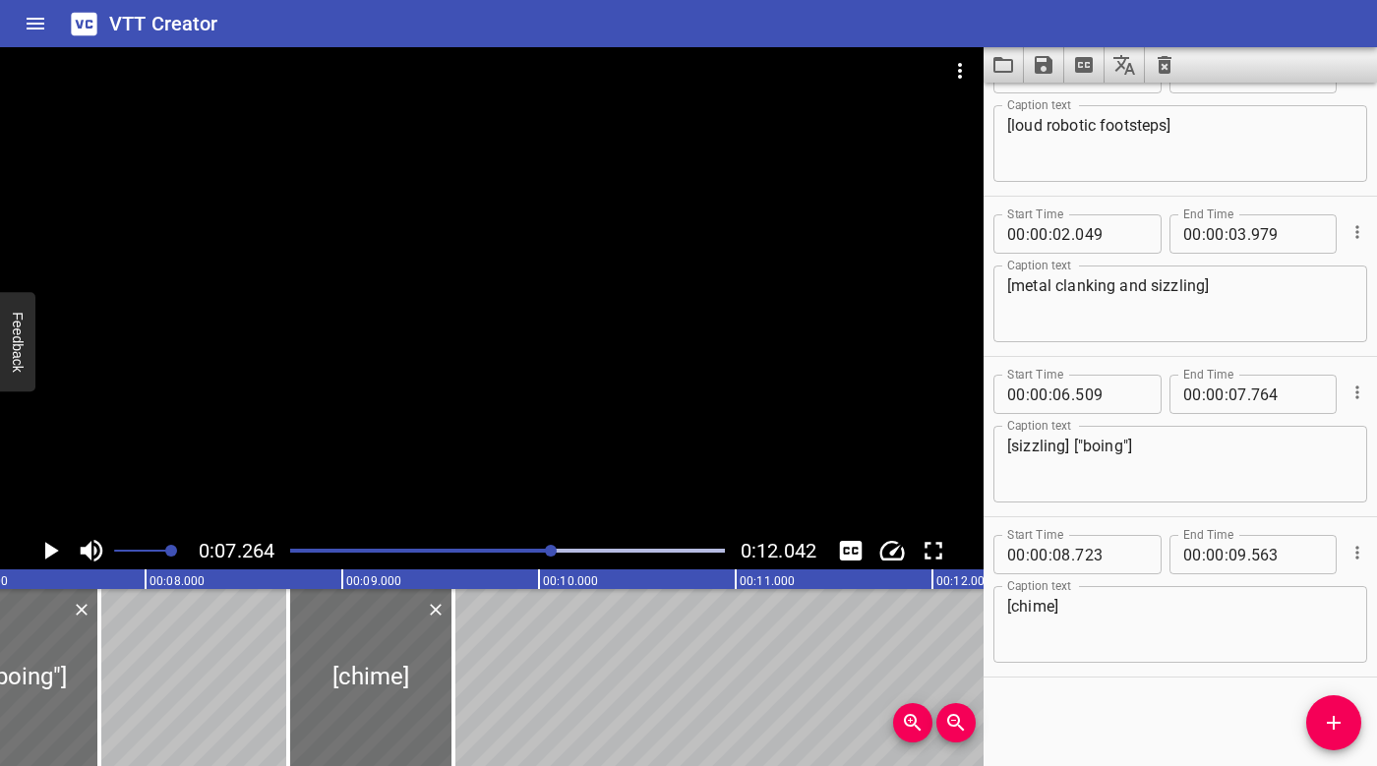
click at [405, 550] on div "Play progress" at bounding box center [335, 551] width 435 height 4
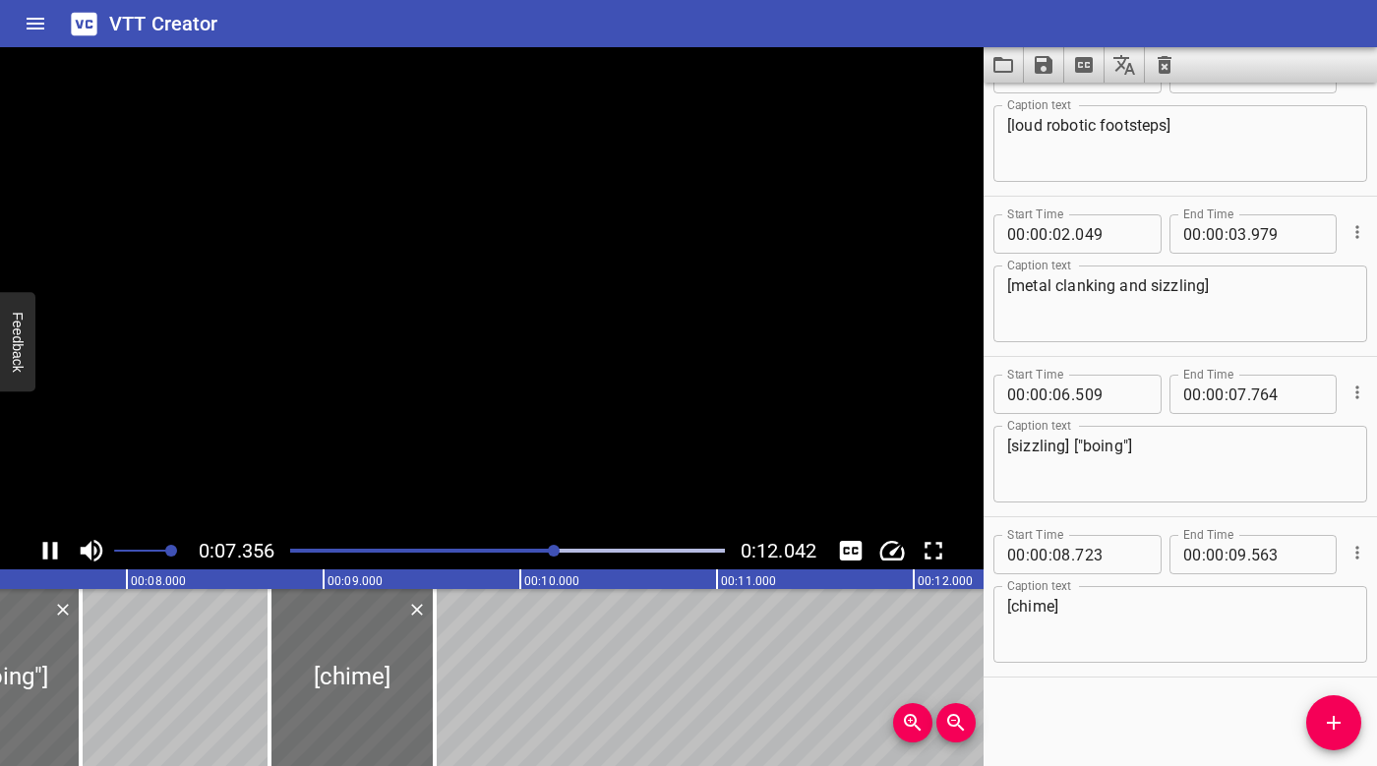
scroll to position [0, 1483]
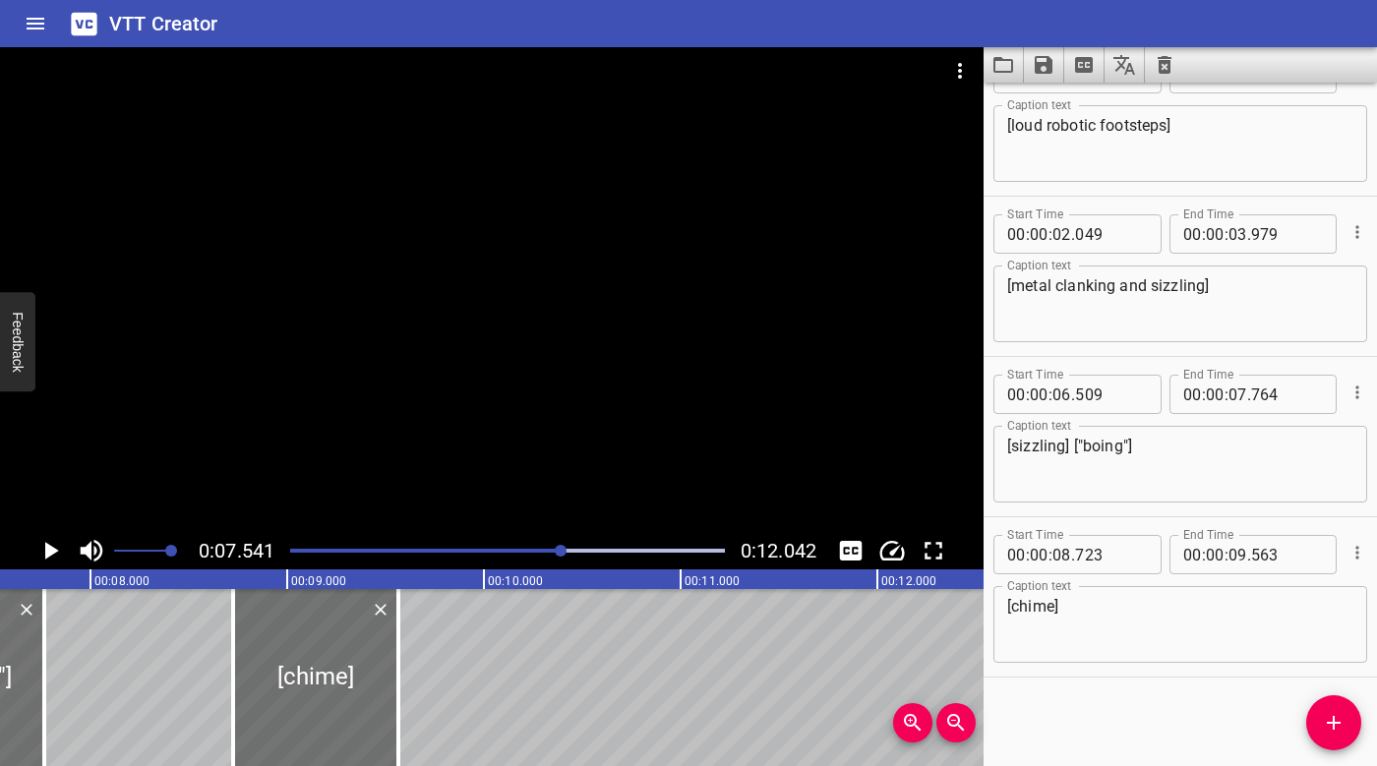
click at [530, 394] on div at bounding box center [491, 289] width 983 height 485
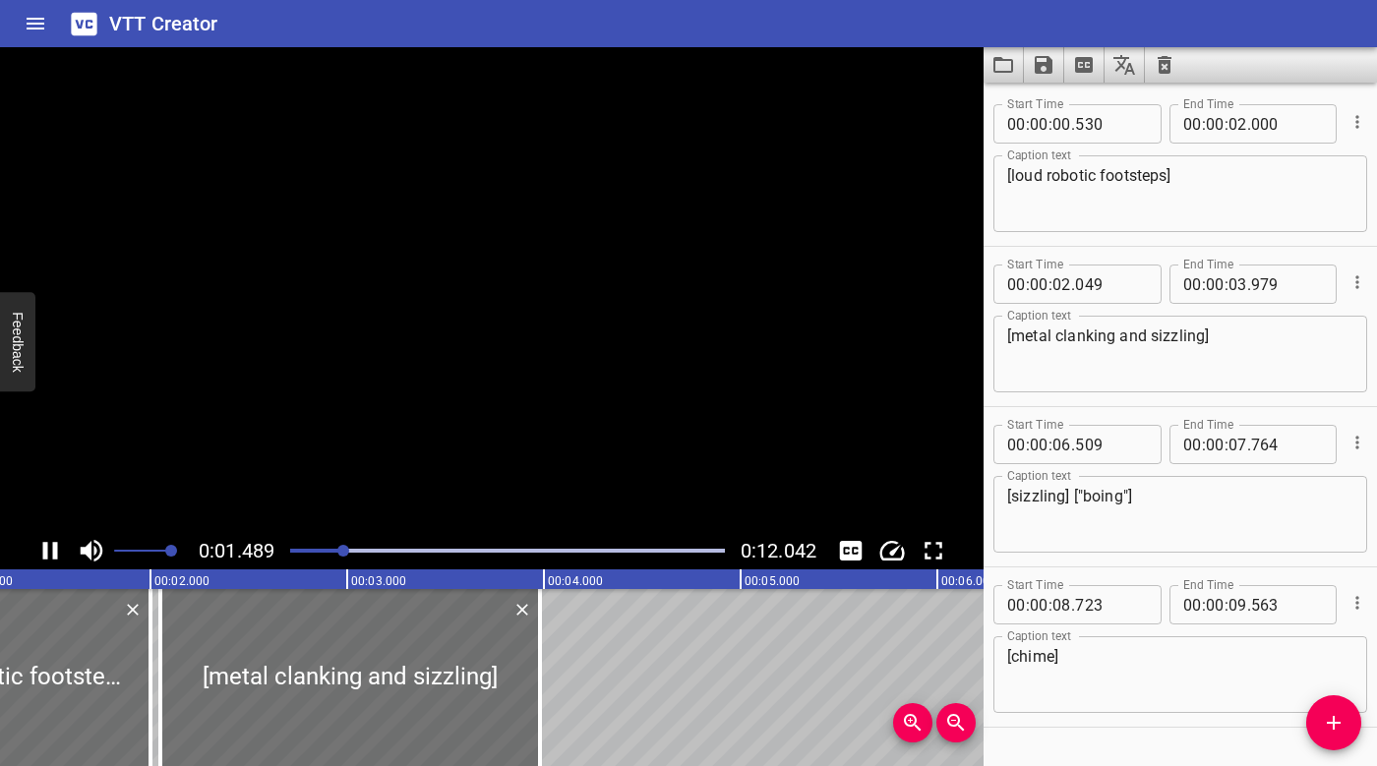
scroll to position [0, 315]
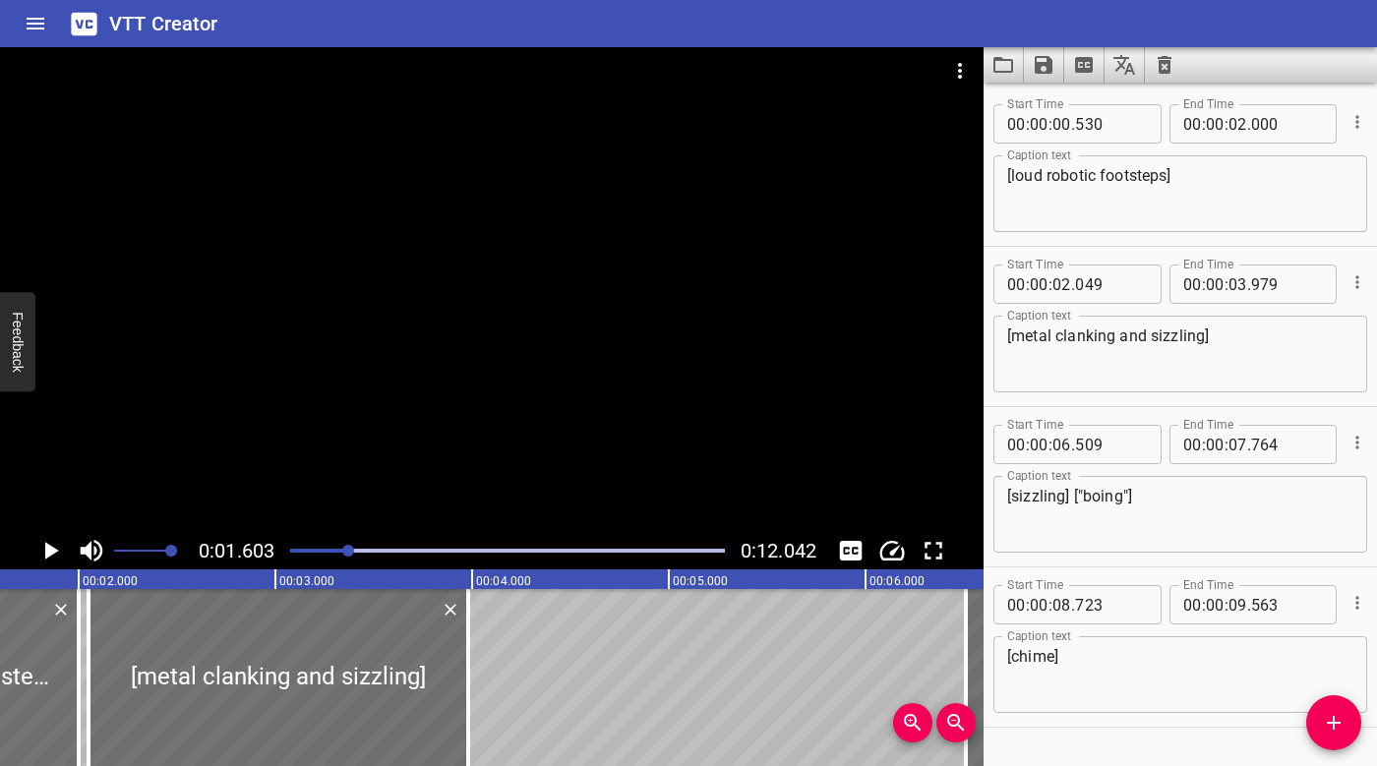
click at [291, 544] on div at bounding box center [507, 551] width 458 height 28
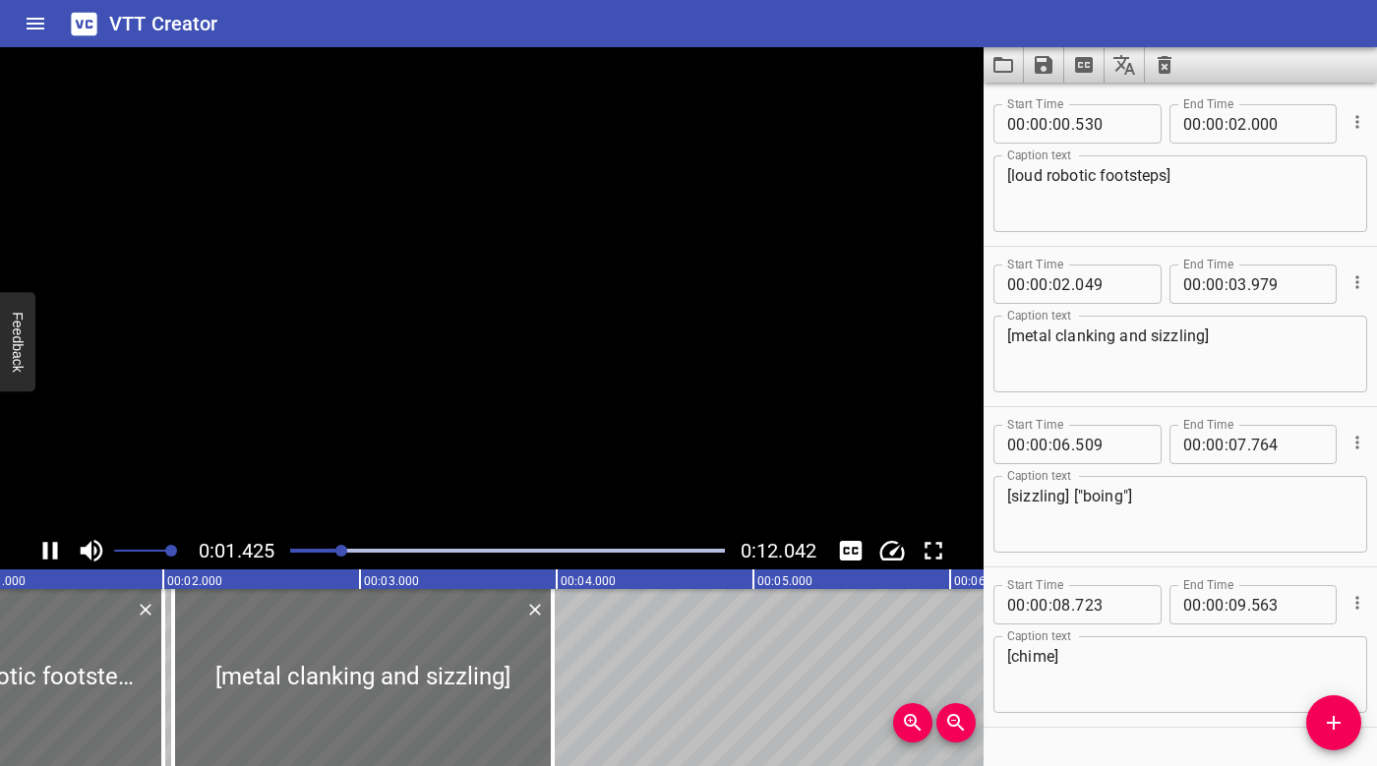
scroll to position [0, 302]
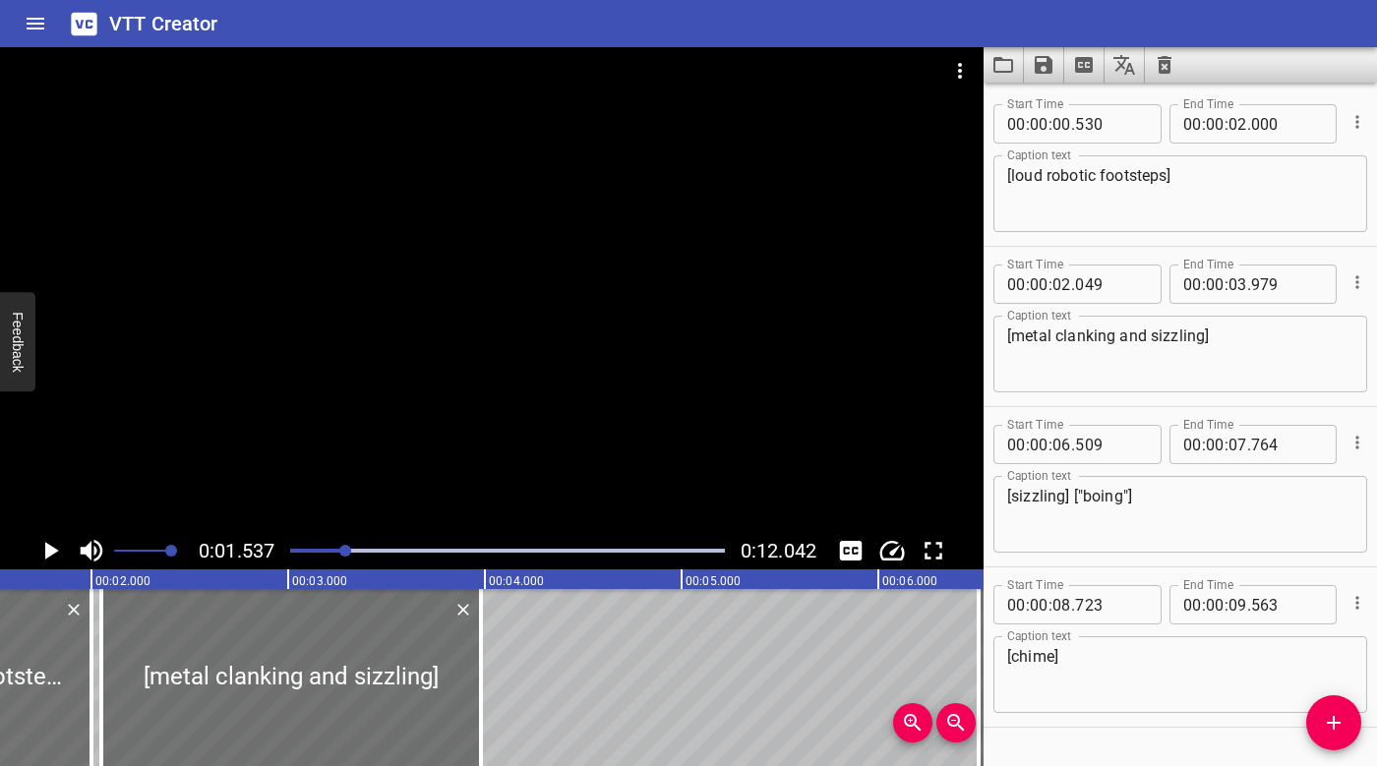
click at [292, 552] on div "Play progress" at bounding box center [128, 551] width 435 height 4
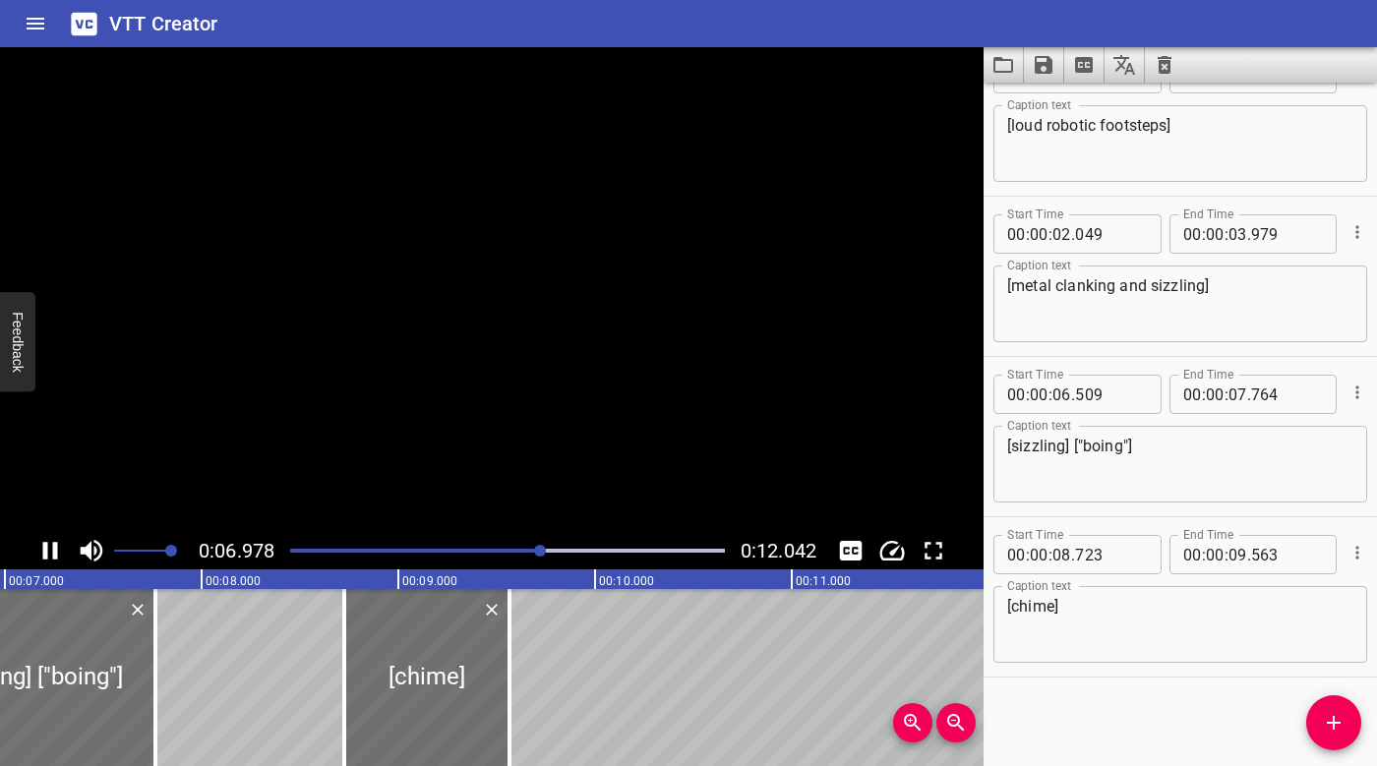
scroll to position [0, 1423]
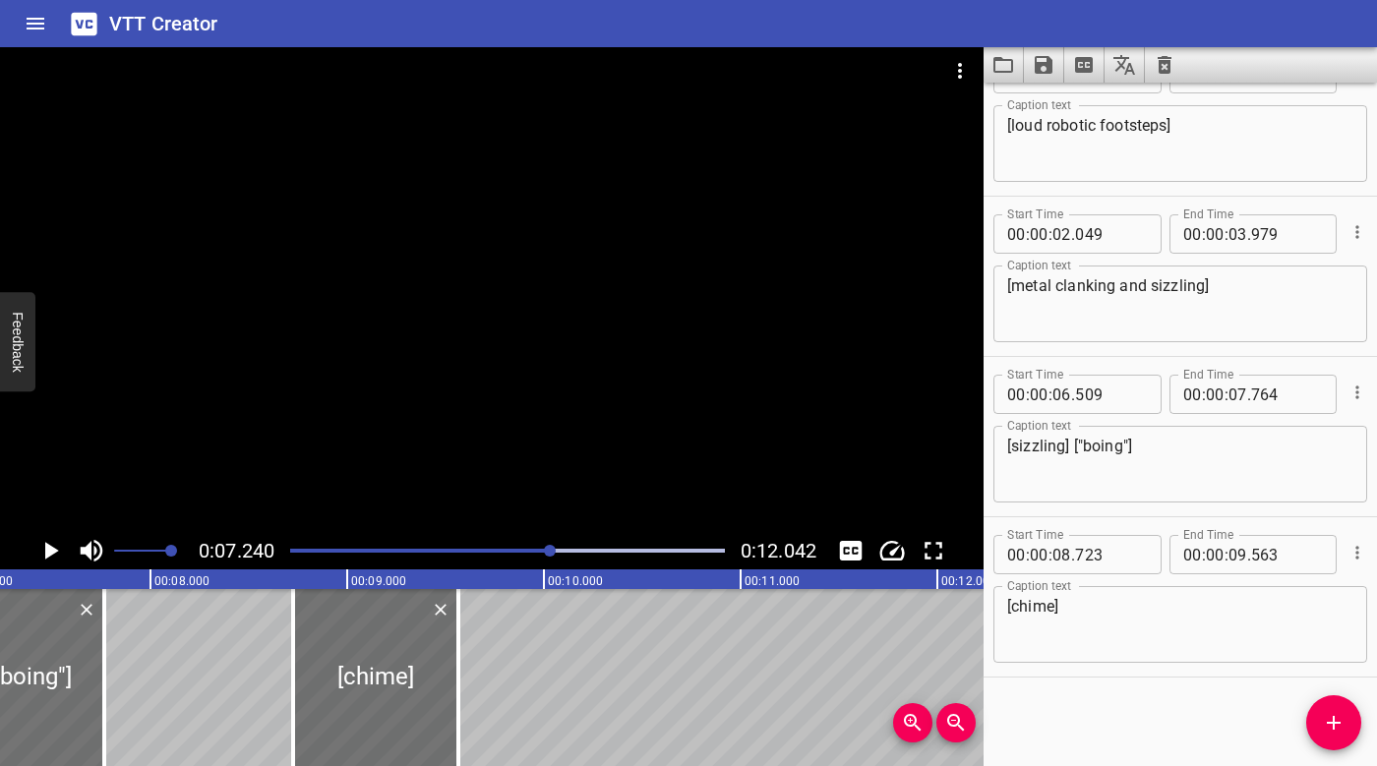
click at [467, 542] on div at bounding box center [507, 551] width 458 height 28
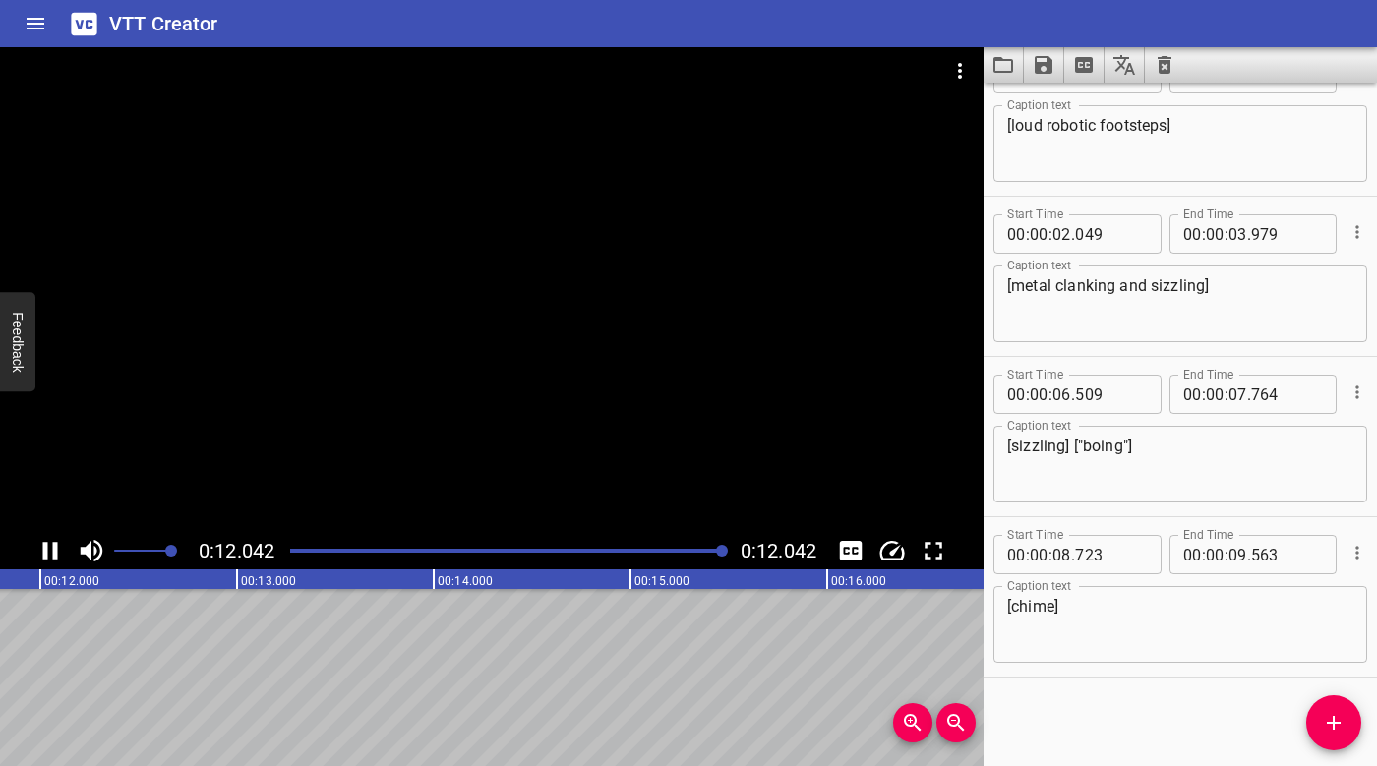
scroll to position [0, 2368]
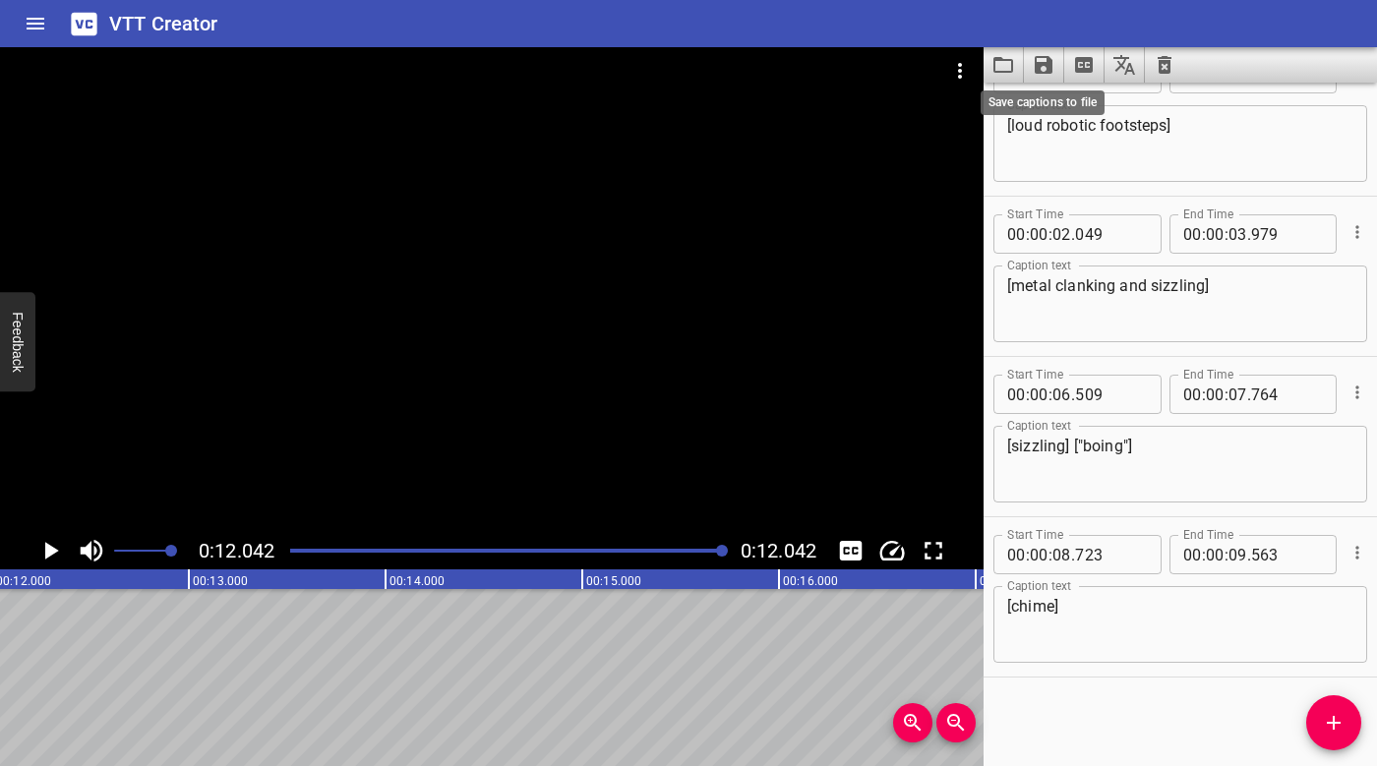
click at [1043, 64] on icon "Save captions to file" at bounding box center [1044, 65] width 18 height 18
click at [1113, 95] on li "Save to VTT file" at bounding box center [1096, 107] width 145 height 35
